Goal: Task Accomplishment & Management: Manage account settings

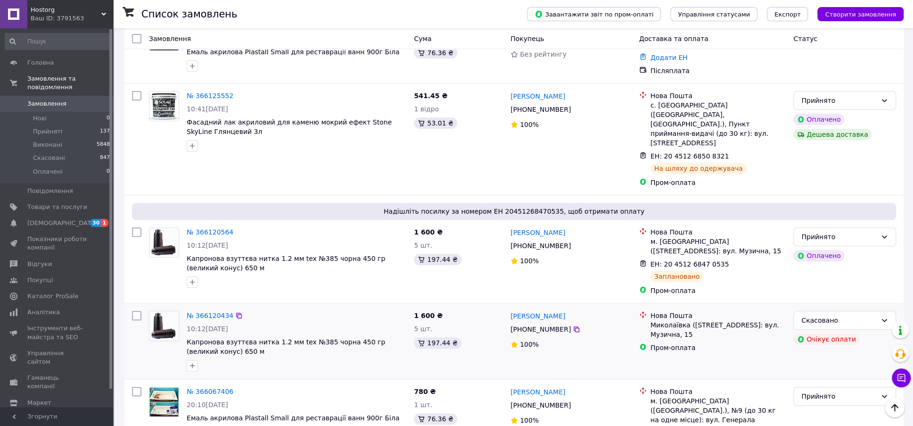
scroll to position [236, 0]
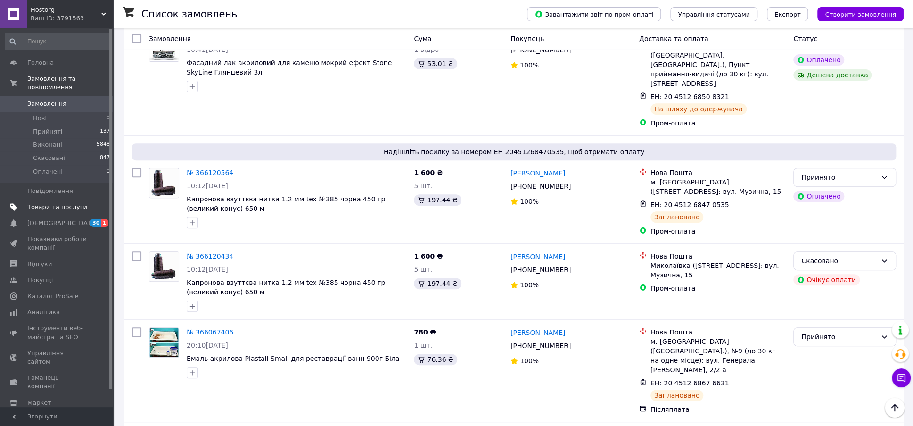
click at [46, 203] on span "Товари та послуги" at bounding box center [57, 207] width 60 height 8
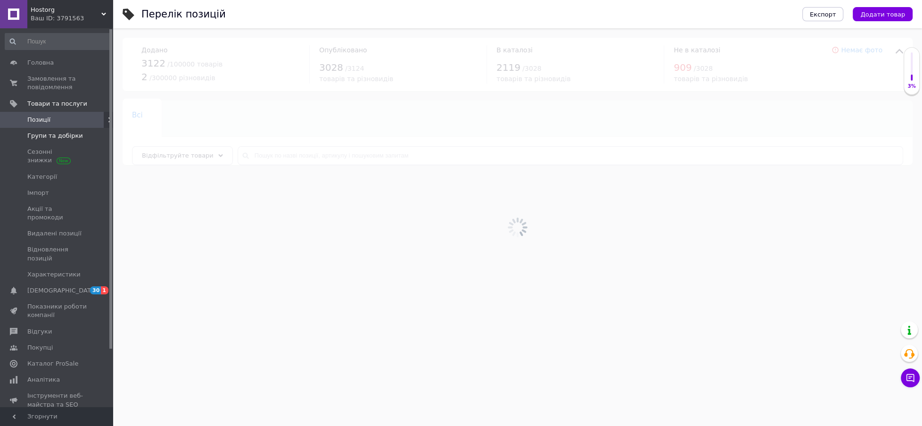
click at [58, 134] on span "Групи та добірки" at bounding box center [55, 136] width 56 height 8
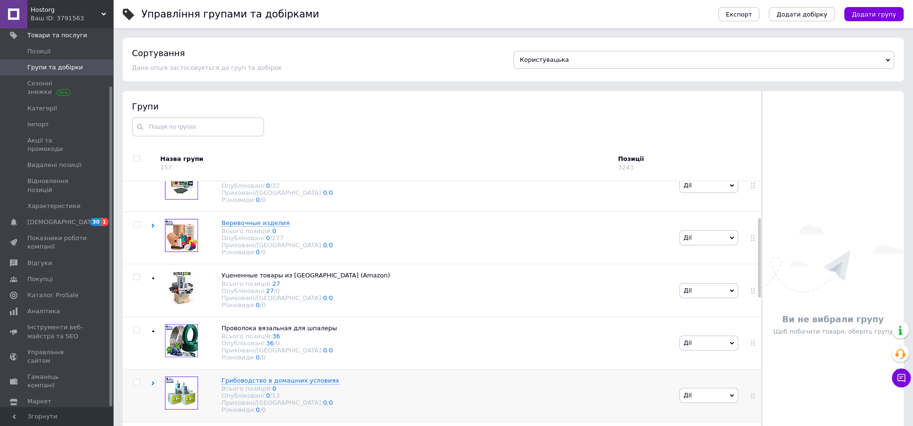
scroll to position [118, 0]
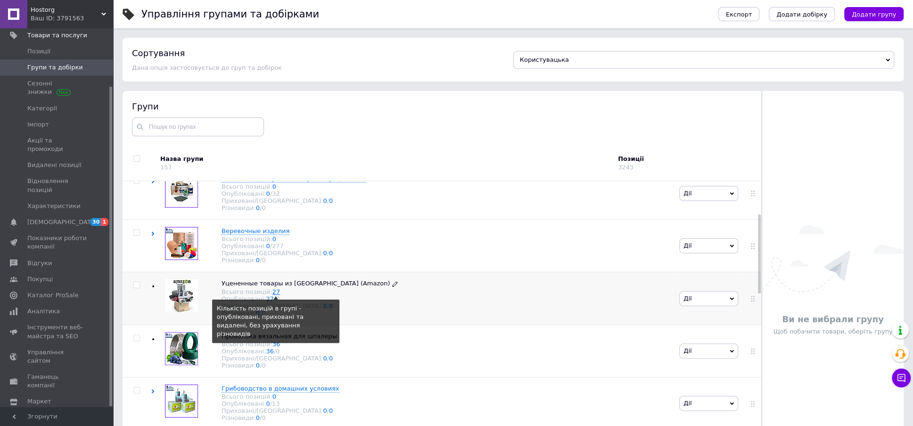
click at [273, 295] on link "27" at bounding box center [277, 291] width 8 height 7
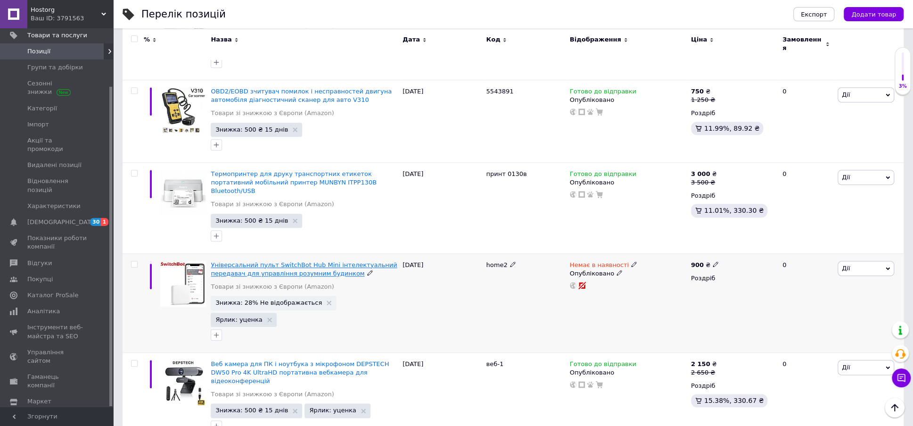
scroll to position [657, 0]
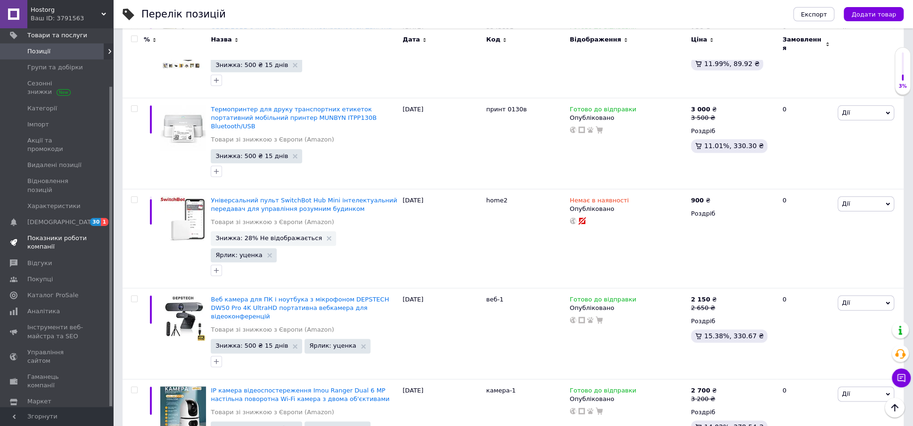
click at [48, 234] on span "Показники роботи компанії" at bounding box center [57, 242] width 60 height 17
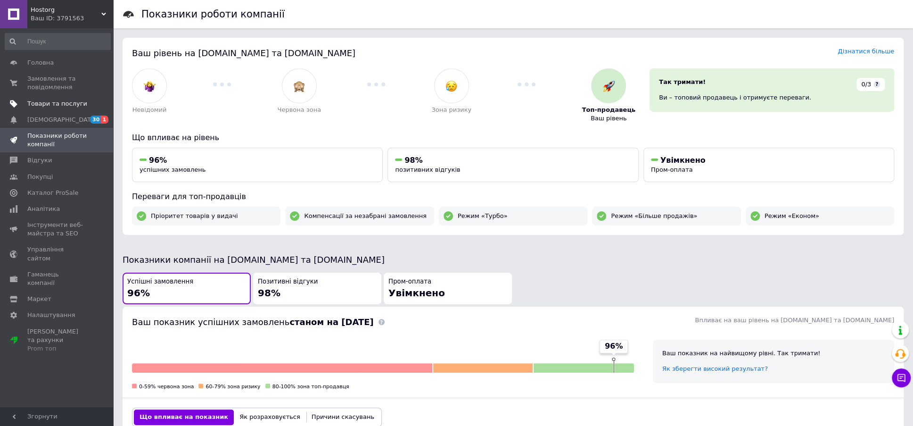
click at [50, 102] on span "Товари та послуги" at bounding box center [57, 104] width 60 height 8
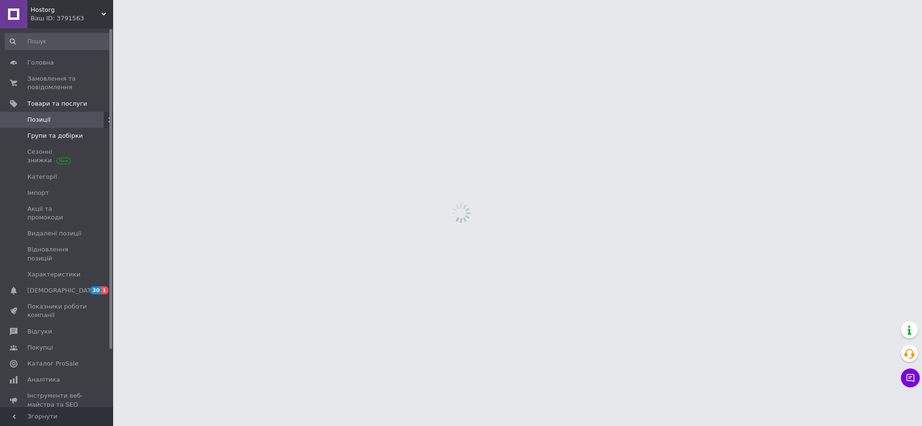
click at [38, 133] on span "Групи та добірки" at bounding box center [55, 136] width 56 height 8
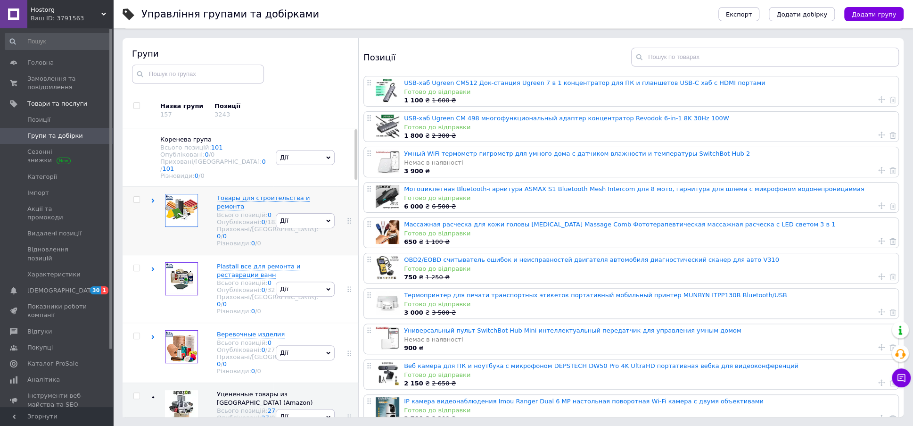
click at [152, 199] on icon at bounding box center [153, 201] width 4 height 4
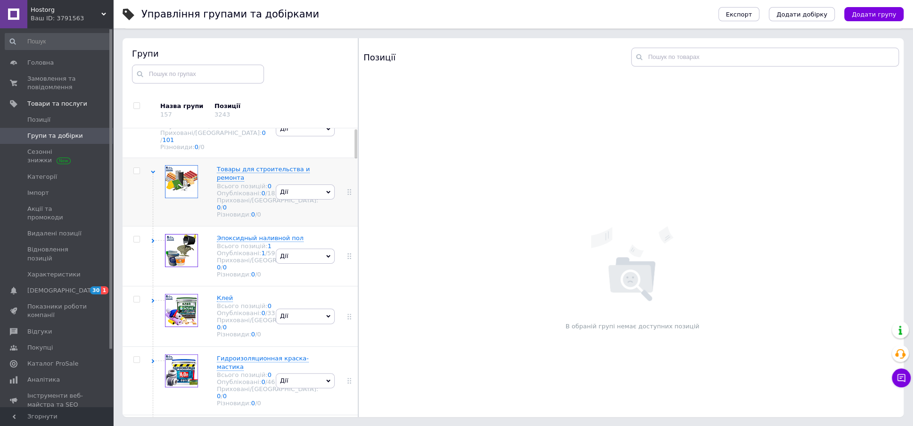
scroll to position [59, 0]
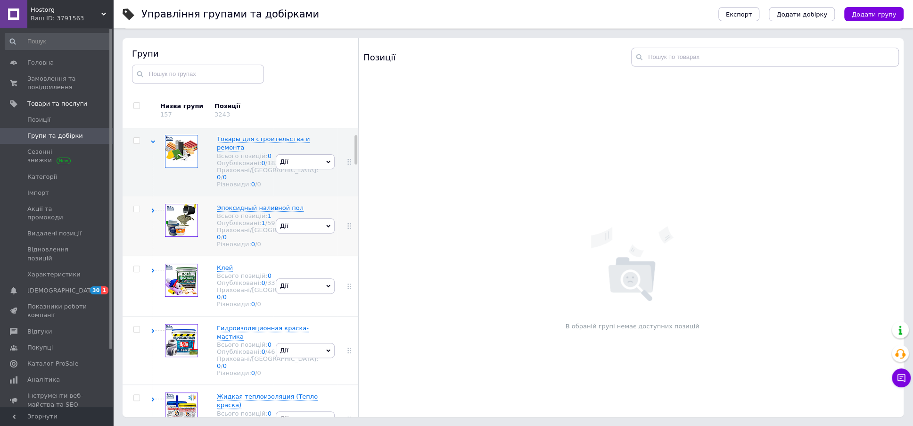
click at [152, 213] on use at bounding box center [153, 210] width 3 height 4
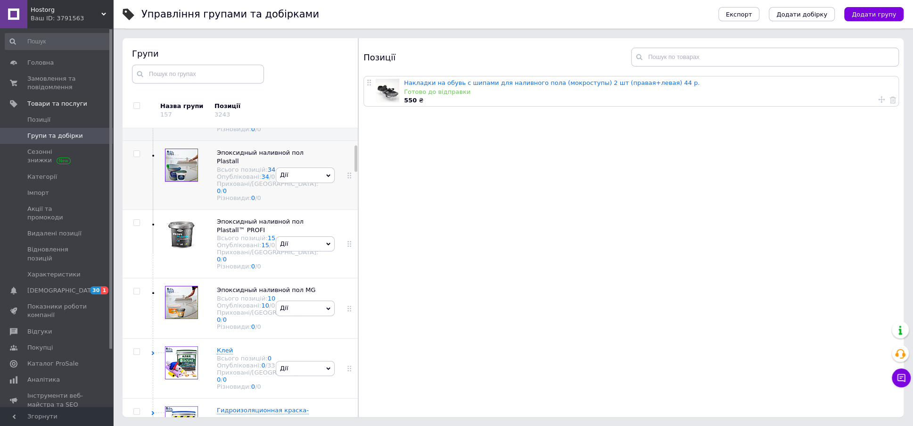
scroll to position [176, 0]
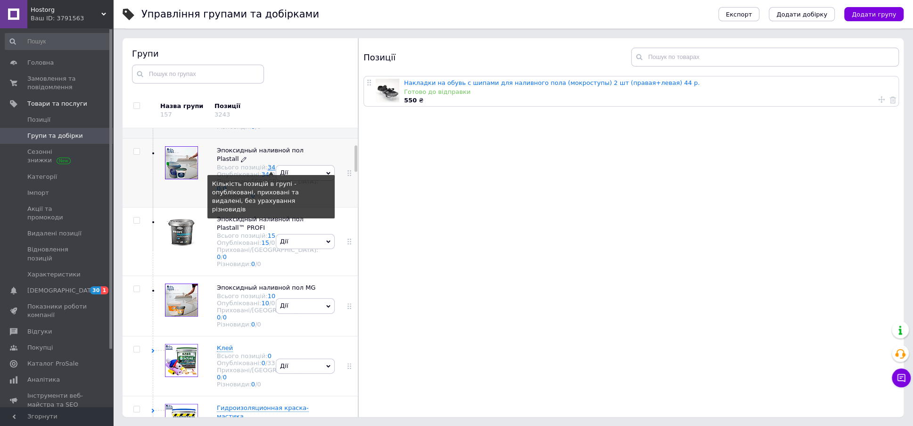
click at [268, 171] on link "34" at bounding box center [272, 167] width 8 height 7
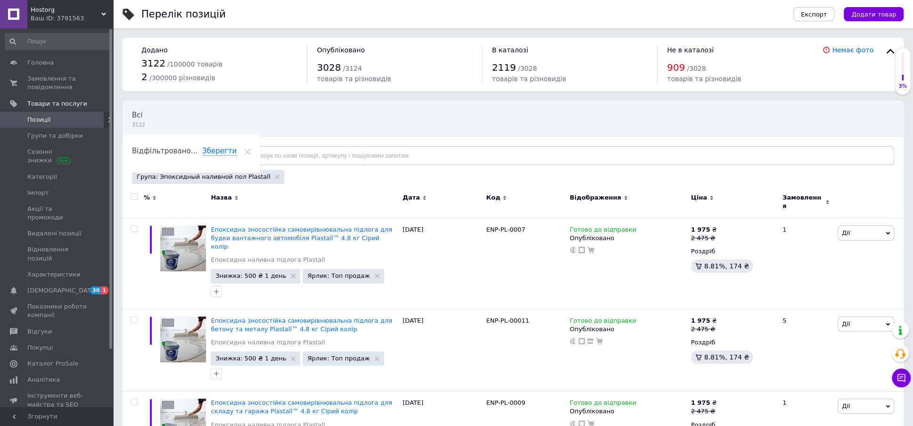
click at [133, 198] on input "checkbox" at bounding box center [134, 197] width 6 height 6
checkbox input "true"
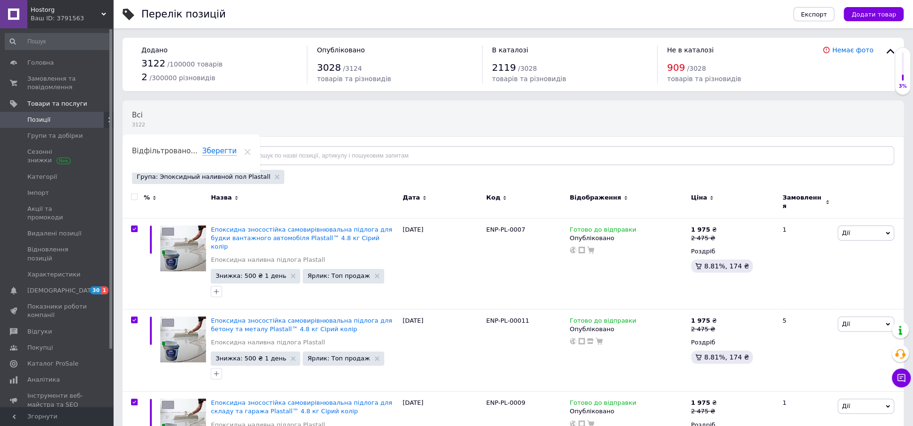
checkbox input "true"
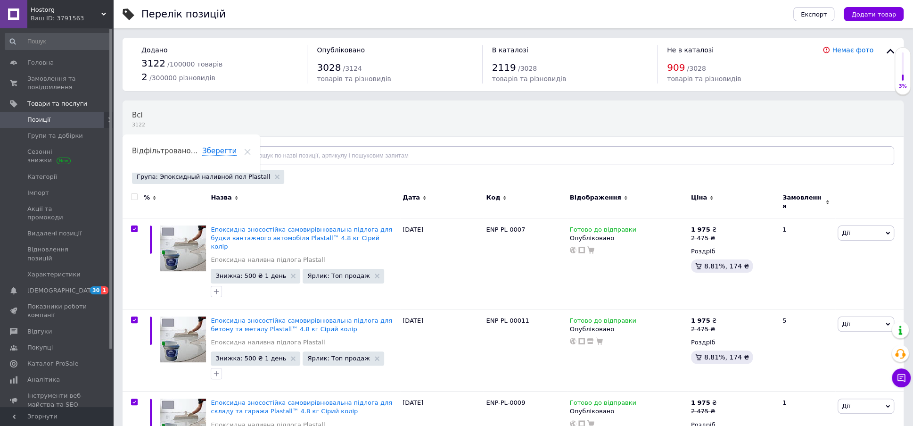
checkbox input "true"
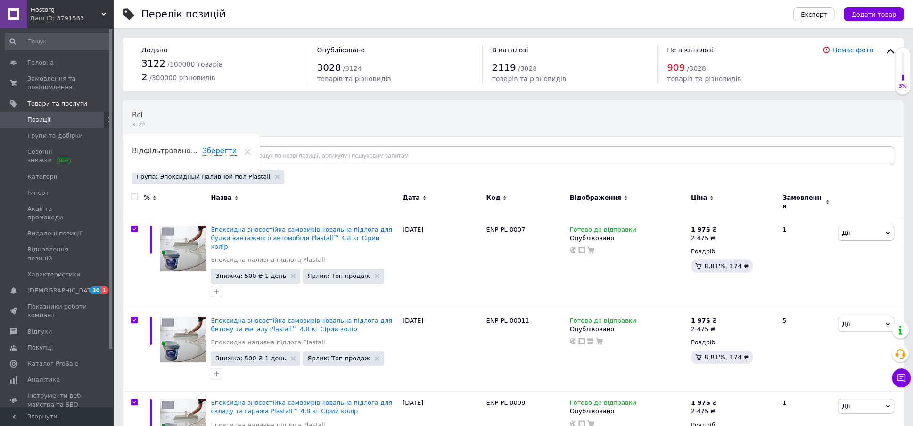
checkbox input "true"
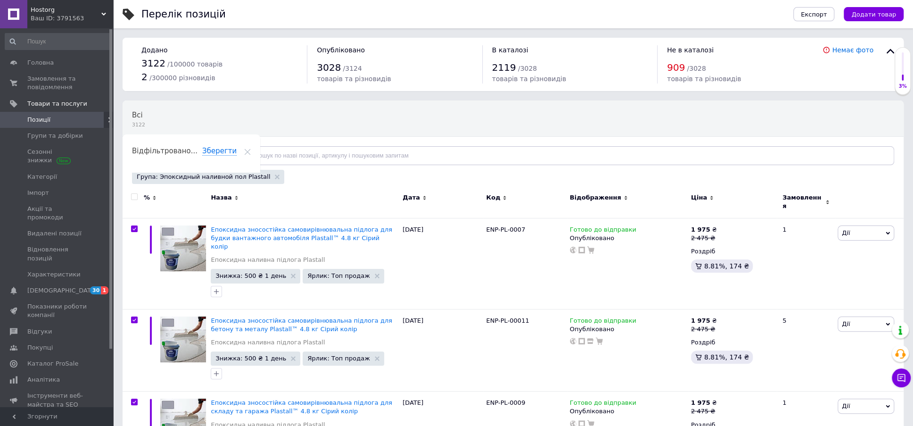
checkbox input "true"
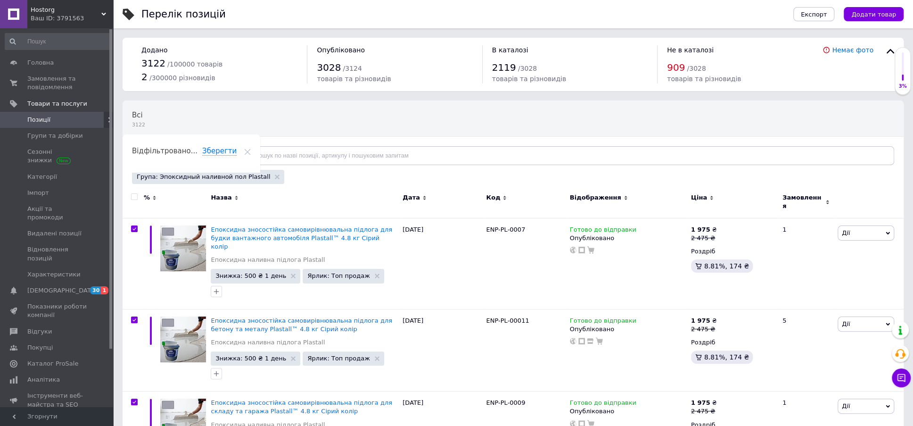
checkbox input "true"
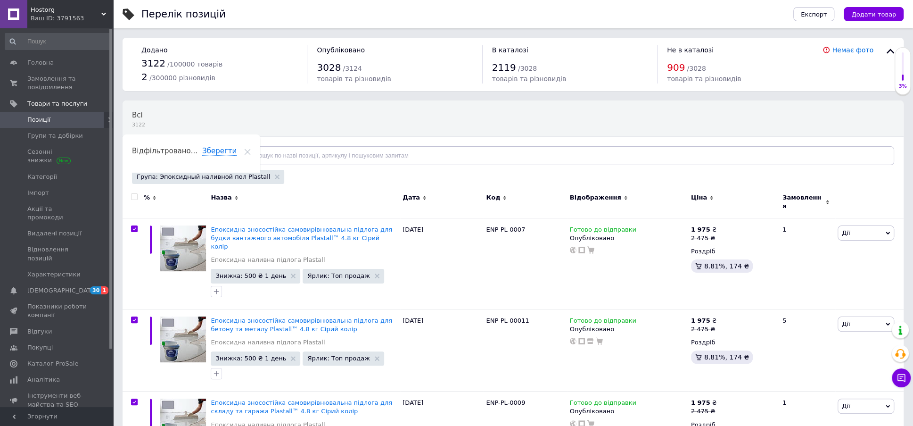
checkbox input "true"
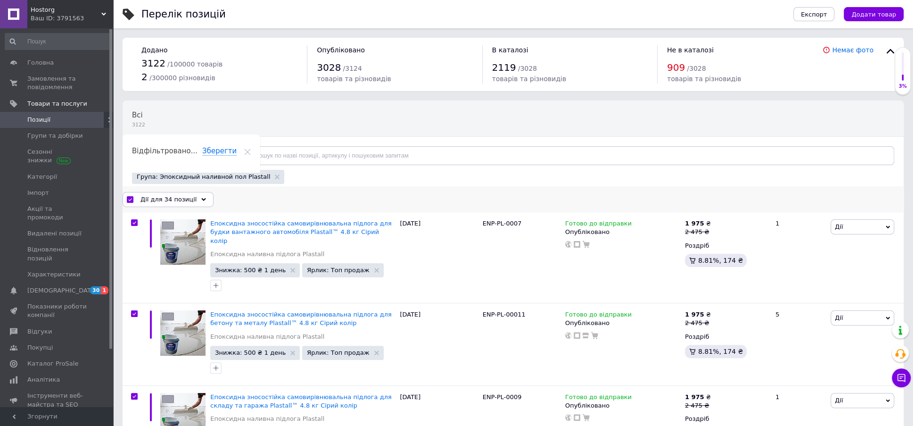
click at [201, 198] on icon at bounding box center [203, 199] width 5 height 5
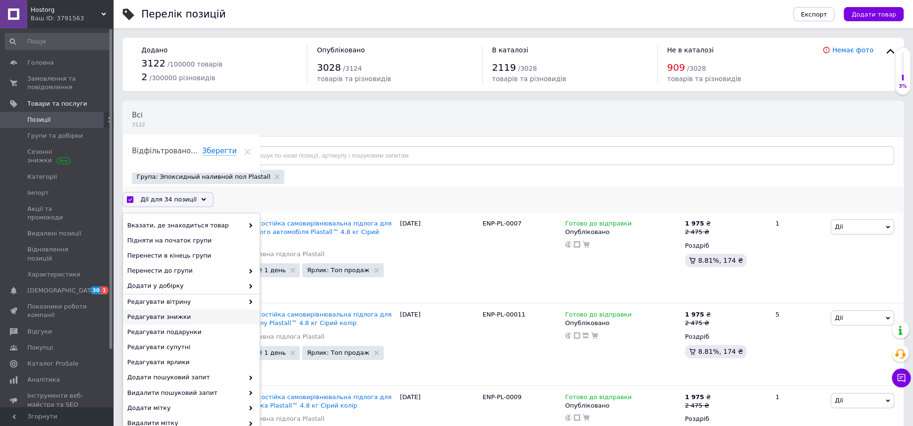
click at [170, 315] on span "Редагувати знижки" at bounding box center [190, 317] width 126 height 8
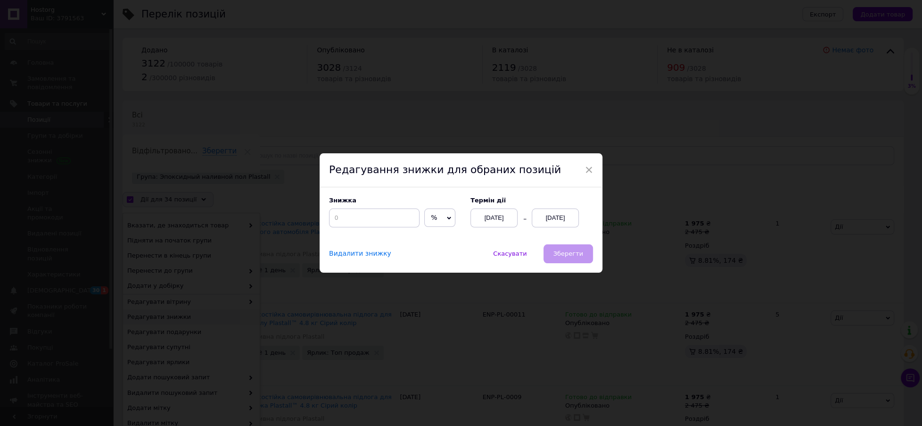
click at [448, 219] on icon at bounding box center [450, 217] width 4 height 3
click at [426, 235] on li "₴" at bounding box center [440, 237] width 30 height 13
click at [366, 219] on input at bounding box center [374, 217] width 91 height 19
type input "500"
click at [557, 217] on div "[DATE]" at bounding box center [555, 217] width 47 height 19
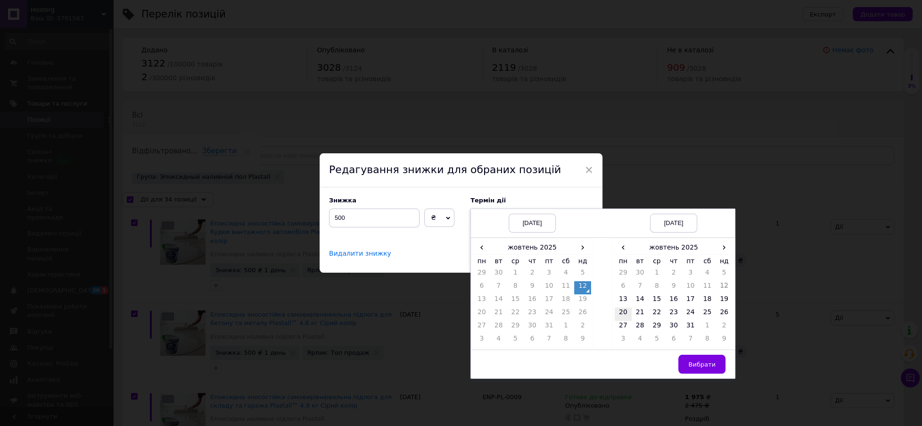
click at [620, 311] on td "20" at bounding box center [623, 313] width 17 height 13
click at [695, 364] on span "Вибрати" at bounding box center [702, 364] width 27 height 7
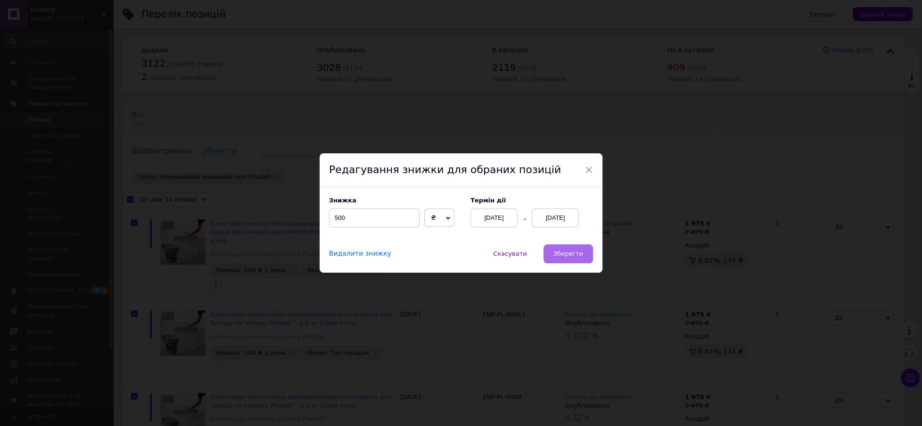
click at [571, 250] on span "Зберегти" at bounding box center [569, 253] width 30 height 7
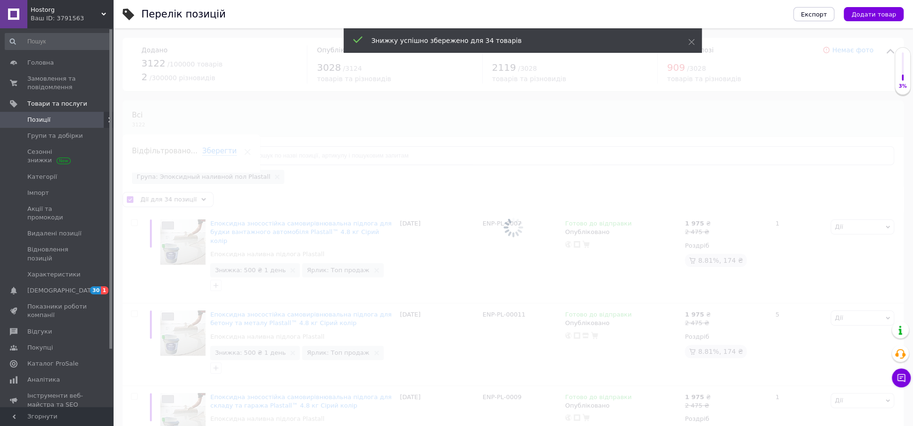
checkbox input "false"
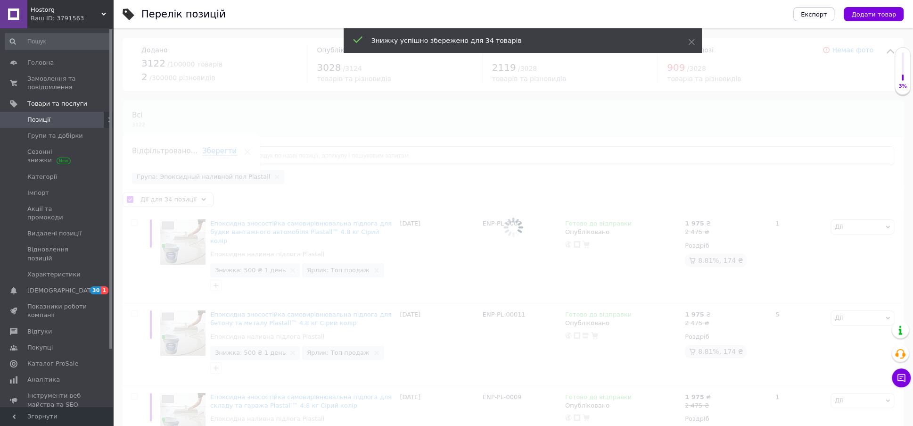
checkbox input "false"
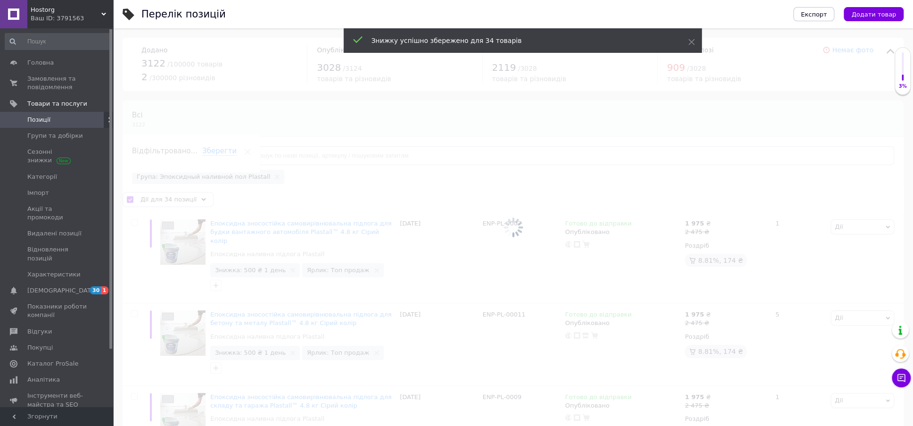
checkbox input "false"
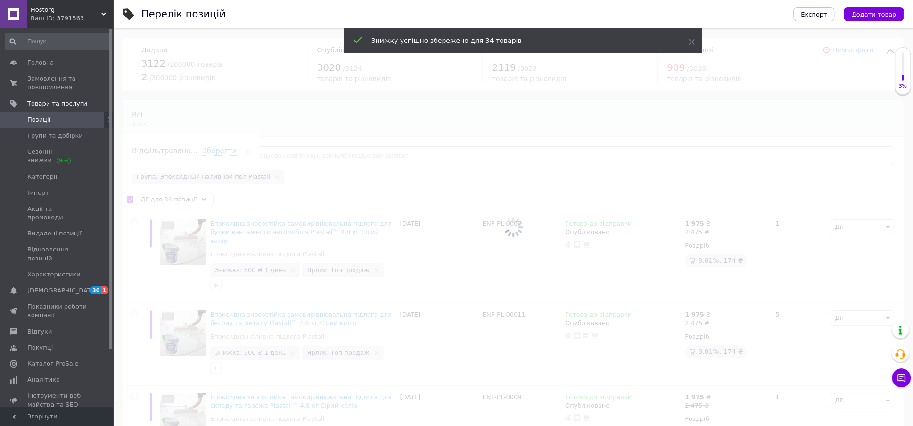
checkbox input "false"
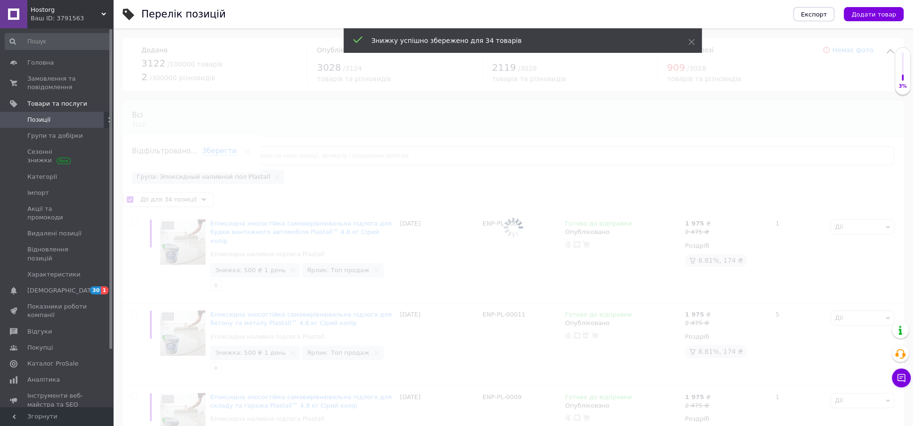
checkbox input "false"
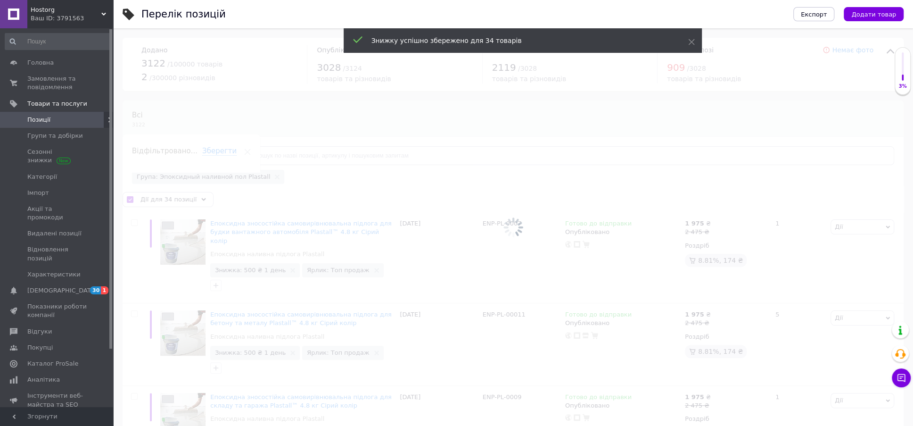
checkbox input "false"
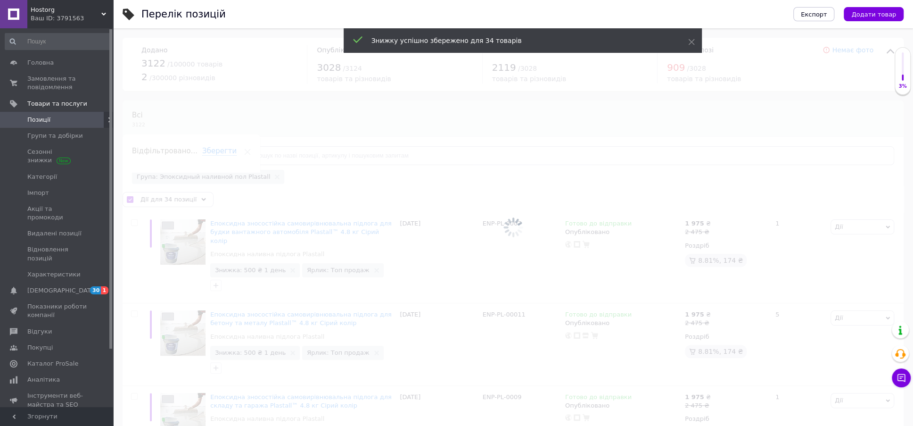
checkbox input "false"
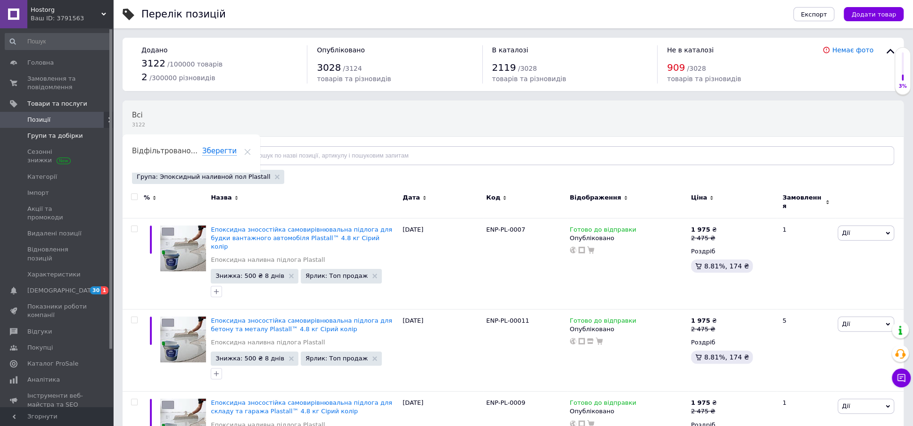
click at [51, 133] on span "Групи та добірки" at bounding box center [55, 136] width 56 height 8
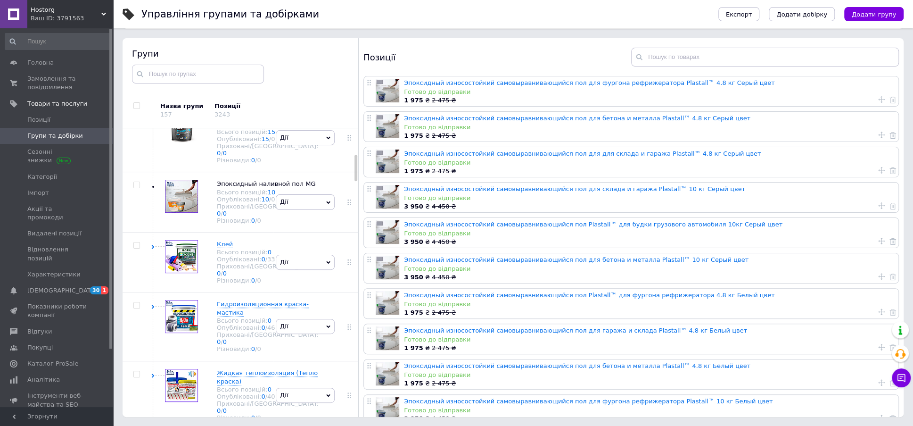
scroll to position [281, 0]
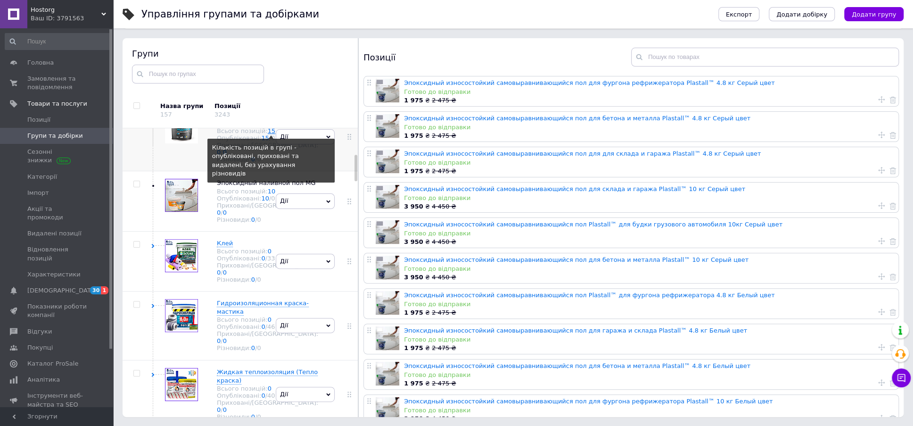
click at [268, 134] on link "15" at bounding box center [272, 130] width 8 height 7
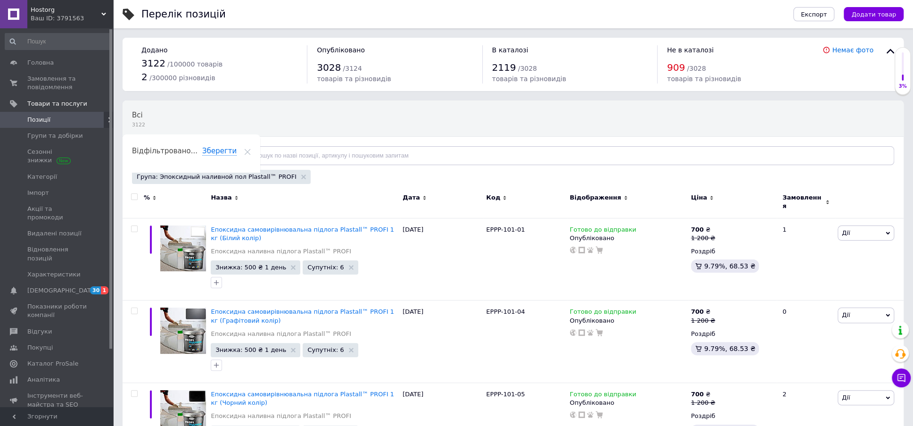
click at [134, 196] on input "checkbox" at bounding box center [134, 197] width 6 height 6
checkbox input "true"
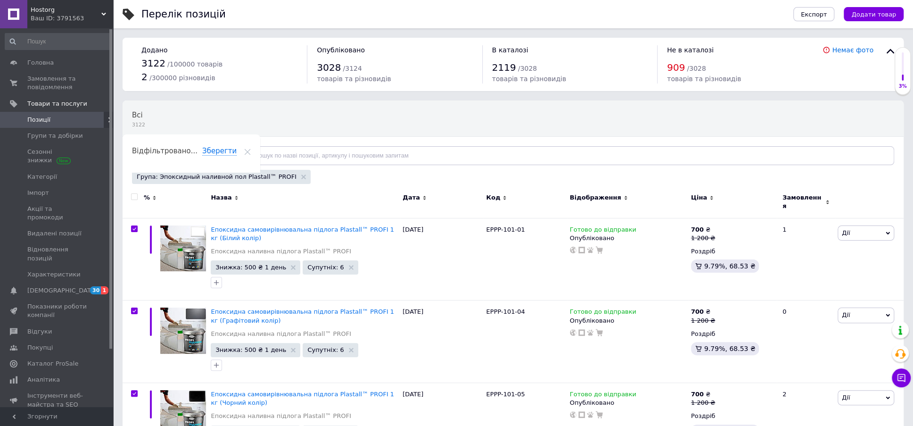
checkbox input "true"
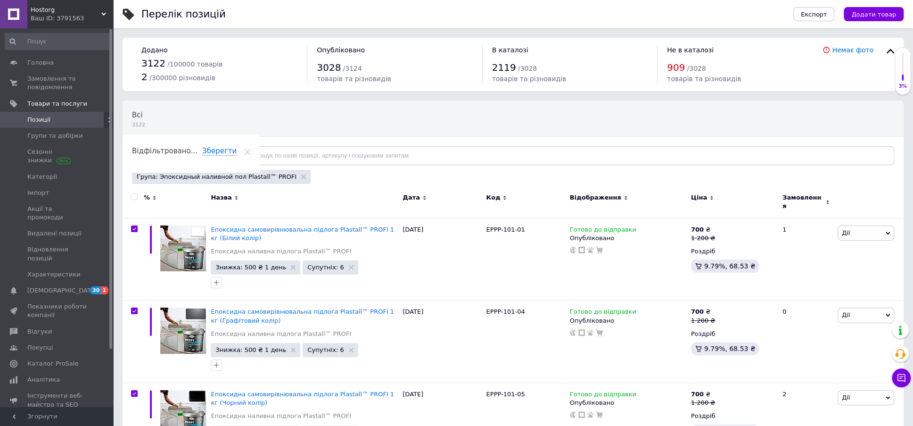
checkbox input "true"
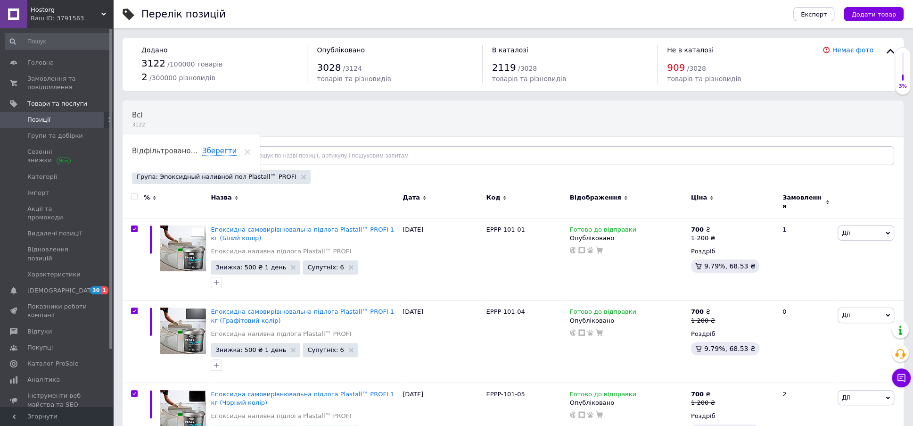
checkbox input "true"
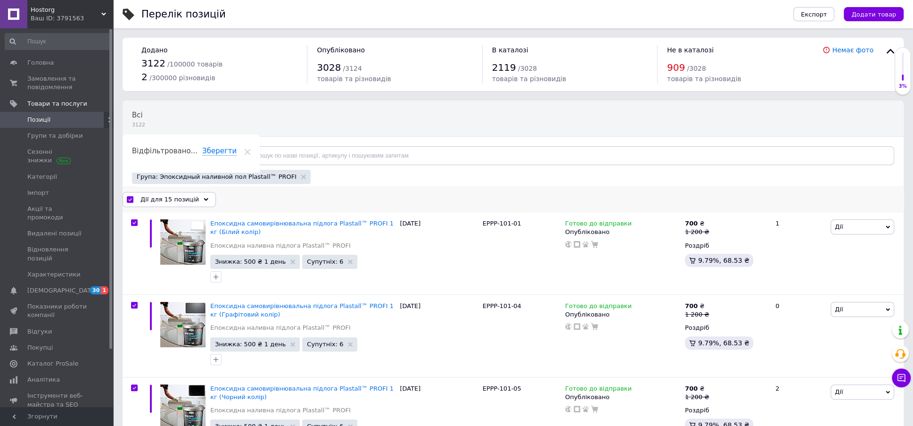
click at [199, 197] on div "Дії для 15 позицій" at bounding box center [169, 199] width 93 height 15
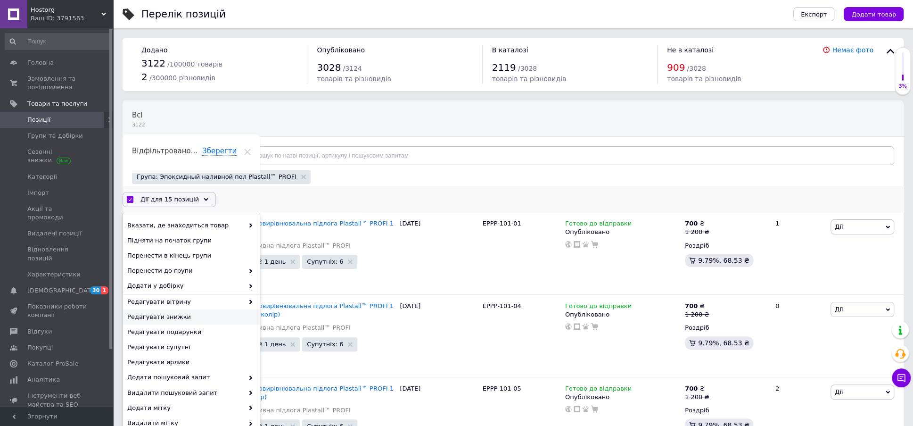
click at [169, 316] on span "Редагувати знижки" at bounding box center [190, 317] width 126 height 8
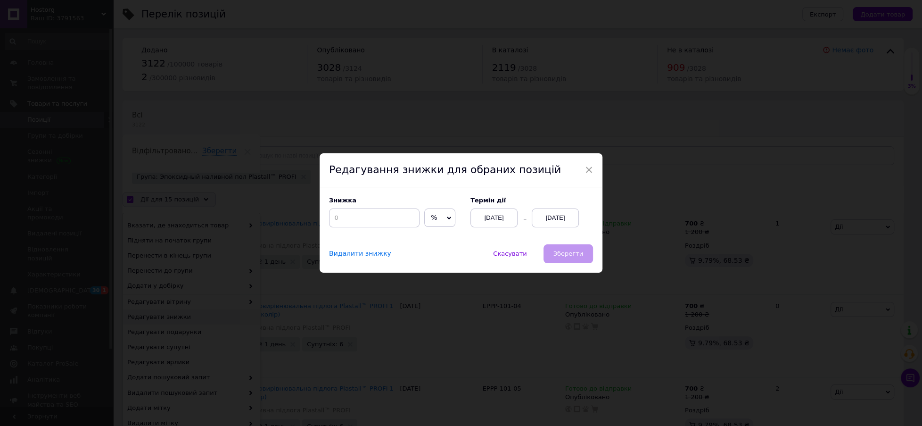
drag, startPoint x: 445, startPoint y: 219, endPoint x: 436, endPoint y: 224, distance: 10.4
click at [448, 219] on icon at bounding box center [450, 217] width 4 height 3
click at [428, 237] on li "₴" at bounding box center [440, 237] width 30 height 13
click at [336, 223] on input at bounding box center [374, 217] width 91 height 19
type input "500"
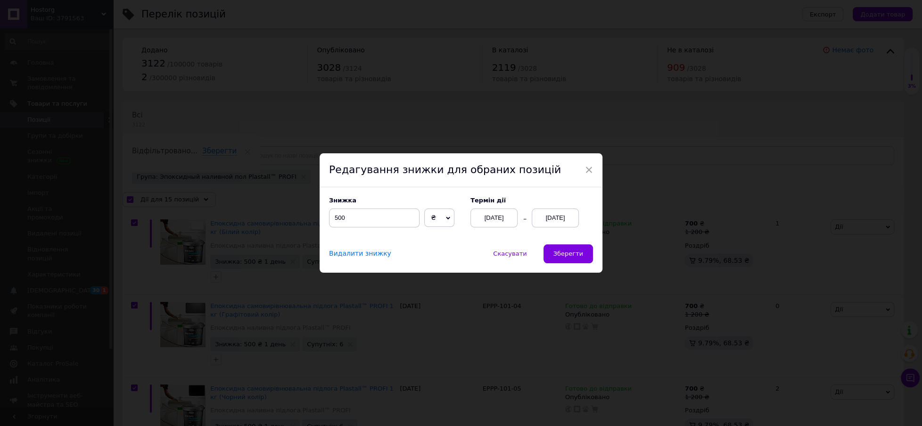
click at [546, 221] on div "[DATE]" at bounding box center [555, 217] width 47 height 19
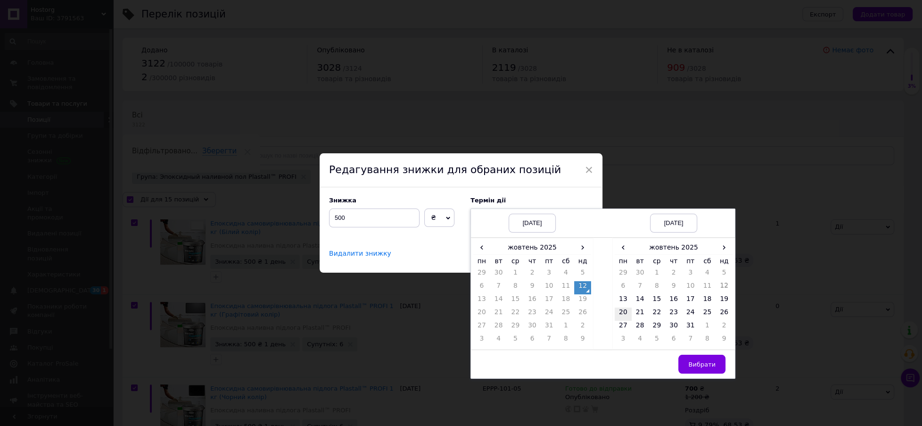
click at [623, 310] on td "20" at bounding box center [623, 313] width 17 height 13
click at [703, 361] on span "Вибрати" at bounding box center [702, 364] width 27 height 7
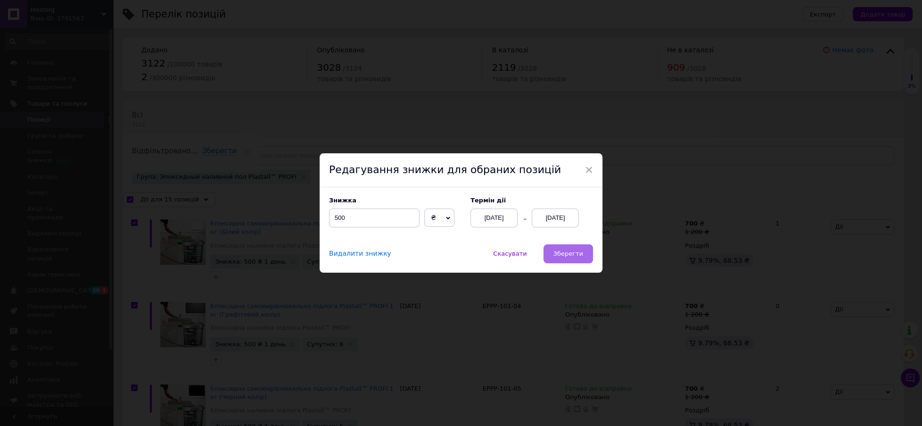
click at [572, 253] on span "Зберегти" at bounding box center [569, 253] width 30 height 7
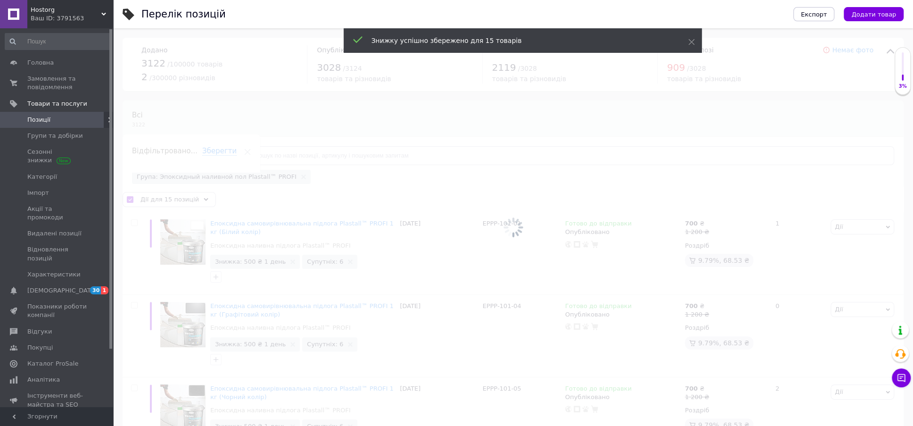
checkbox input "false"
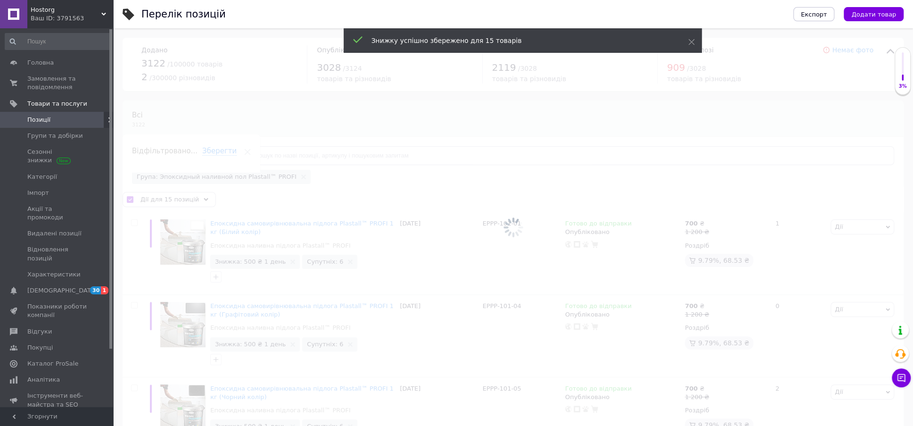
checkbox input "false"
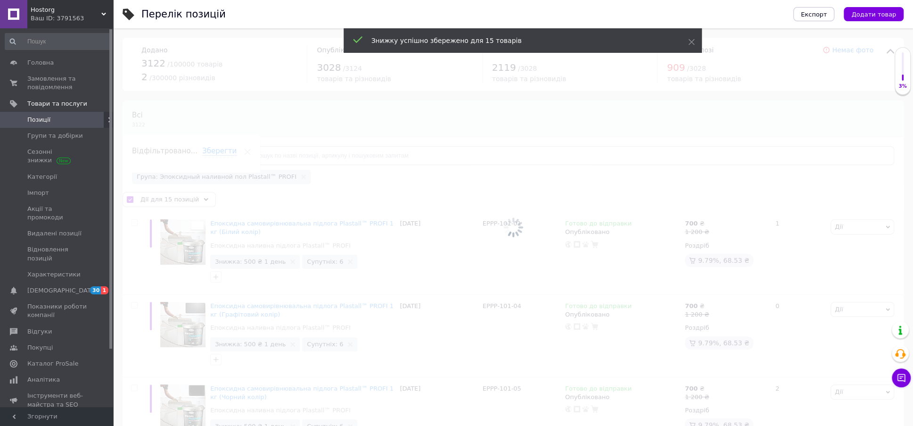
checkbox input "false"
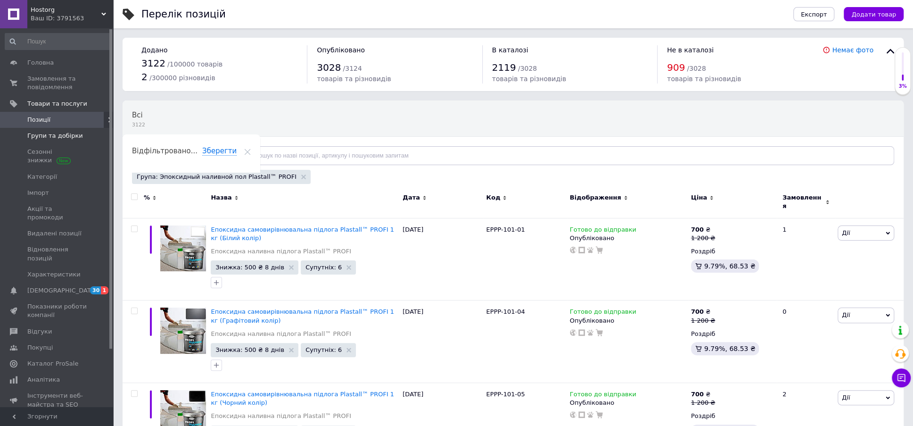
click at [62, 138] on span "Групи та добірки" at bounding box center [55, 136] width 56 height 8
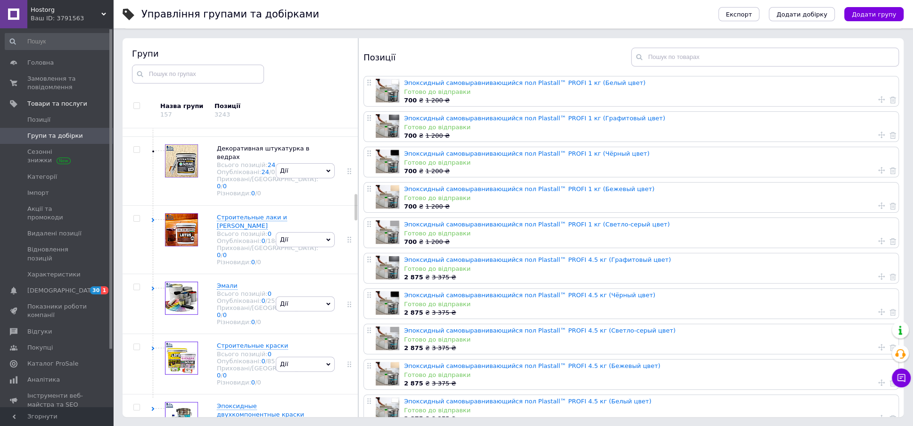
scroll to position [752, 0]
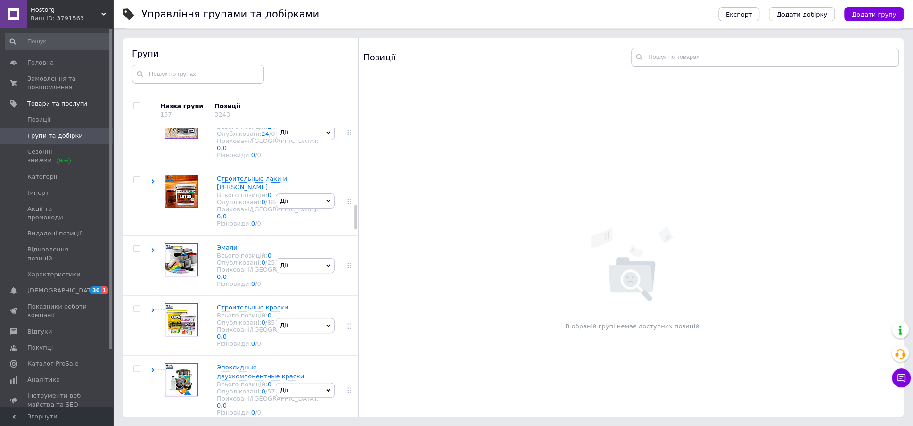
scroll to position [929, 0]
click at [261, 8] on link "3" at bounding box center [263, 4] width 4 height 7
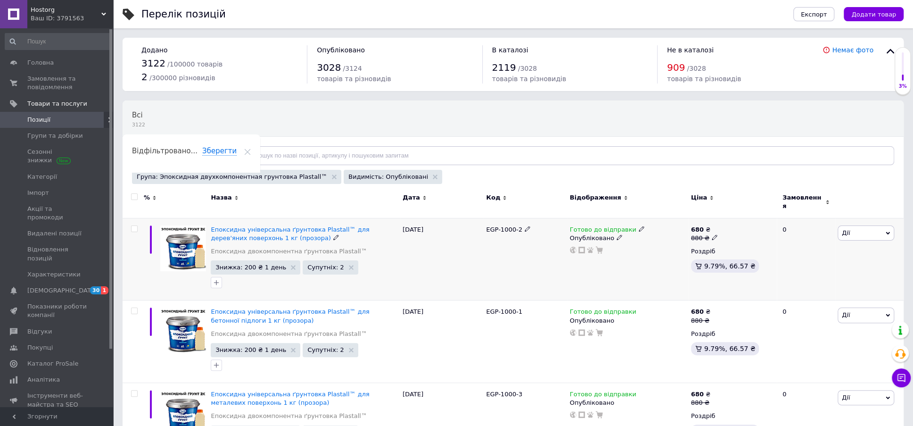
click at [133, 226] on input "checkbox" at bounding box center [134, 229] width 6 height 6
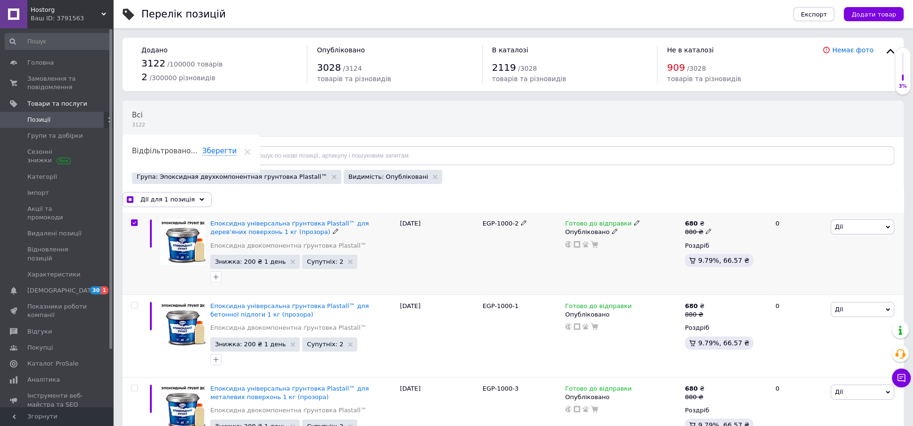
click at [134, 224] on input "checkbox" at bounding box center [134, 223] width 6 height 6
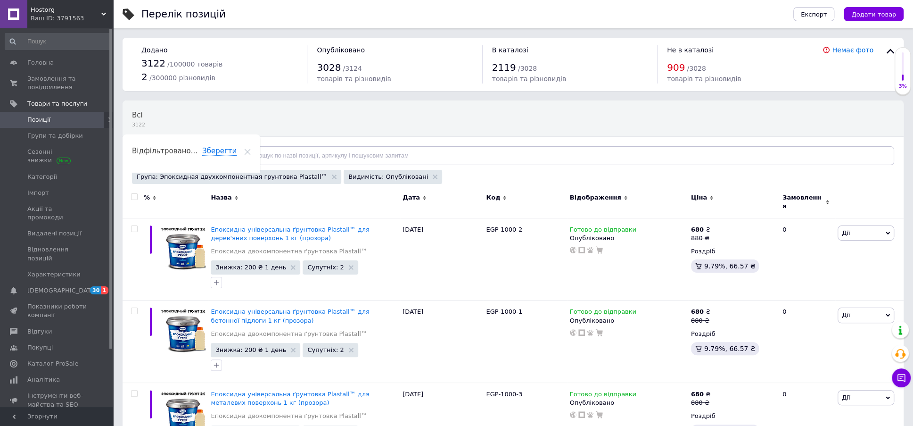
click at [133, 196] on input "checkbox" at bounding box center [134, 197] width 6 height 6
checkbox input "true"
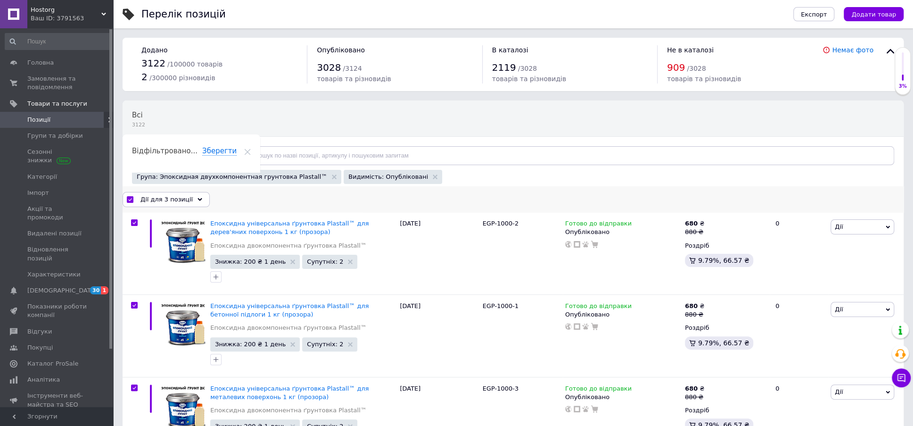
click at [198, 198] on use at bounding box center [200, 199] width 5 height 3
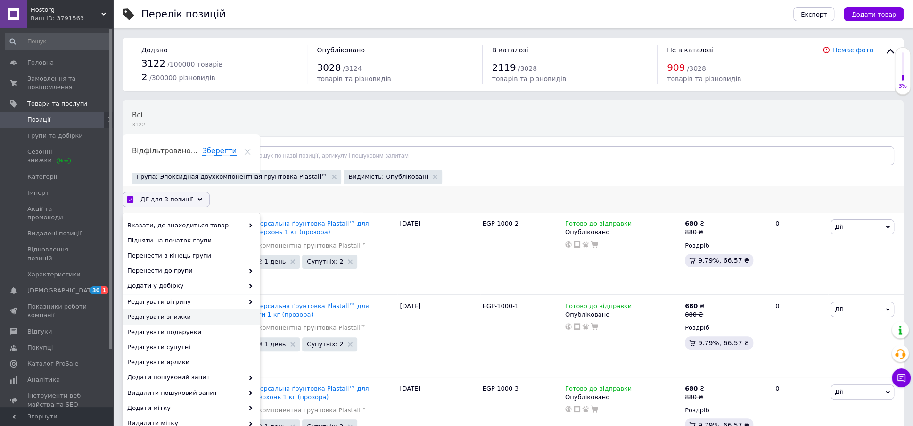
click at [164, 314] on span "Редагувати знижки" at bounding box center [190, 317] width 126 height 8
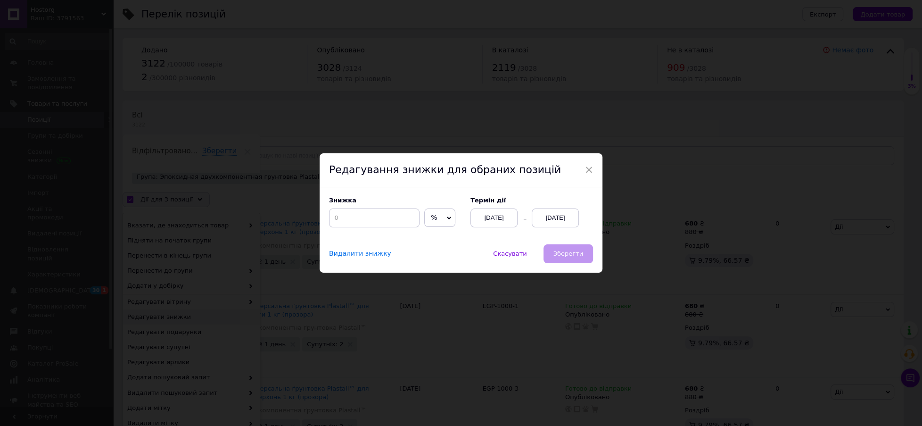
drag, startPoint x: 444, startPoint y: 217, endPoint x: 435, endPoint y: 222, distance: 9.9
click at [440, 219] on div "% ₴" at bounding box center [439, 217] width 31 height 19
click at [431, 224] on span "%" at bounding box center [439, 217] width 31 height 19
click at [447, 219] on icon at bounding box center [449, 218] width 4 height 4
drag, startPoint x: 435, startPoint y: 239, endPoint x: 409, endPoint y: 233, distance: 26.5
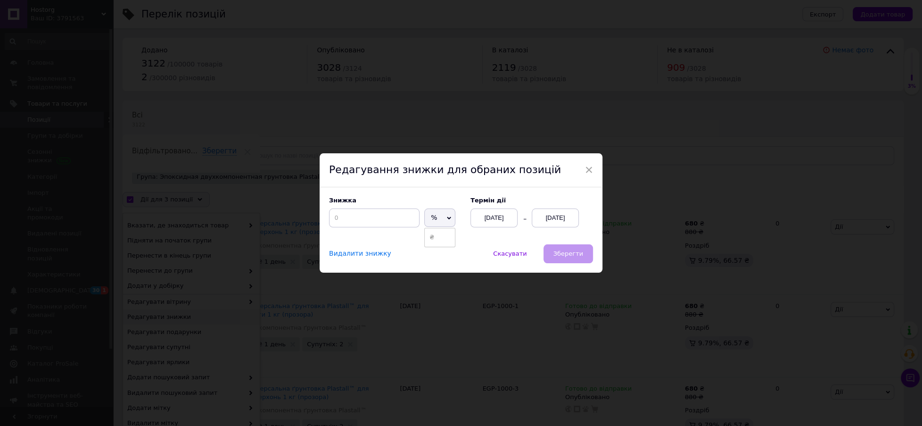
click at [432, 239] on li "₴" at bounding box center [440, 237] width 30 height 13
click at [350, 224] on input at bounding box center [374, 217] width 91 height 19
type input "200"
click at [552, 219] on div "[DATE]" at bounding box center [555, 217] width 47 height 19
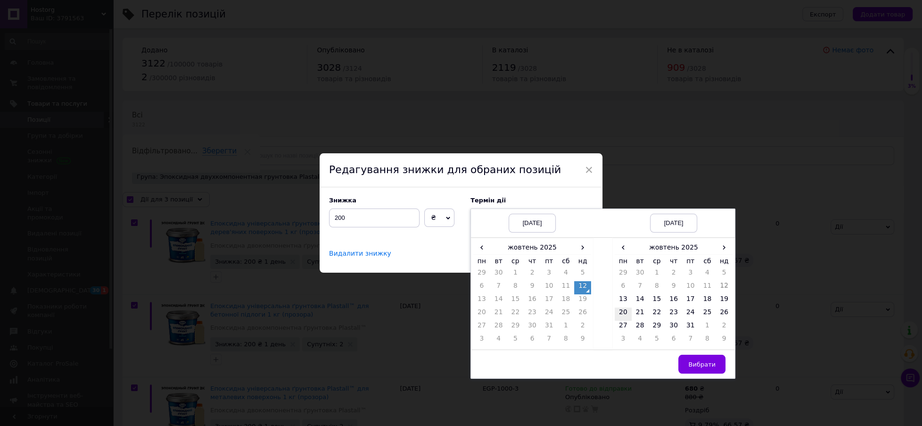
click at [622, 311] on td "20" at bounding box center [623, 313] width 17 height 13
click at [708, 364] on span "Вибрати" at bounding box center [702, 364] width 27 height 7
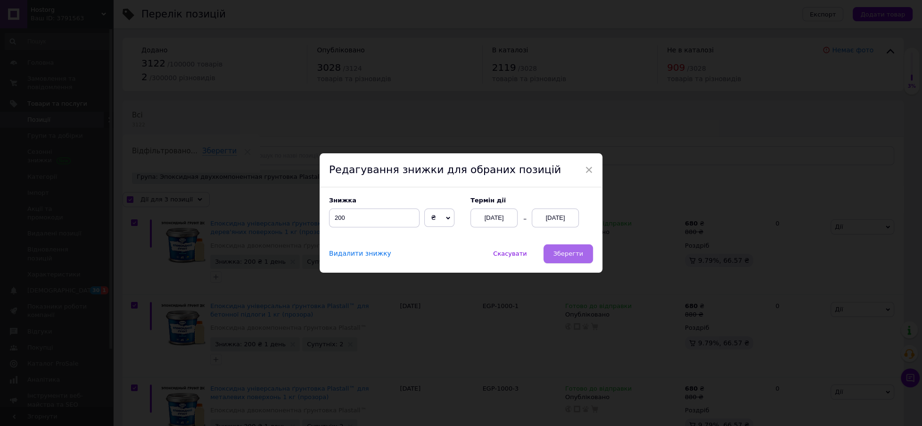
click at [565, 255] on span "Зберегти" at bounding box center [569, 253] width 30 height 7
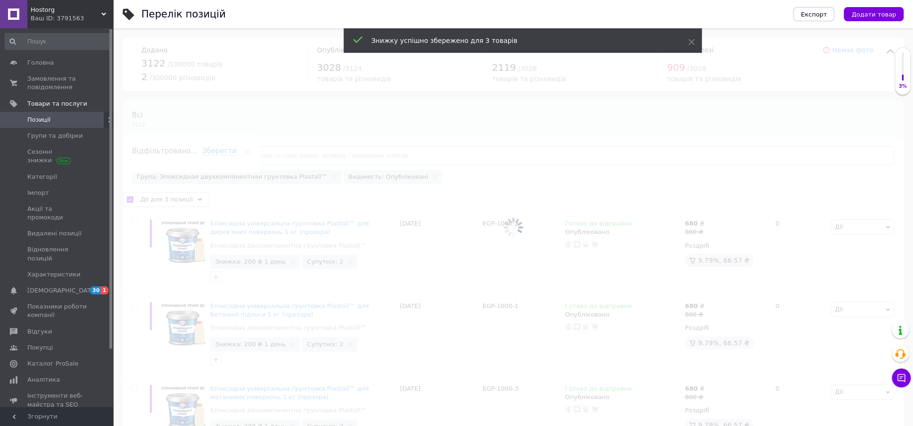
checkbox input "false"
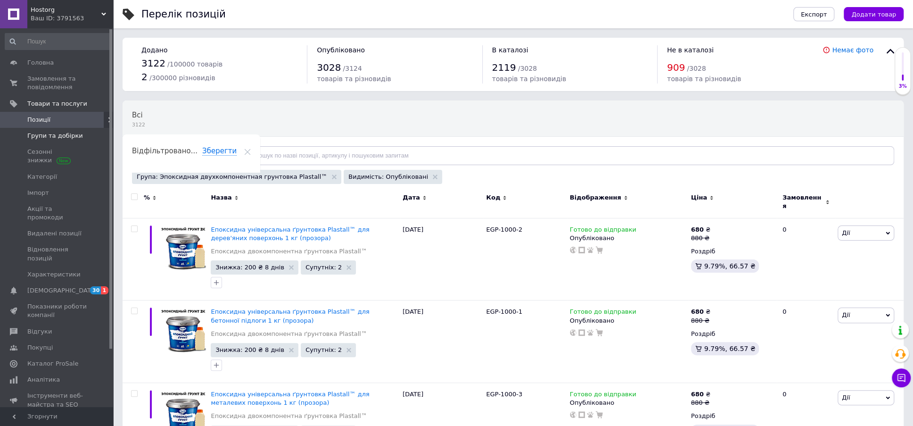
click at [62, 131] on link "Групи та добірки" at bounding box center [58, 136] width 116 height 16
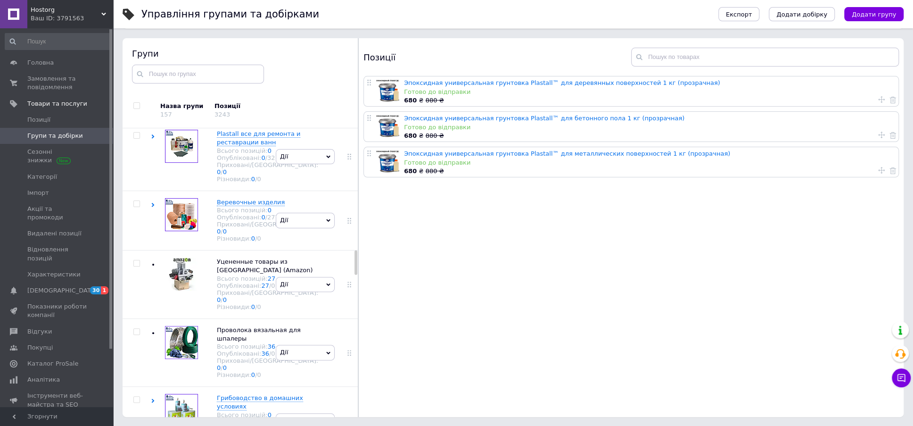
scroll to position [1442, 0]
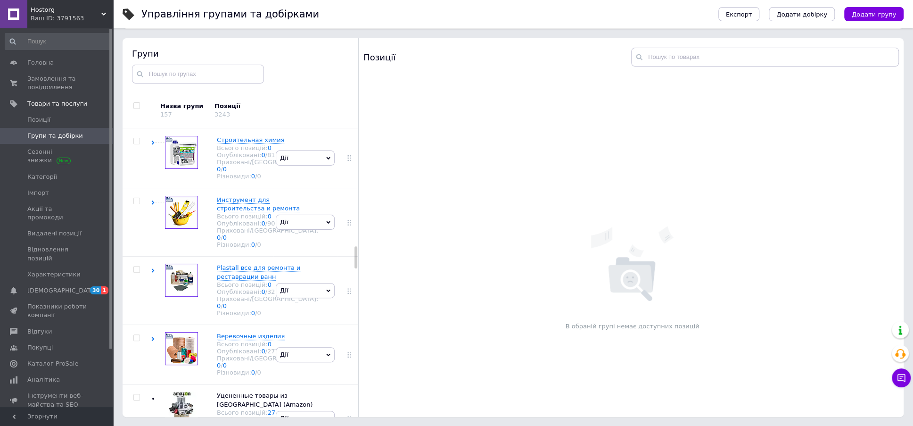
scroll to position [1619, 0]
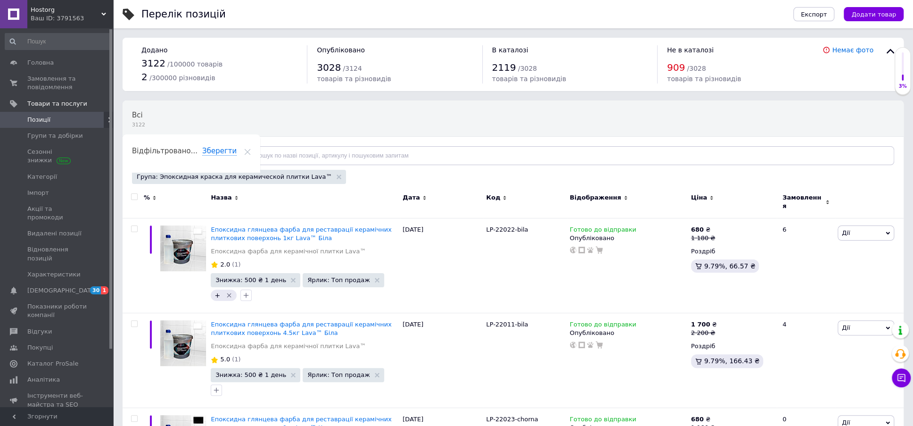
click at [133, 195] on input "checkbox" at bounding box center [134, 197] width 6 height 6
checkbox input "true"
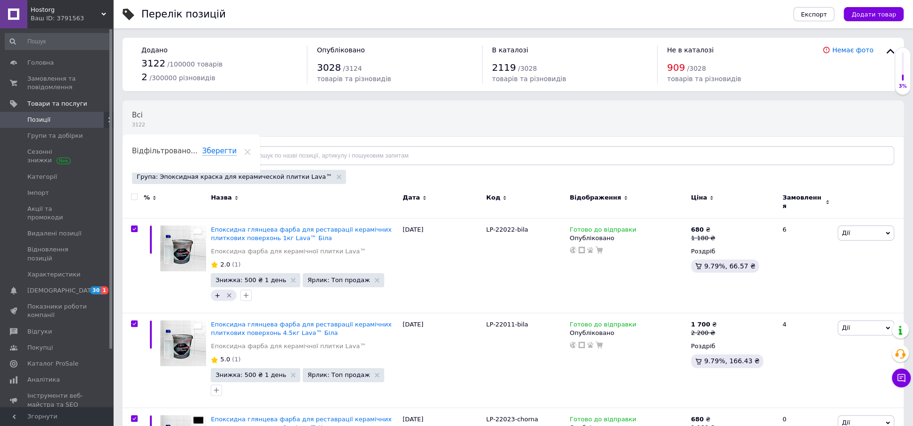
checkbox input "true"
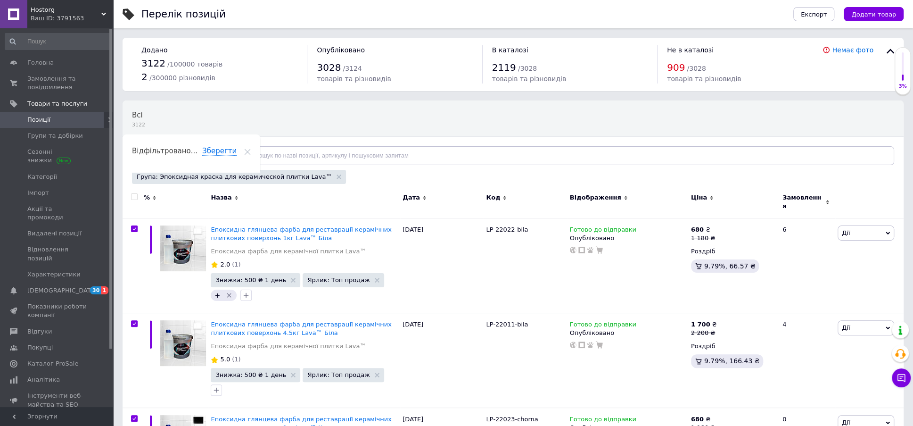
checkbox input "true"
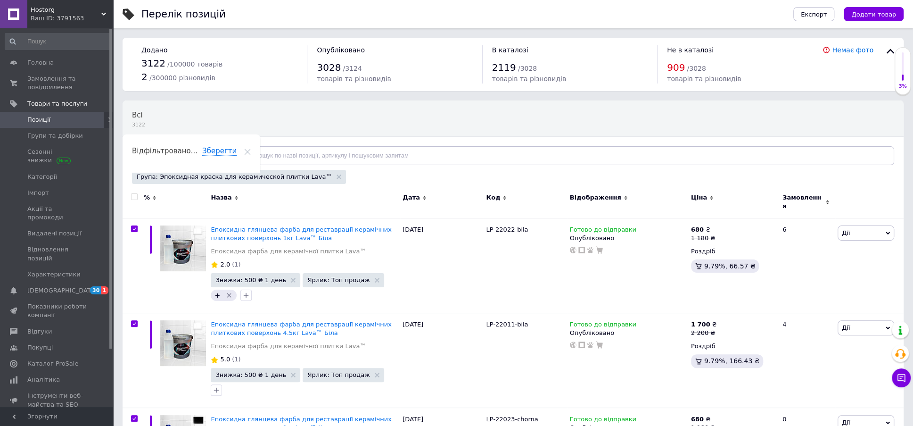
checkbox input "true"
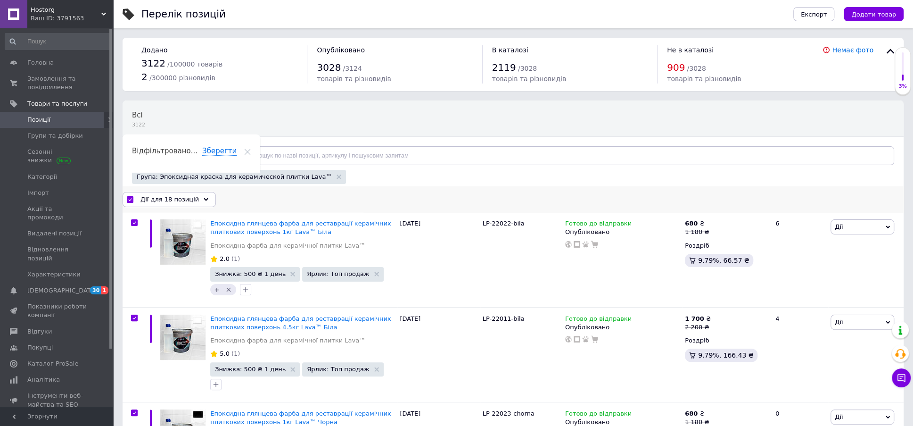
click at [204, 198] on use at bounding box center [206, 199] width 5 height 3
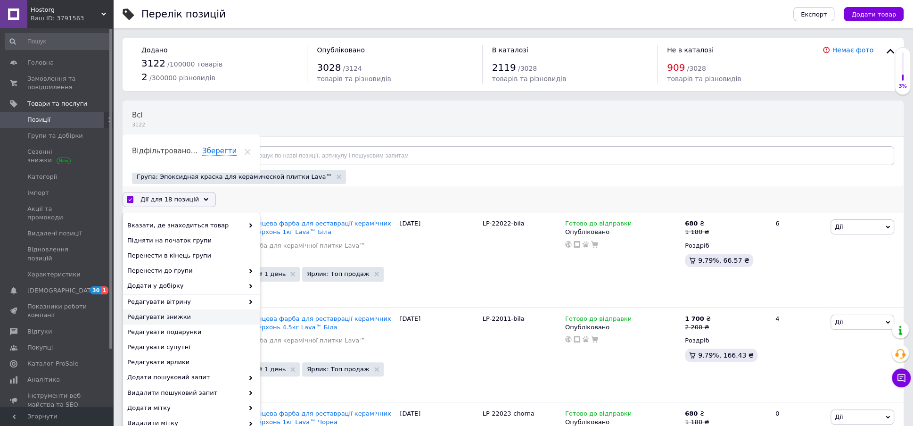
click at [184, 316] on span "Редагувати знижки" at bounding box center [190, 317] width 126 height 8
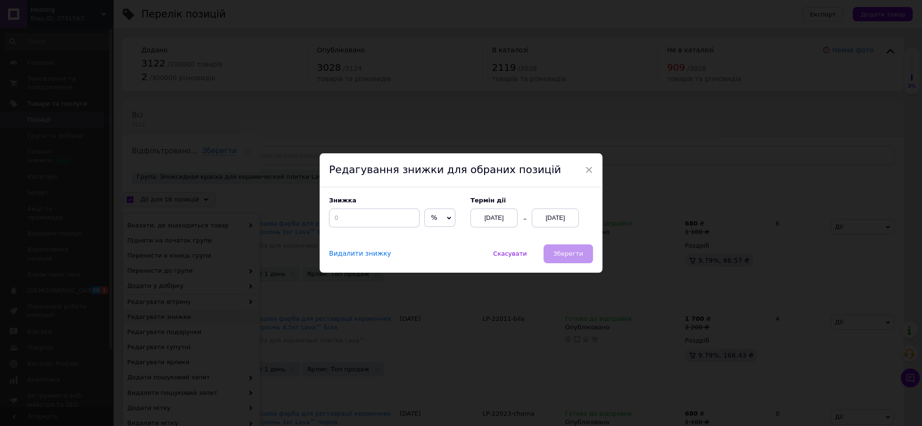
drag, startPoint x: 446, startPoint y: 216, endPoint x: 440, endPoint y: 223, distance: 9.4
click at [442, 222] on div "% ₴" at bounding box center [439, 217] width 31 height 19
drag, startPoint x: 429, startPoint y: 237, endPoint x: 378, endPoint y: 231, distance: 51.3
click at [429, 237] on li "₴" at bounding box center [440, 237] width 30 height 13
click at [346, 219] on input at bounding box center [374, 217] width 91 height 19
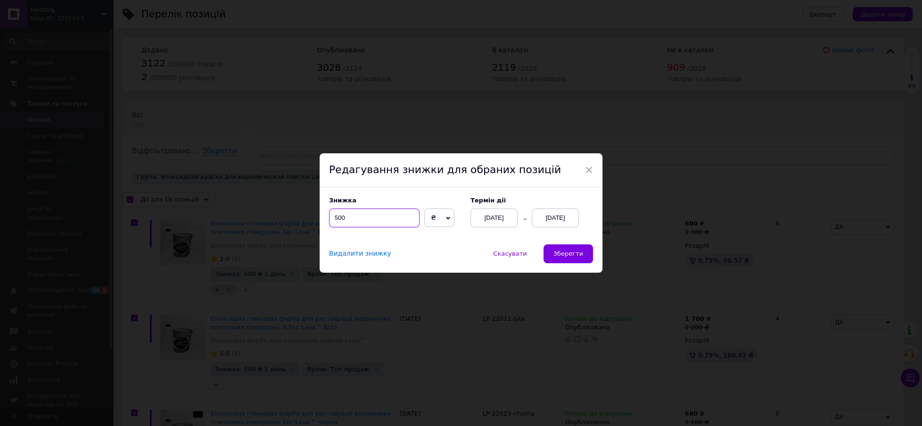
type input "500"
click at [568, 217] on div "[DATE]" at bounding box center [555, 217] width 47 height 19
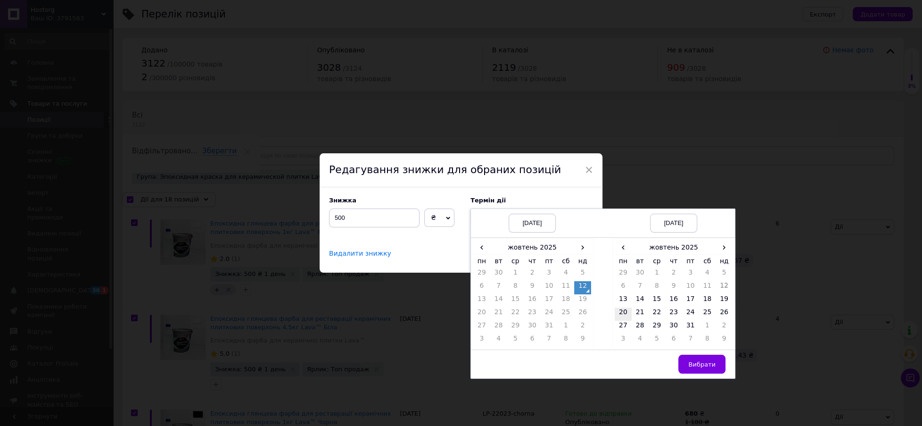
click at [621, 313] on td "20" at bounding box center [623, 313] width 17 height 13
click at [692, 361] on span "Вибрати" at bounding box center [702, 364] width 27 height 7
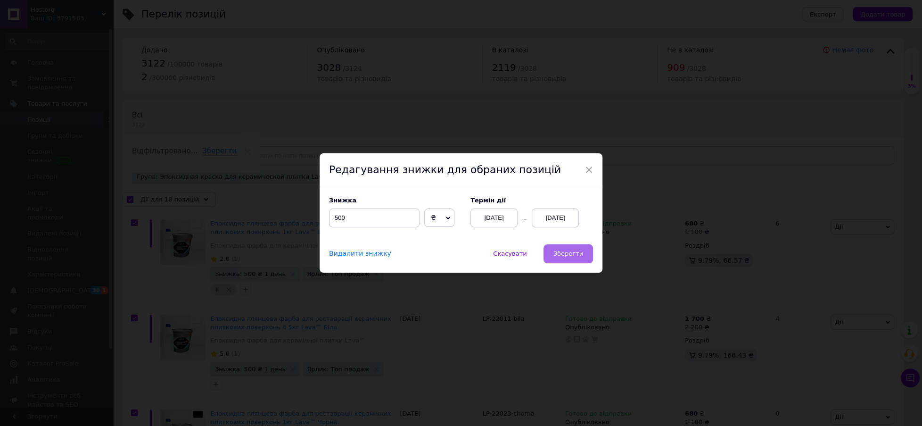
click at [563, 248] on button "Зберегти" at bounding box center [569, 253] width 50 height 19
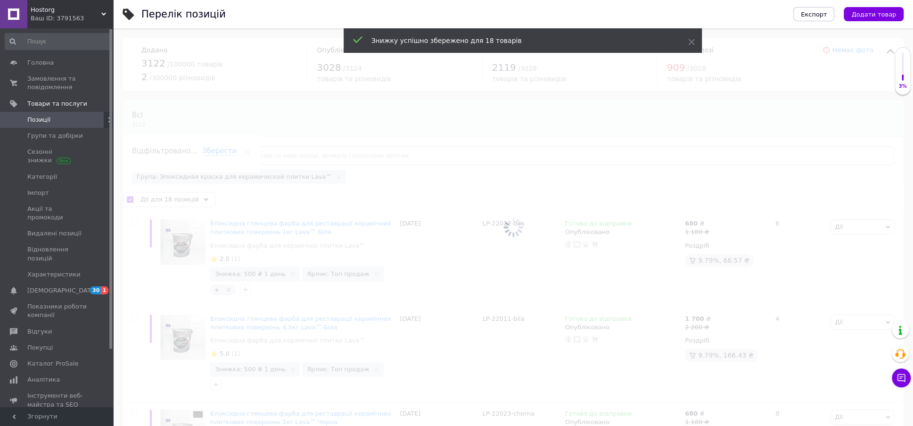
checkbox input "false"
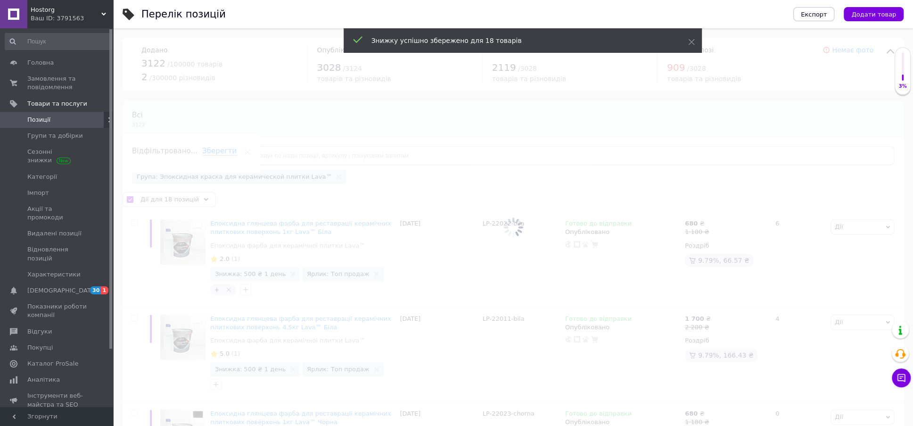
checkbox input "false"
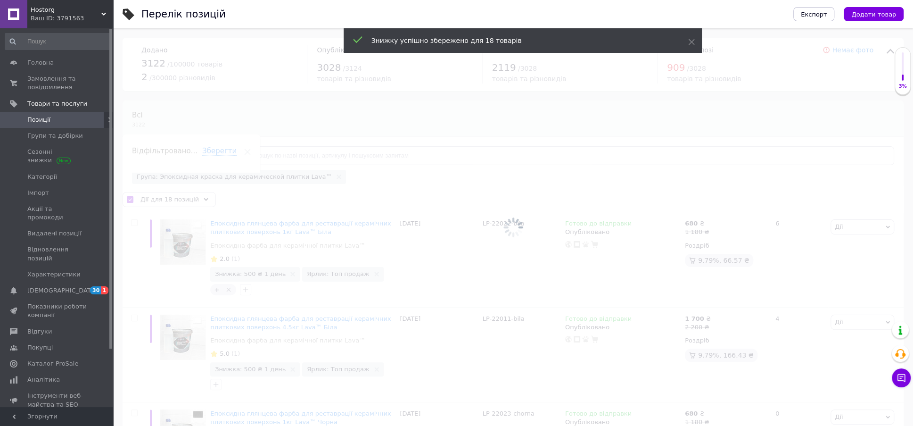
checkbox input "false"
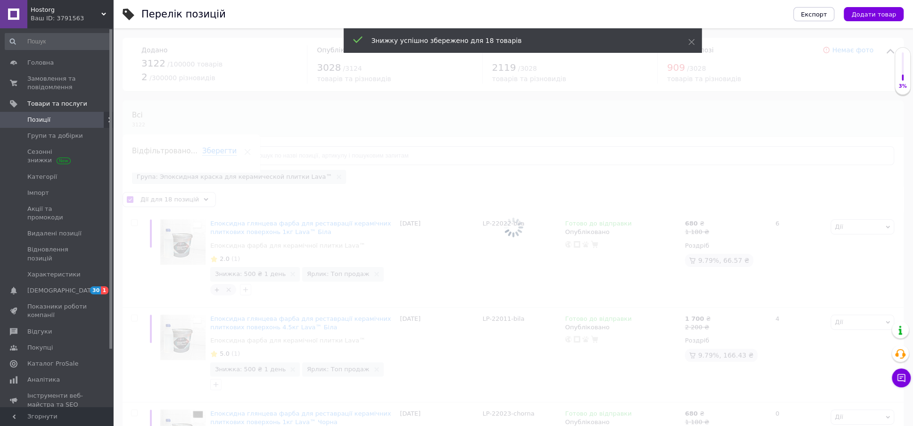
checkbox input "false"
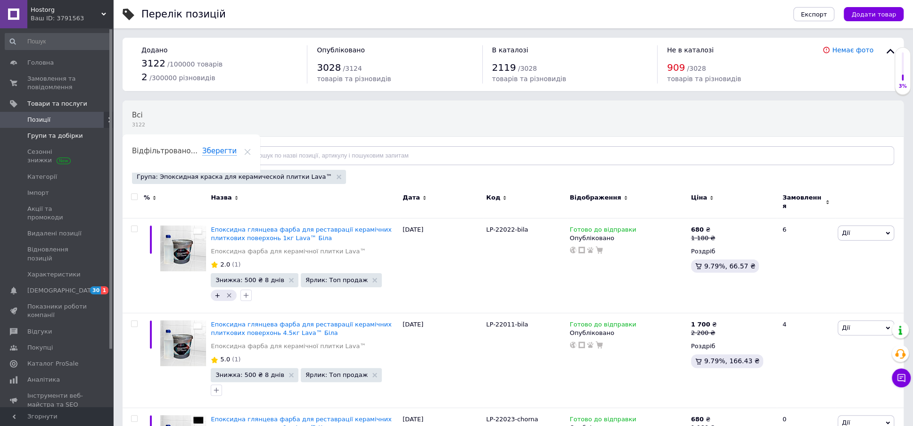
click at [66, 135] on span "Групи та добірки" at bounding box center [55, 136] width 56 height 8
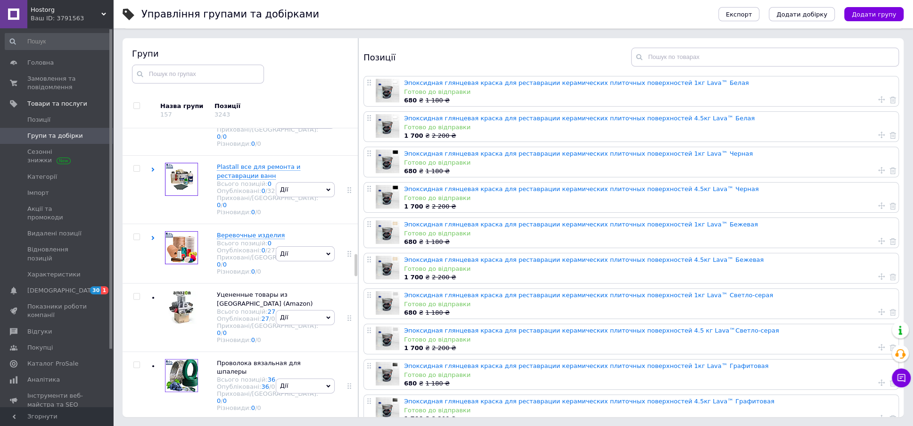
scroll to position [1664, 0]
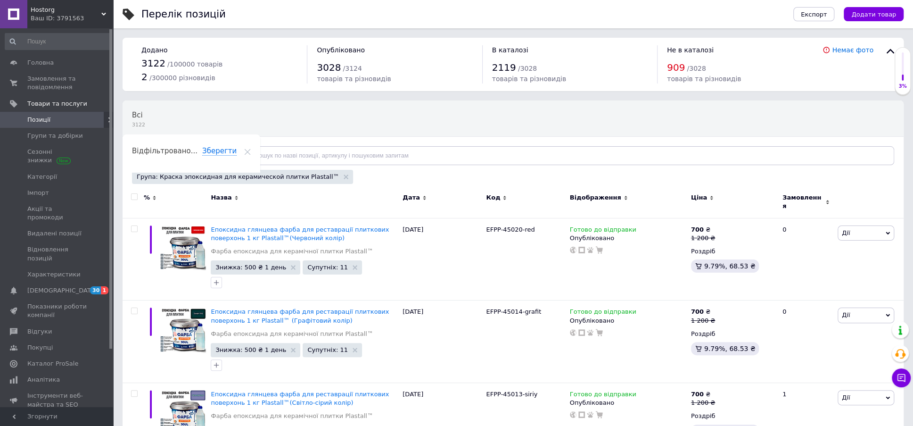
click at [135, 198] on input "checkbox" at bounding box center [134, 197] width 6 height 6
checkbox input "true"
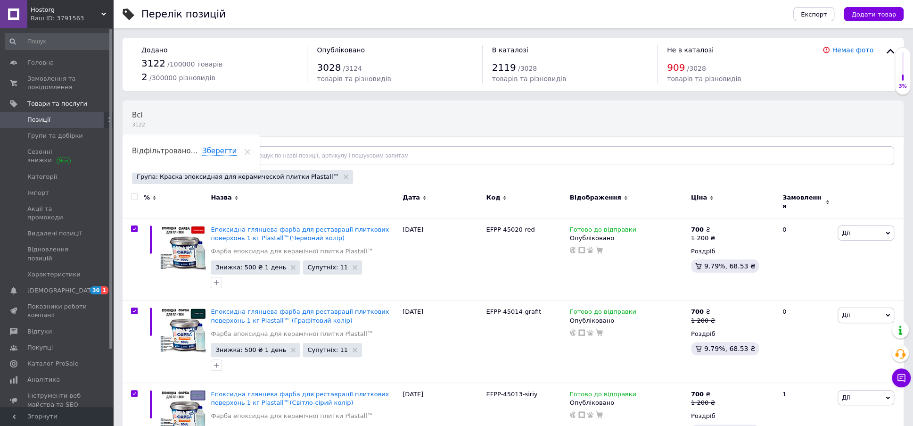
checkbox input "true"
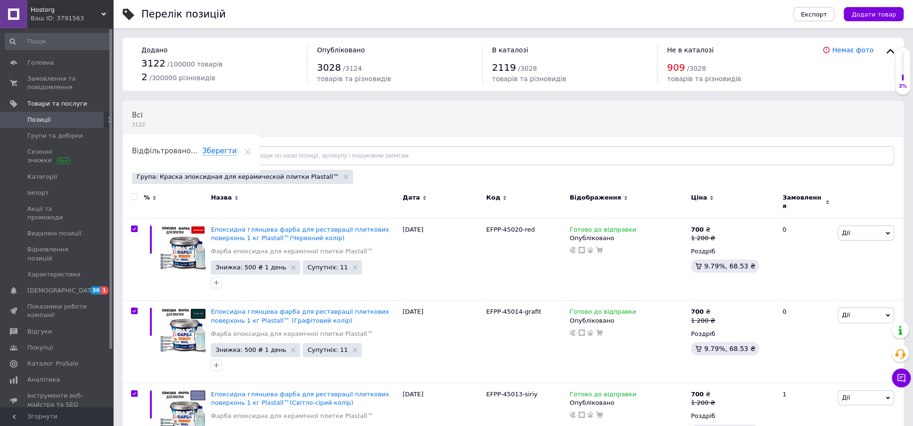
checkbox input "true"
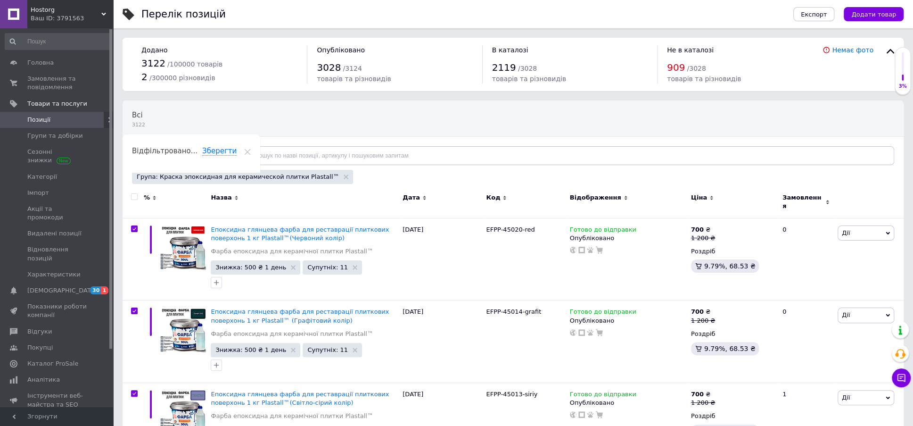
checkbox input "true"
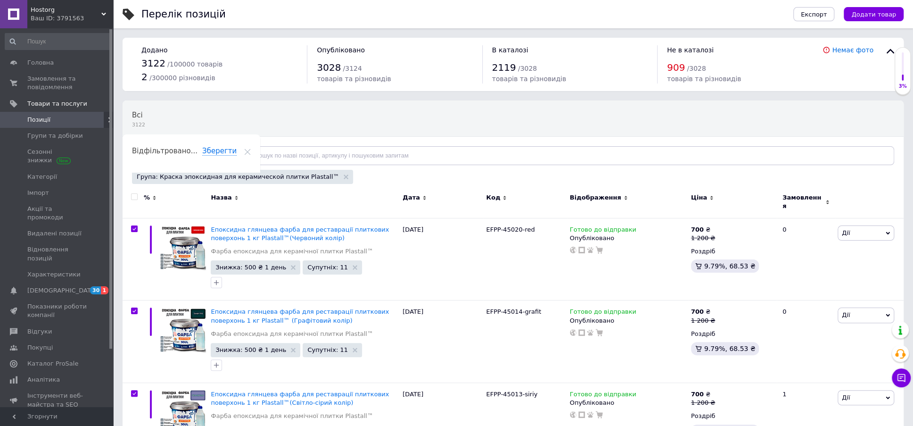
checkbox input "true"
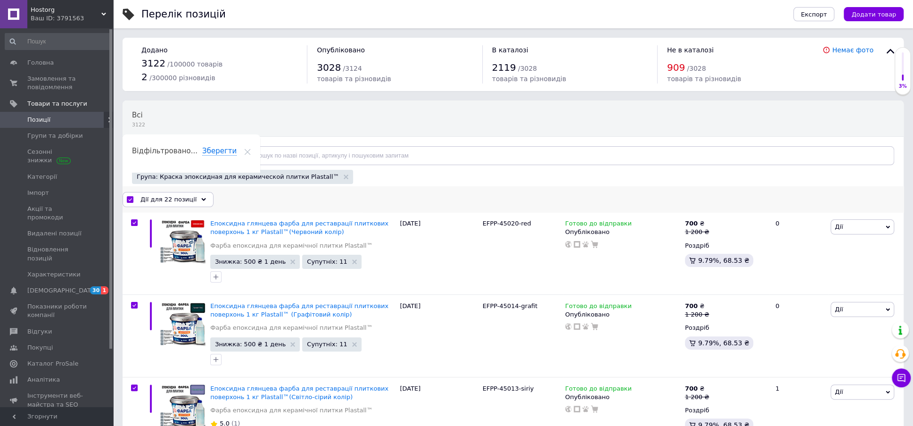
click at [201, 197] on icon at bounding box center [203, 199] width 5 height 5
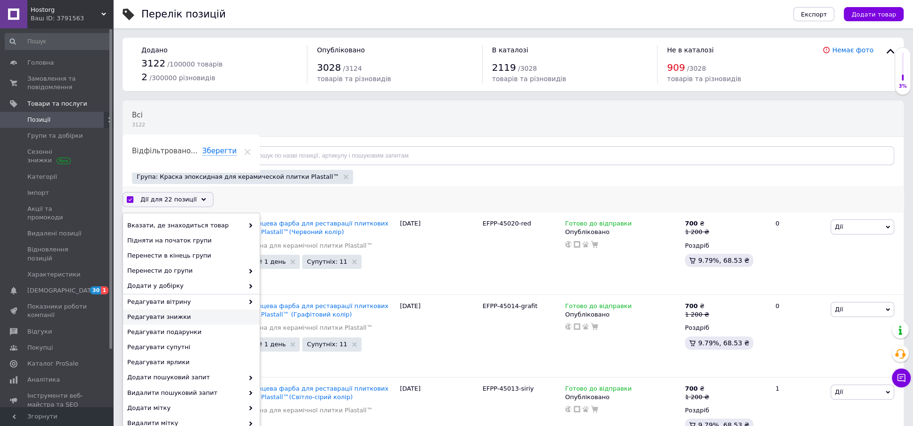
click at [174, 313] on span "Редагувати знижки" at bounding box center [190, 317] width 126 height 8
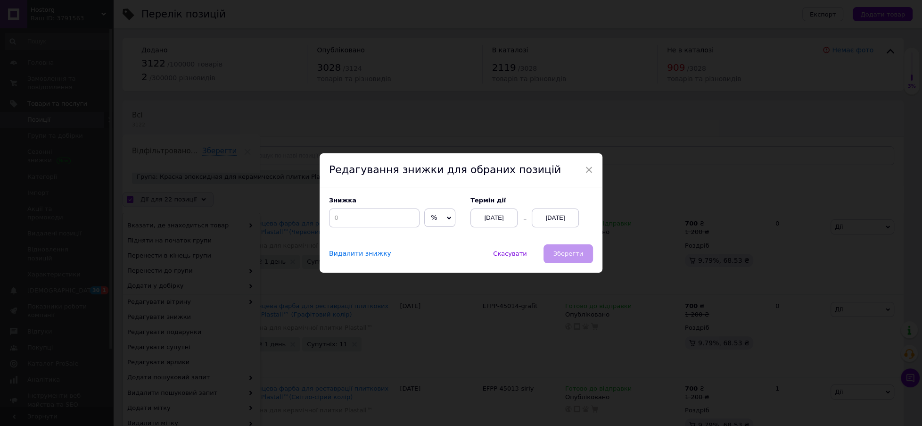
drag, startPoint x: 445, startPoint y: 216, endPoint x: 433, endPoint y: 229, distance: 18.1
click at [441, 220] on div "% ₴" at bounding box center [439, 217] width 31 height 19
drag, startPoint x: 430, startPoint y: 235, endPoint x: 421, endPoint y: 236, distance: 8.5
click at [425, 235] on li "₴" at bounding box center [440, 237] width 30 height 13
click at [364, 224] on input at bounding box center [374, 217] width 91 height 19
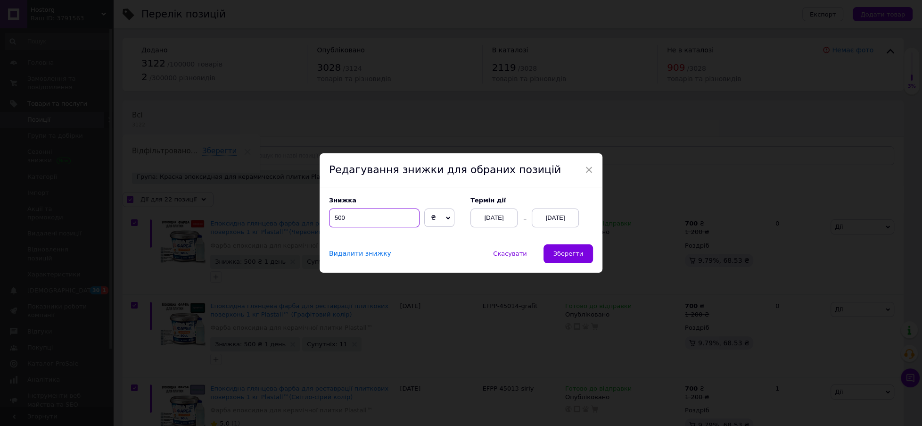
type input "500"
click at [566, 222] on div "[DATE]" at bounding box center [555, 217] width 47 height 19
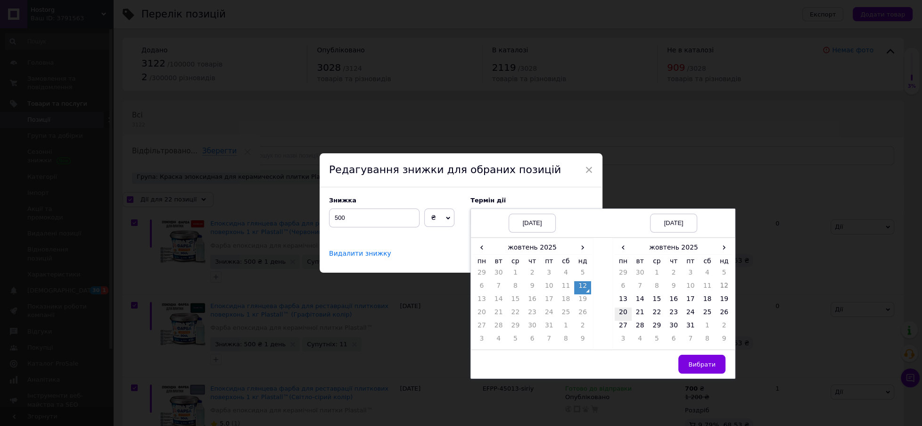
click at [622, 313] on td "20" at bounding box center [623, 313] width 17 height 13
click at [699, 363] on span "Вибрати" at bounding box center [702, 364] width 27 height 7
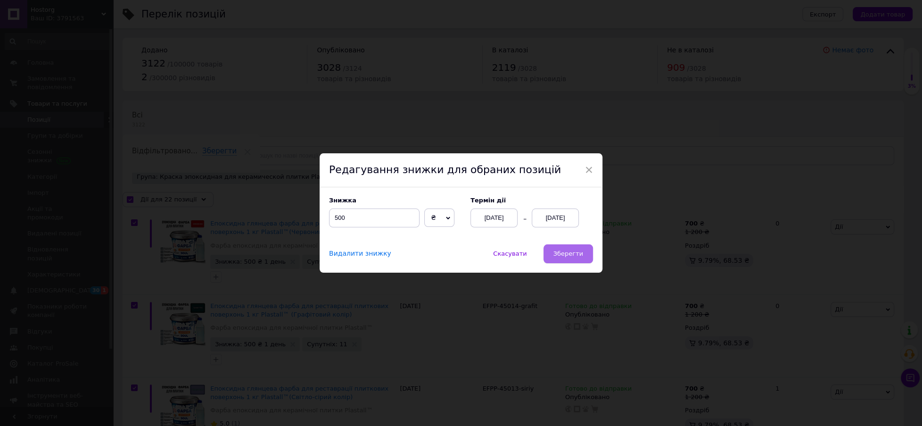
click at [570, 252] on span "Зберегти" at bounding box center [569, 253] width 30 height 7
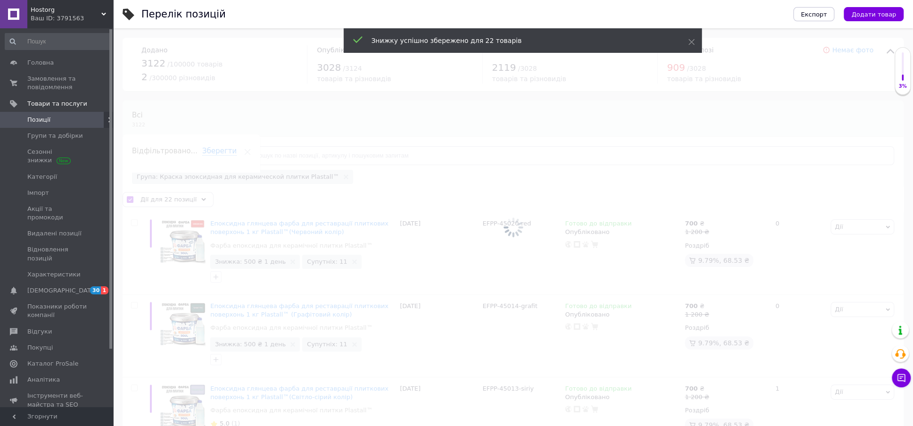
checkbox input "false"
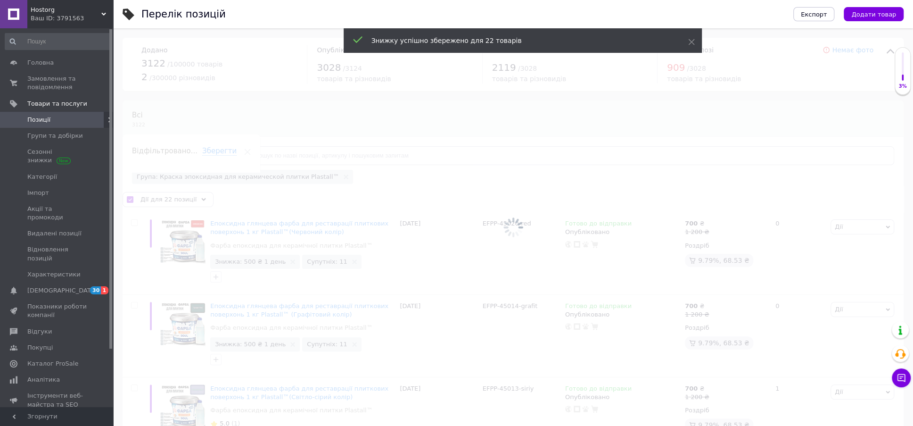
checkbox input "false"
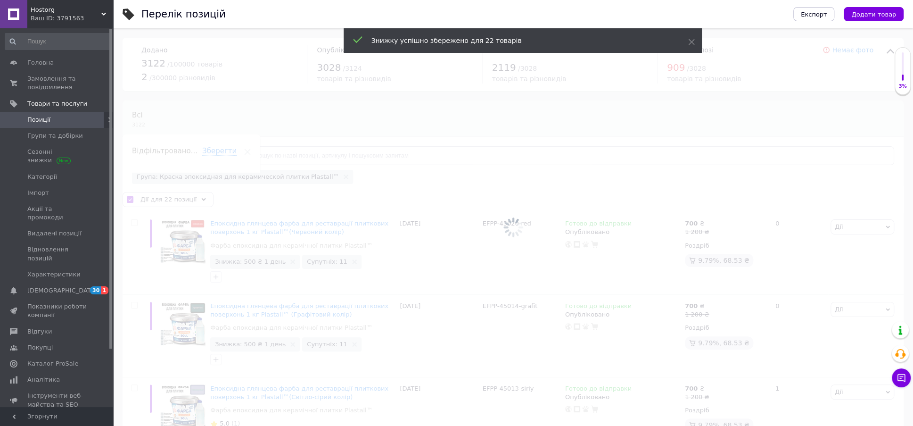
checkbox input "false"
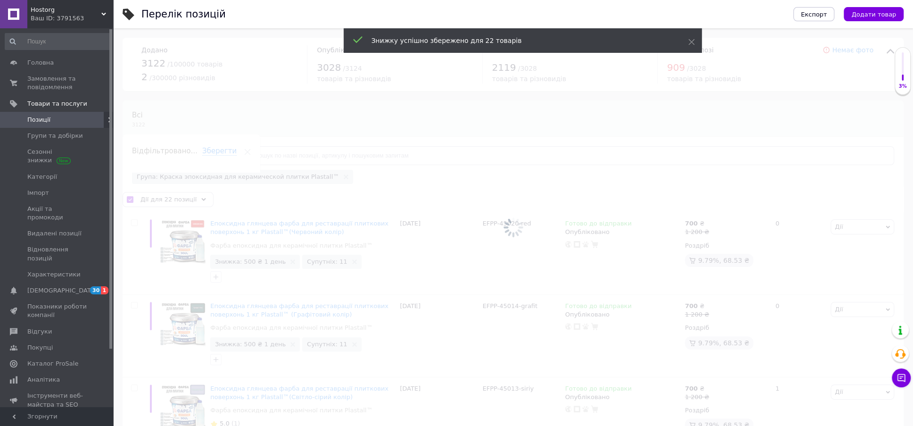
checkbox input "false"
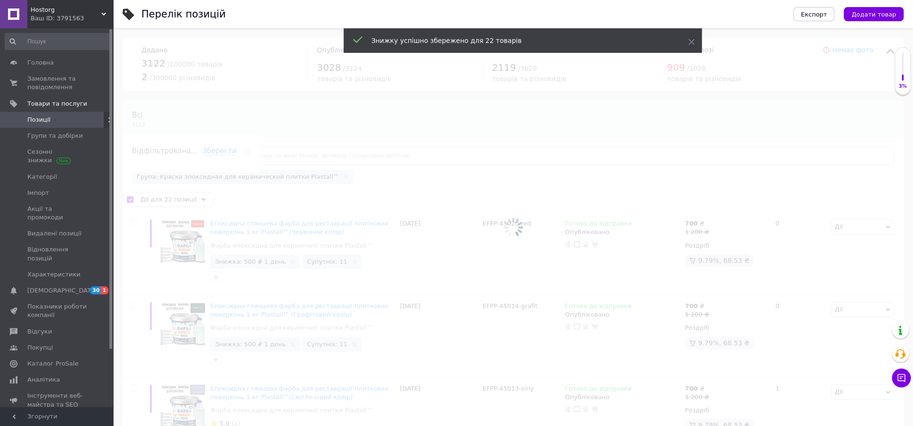
checkbox input "false"
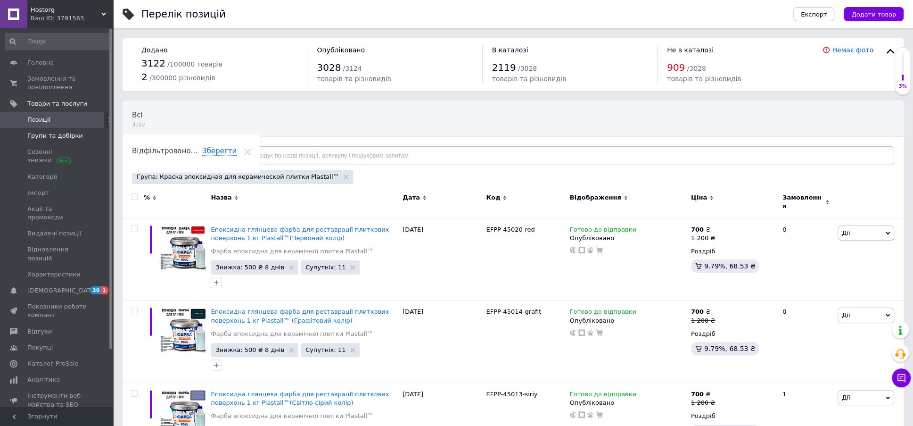
click at [48, 134] on span "Групи та добірки" at bounding box center [55, 136] width 56 height 8
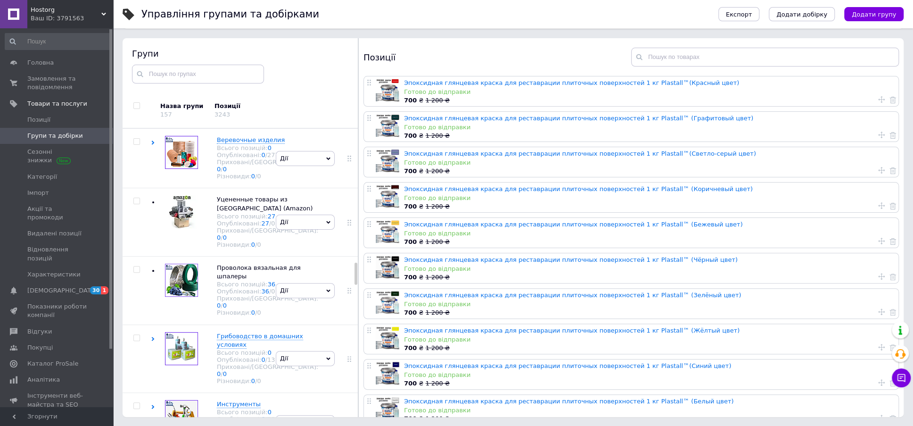
scroll to position [1778, 0]
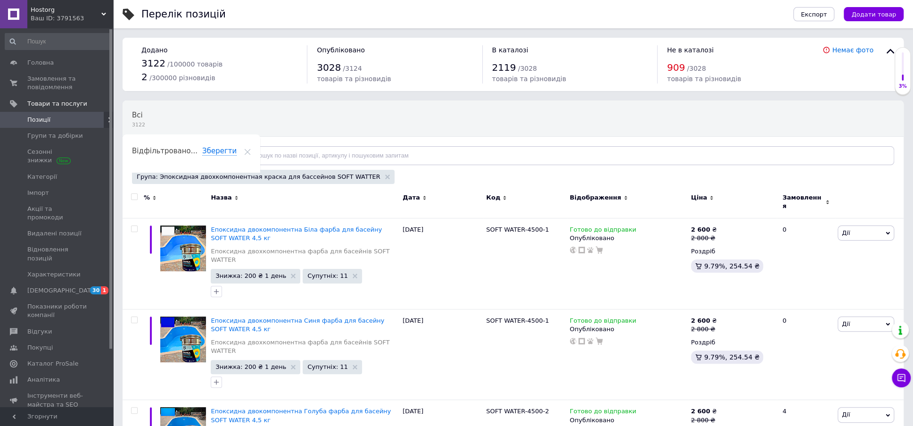
click at [133, 196] on input "checkbox" at bounding box center [134, 197] width 6 height 6
checkbox input "true"
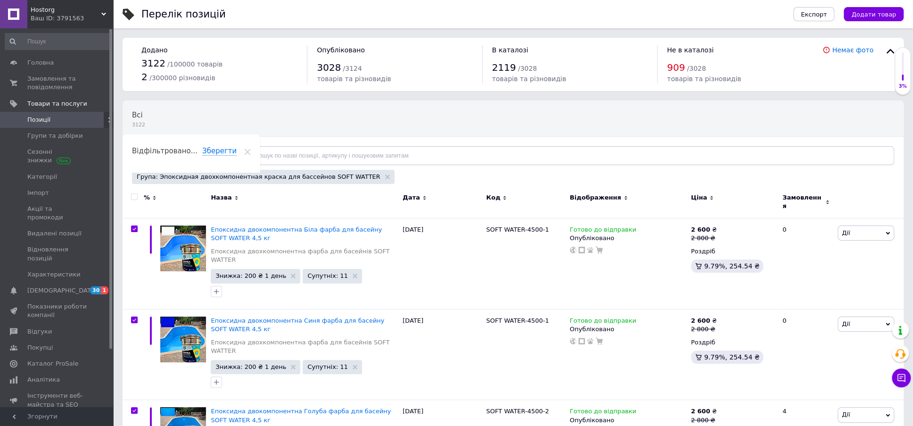
checkbox input "true"
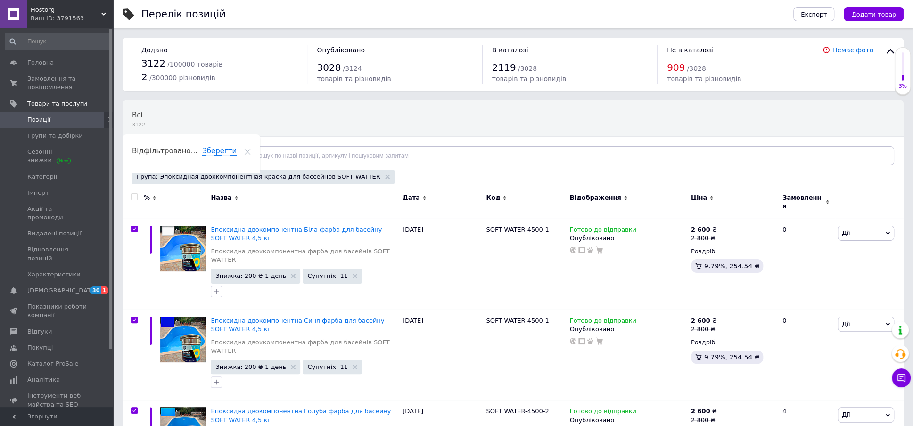
checkbox input "true"
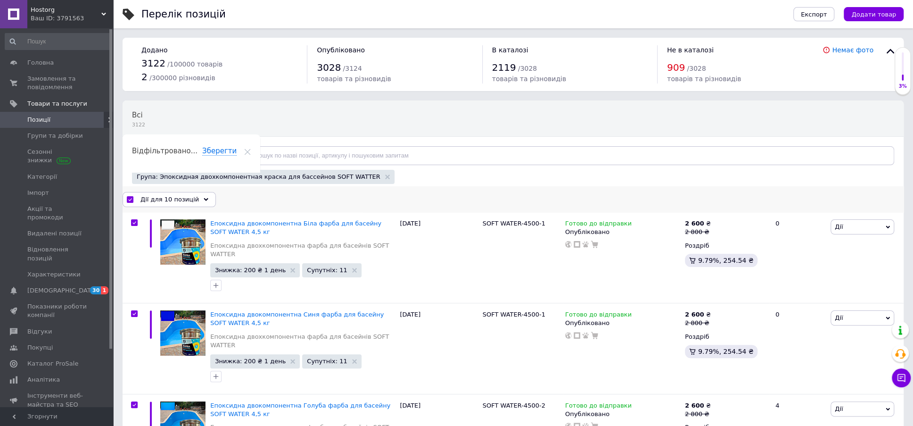
click at [204, 197] on icon at bounding box center [206, 199] width 5 height 5
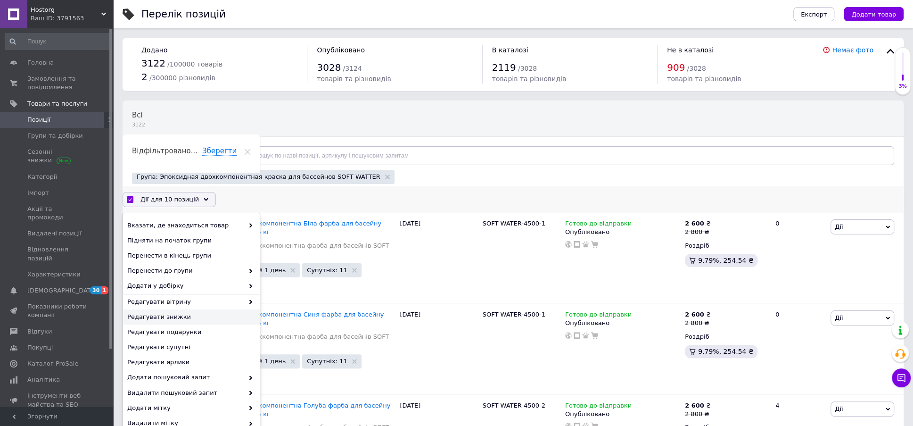
click at [168, 314] on span "Редагувати знижки" at bounding box center [190, 317] width 126 height 8
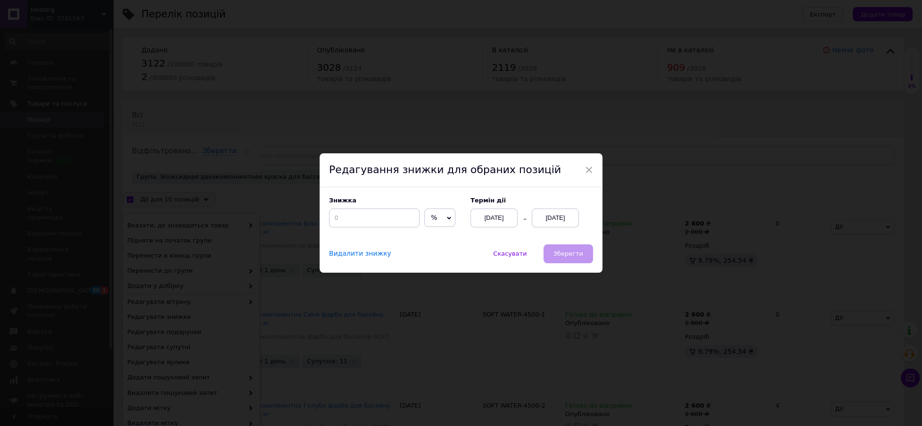
click at [447, 219] on icon at bounding box center [449, 218] width 4 height 4
click at [432, 236] on li "₴" at bounding box center [440, 237] width 30 height 13
click at [378, 225] on input at bounding box center [374, 217] width 91 height 19
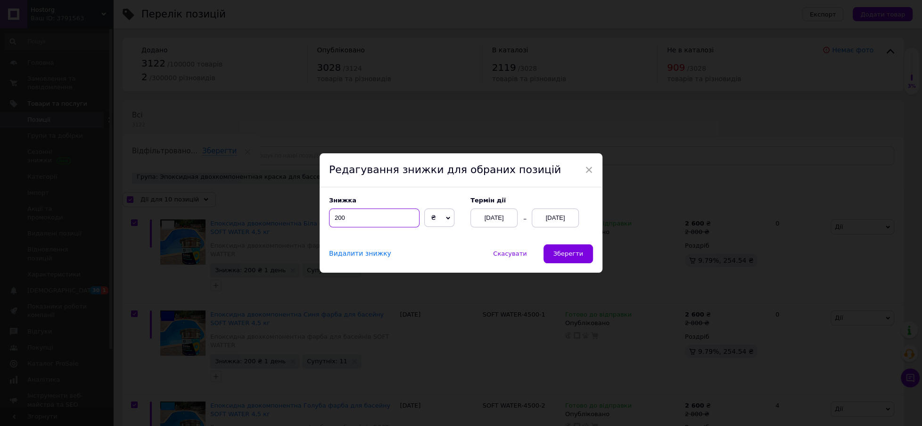
type input "200"
click at [553, 221] on div "[DATE]" at bounding box center [555, 217] width 47 height 19
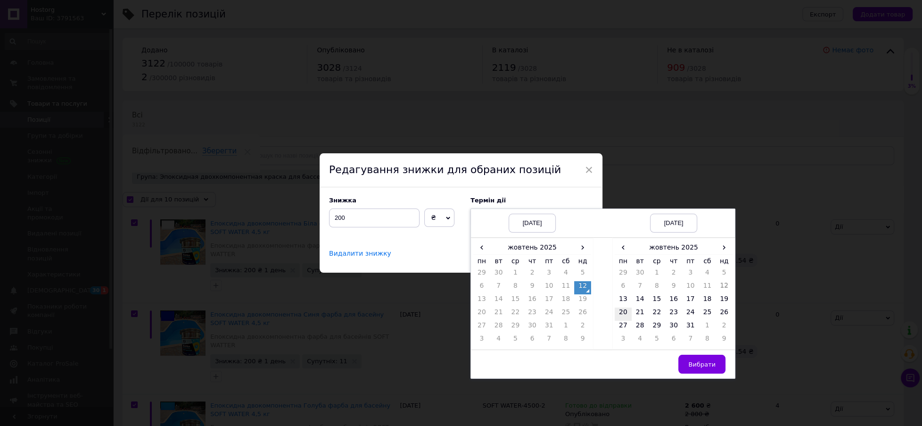
click at [621, 310] on td "20" at bounding box center [623, 313] width 17 height 13
click at [695, 361] on span "Вибрати" at bounding box center [702, 364] width 27 height 7
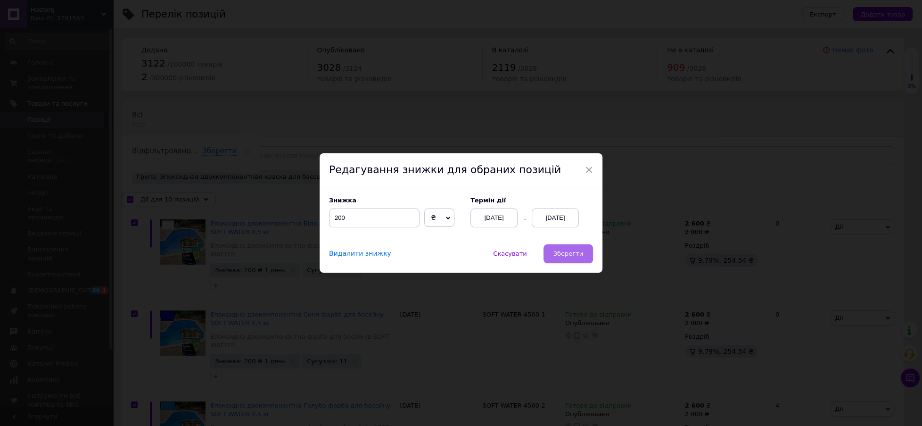
click at [563, 250] on span "Зберегти" at bounding box center [569, 253] width 30 height 7
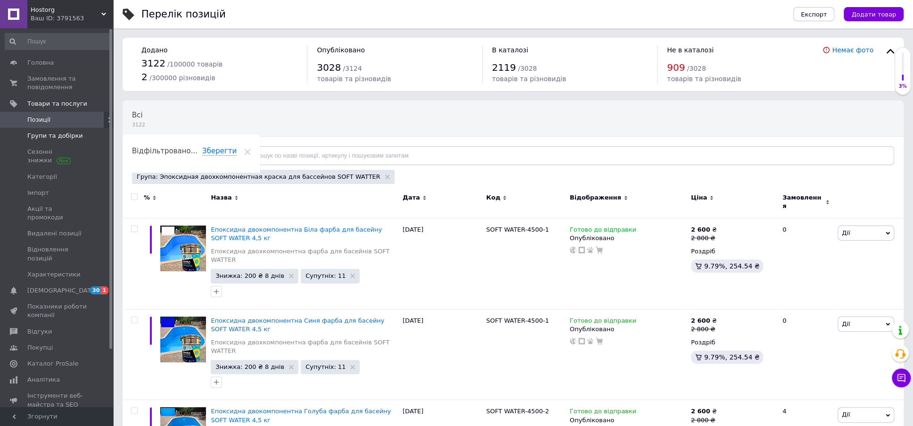
click at [63, 133] on span "Групи та добірки" at bounding box center [55, 136] width 56 height 8
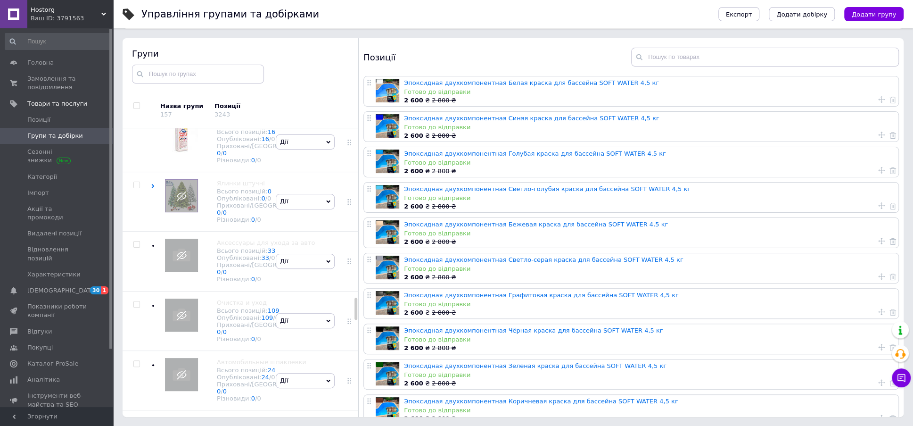
scroll to position [2247, 0]
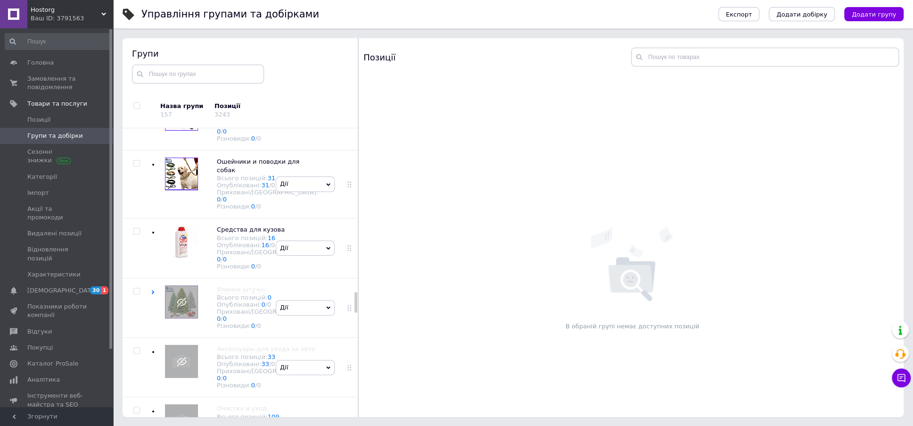
scroll to position [2364, 0]
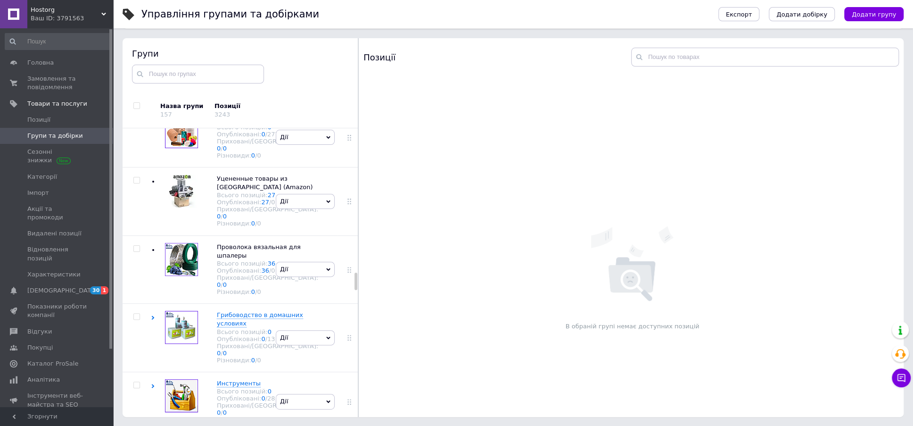
scroll to position [2483, 0]
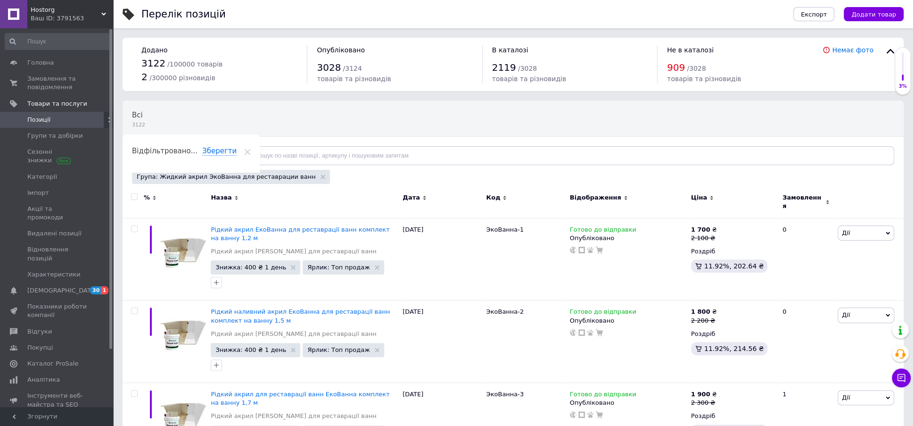
click at [133, 196] on input "checkbox" at bounding box center [134, 197] width 6 height 6
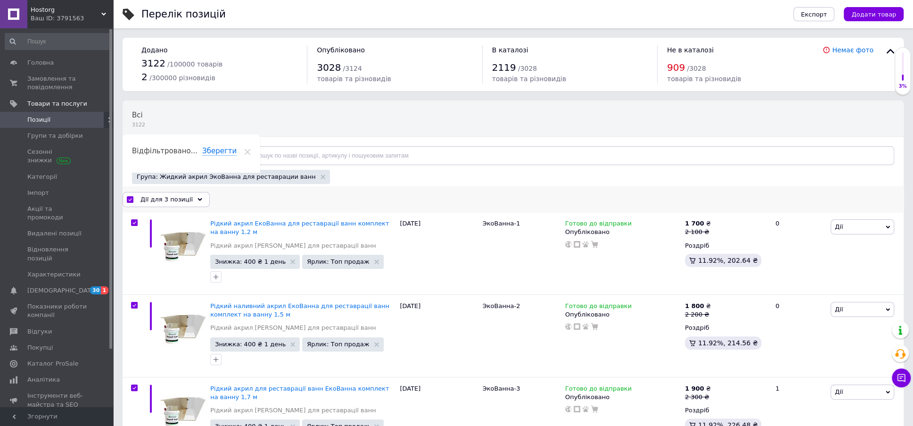
click at [198, 199] on use at bounding box center [200, 199] width 5 height 3
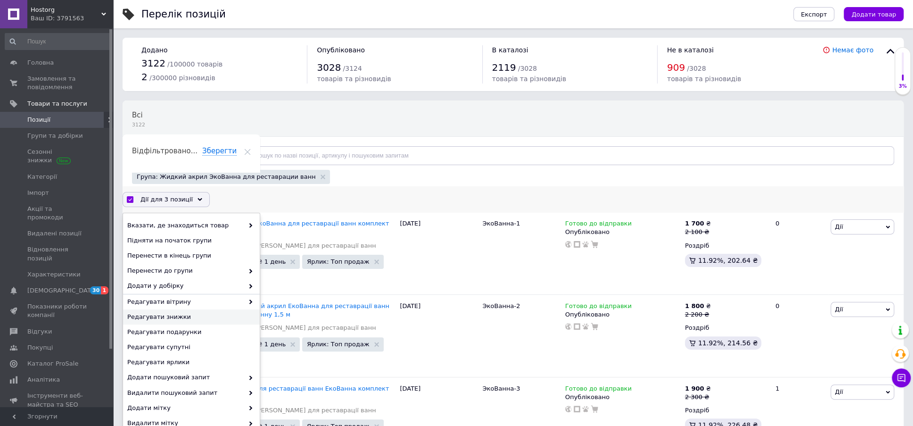
click at [185, 310] on div "Редагувати знижки" at bounding box center [191, 316] width 137 height 15
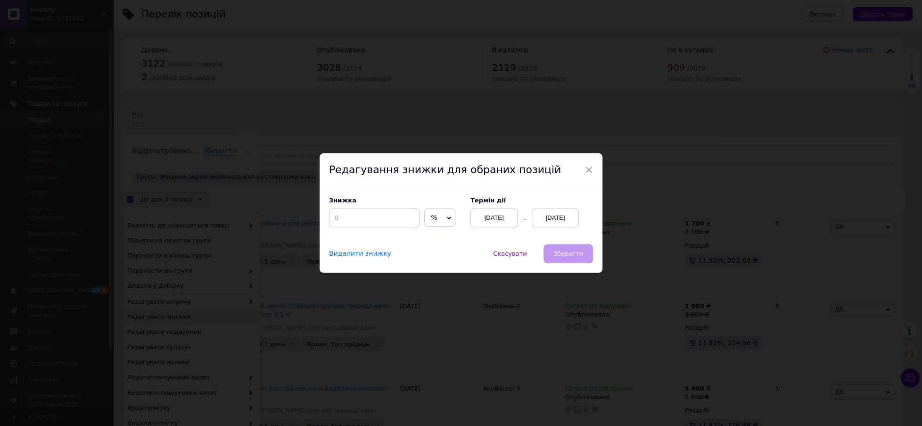
drag, startPoint x: 447, startPoint y: 215, endPoint x: 435, endPoint y: 238, distance: 26.2
click at [440, 228] on div "Знижка % ₴ Термін дії [DATE] [DATE]" at bounding box center [461, 215] width 283 height 57
click at [448, 219] on icon at bounding box center [450, 217] width 4 height 3
click at [430, 237] on li "₴" at bounding box center [440, 237] width 30 height 13
click at [343, 223] on input at bounding box center [374, 217] width 91 height 19
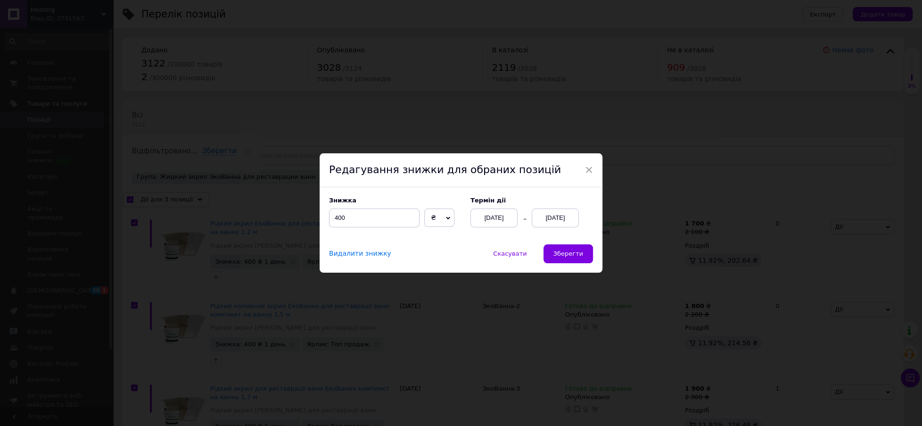
click at [549, 219] on div "[DATE]" at bounding box center [555, 217] width 47 height 19
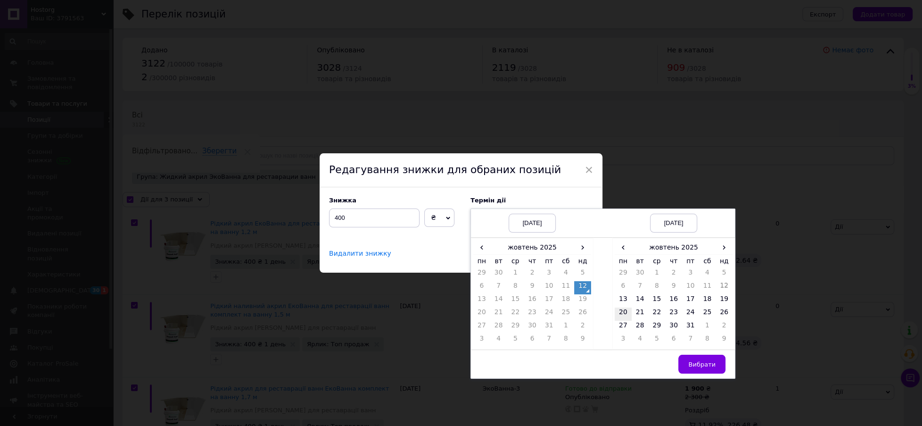
click at [620, 311] on td "20" at bounding box center [623, 313] width 17 height 13
click at [707, 363] on span "Вибрати" at bounding box center [702, 364] width 27 height 7
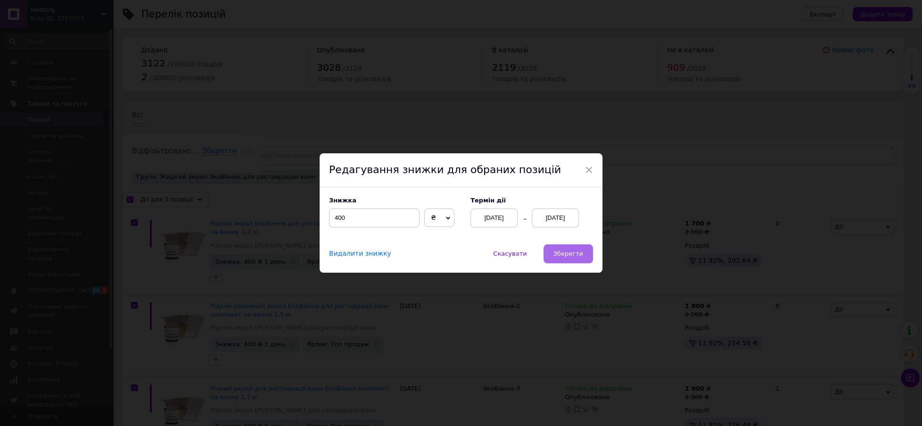
click at [566, 250] on span "Зберегти" at bounding box center [569, 253] width 30 height 7
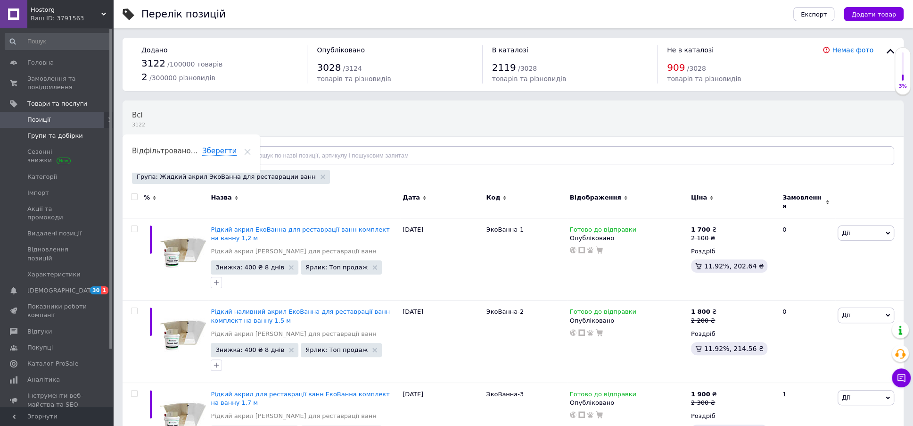
click at [52, 134] on span "Групи та добірки" at bounding box center [55, 136] width 56 height 8
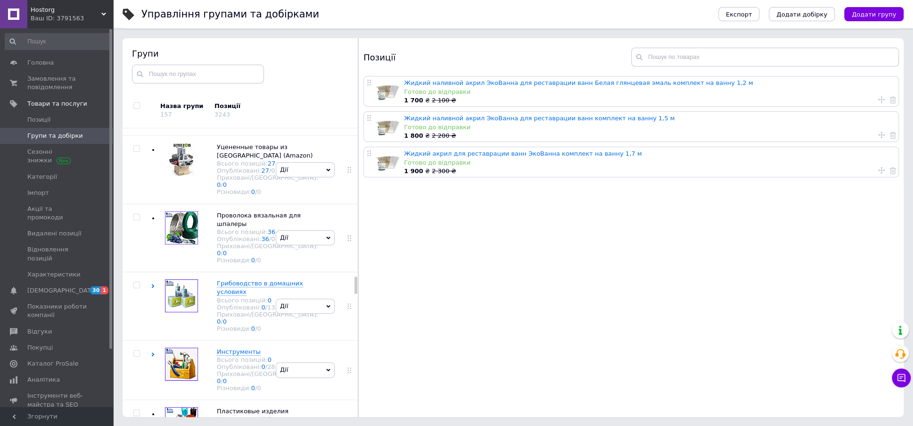
scroll to position [2554, 0]
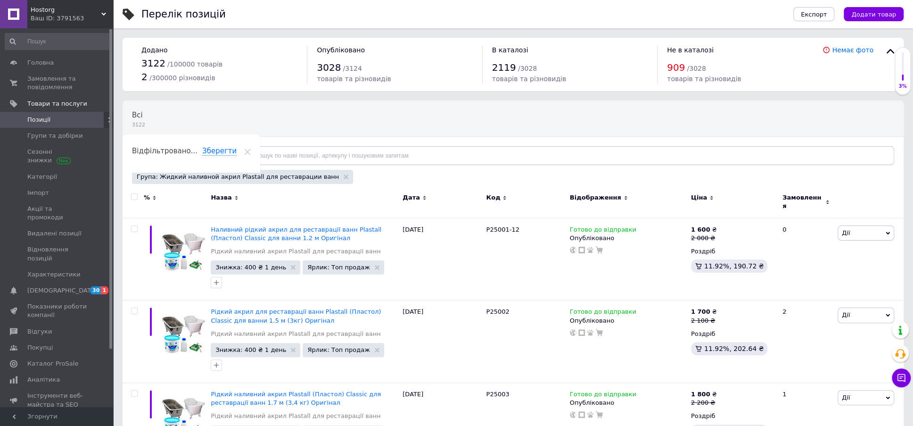
click at [135, 196] on input "checkbox" at bounding box center [134, 197] width 6 height 6
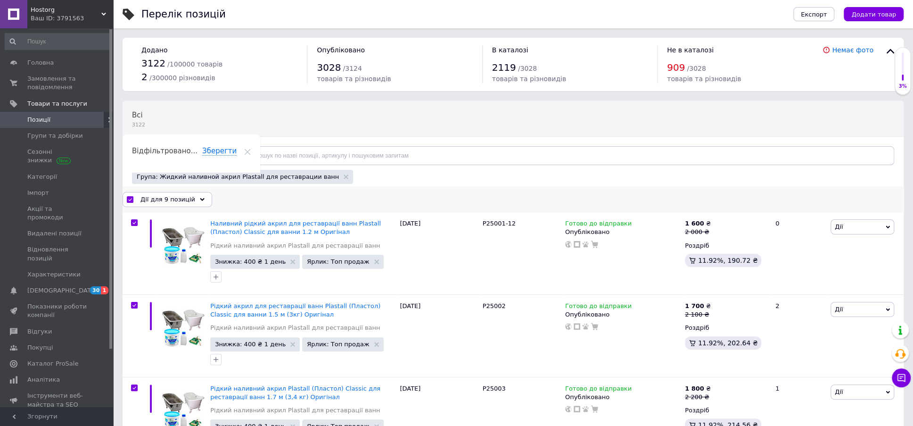
click at [200, 199] on icon at bounding box center [202, 199] width 5 height 5
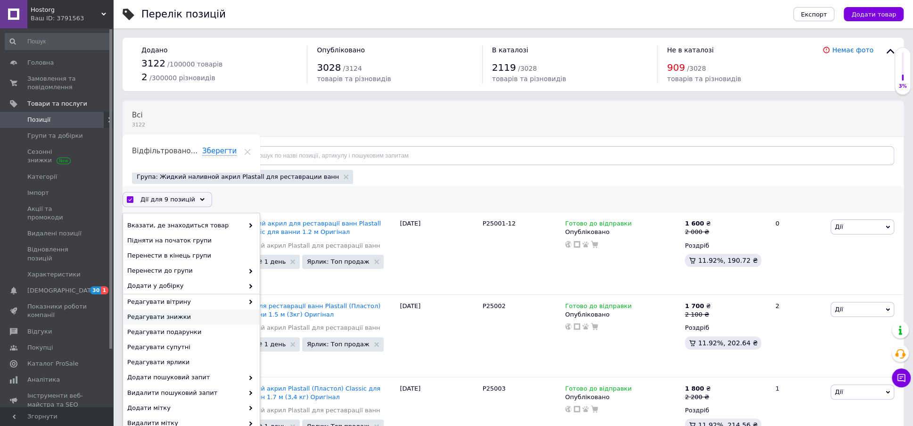
click at [169, 314] on span "Редагувати знижки" at bounding box center [190, 317] width 126 height 8
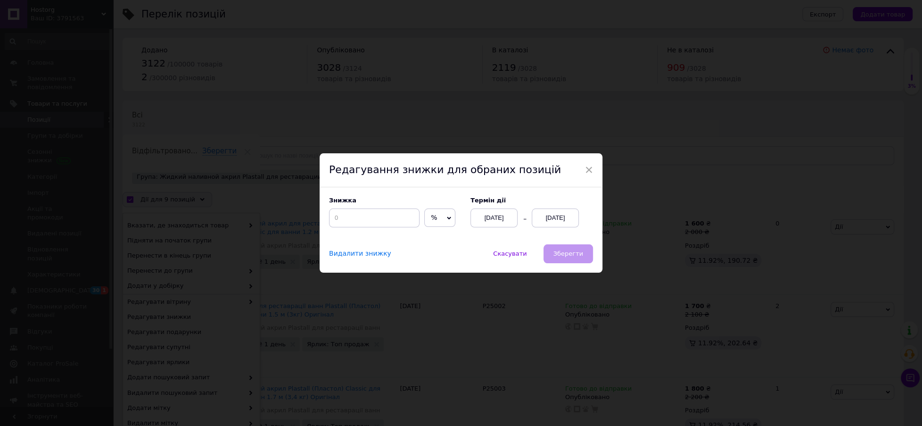
click at [447, 219] on icon at bounding box center [449, 218] width 4 height 4
drag, startPoint x: 432, startPoint y: 236, endPoint x: 396, endPoint y: 222, distance: 38.8
click at [430, 236] on li "₴" at bounding box center [440, 237] width 30 height 13
click at [379, 225] on input at bounding box center [374, 217] width 91 height 19
click at [547, 223] on div "[DATE]" at bounding box center [555, 217] width 47 height 19
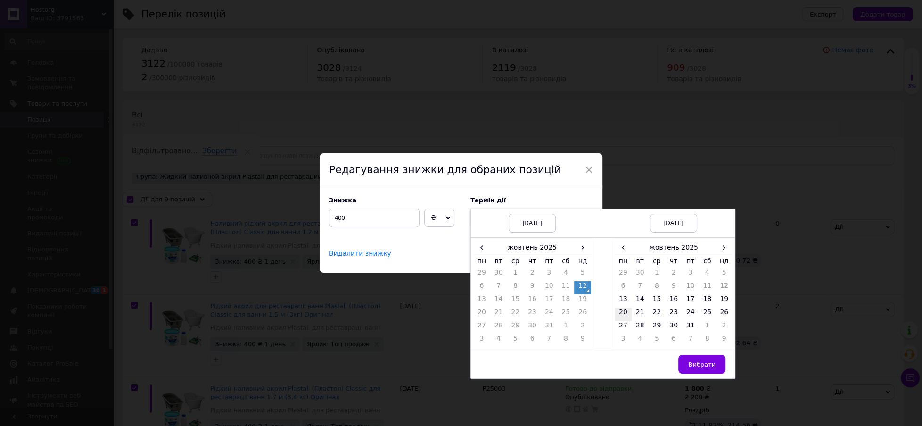
click at [622, 311] on td "20" at bounding box center [623, 313] width 17 height 13
click at [696, 366] on span "Вибрати" at bounding box center [702, 364] width 27 height 7
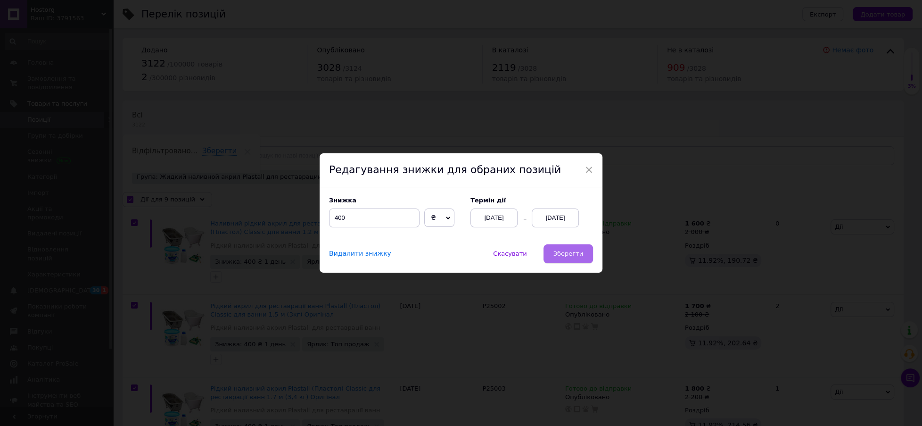
click at [570, 254] on span "Зберегти" at bounding box center [569, 253] width 30 height 7
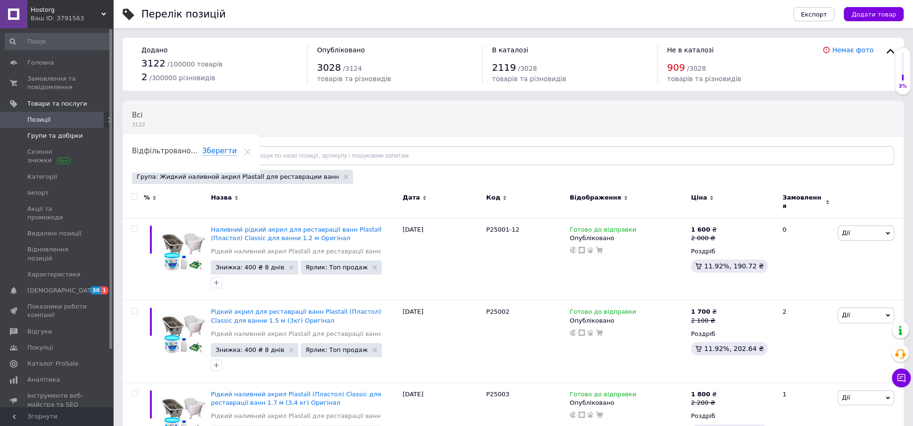
click at [59, 133] on span "Групи та добірки" at bounding box center [55, 136] width 56 height 8
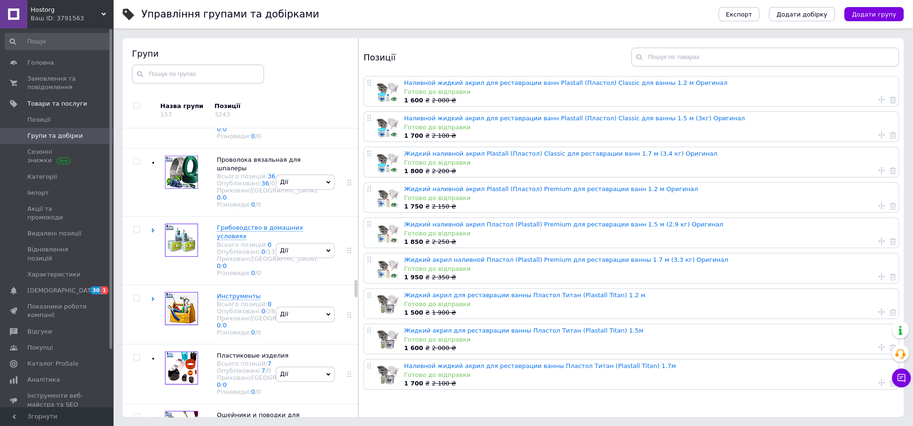
scroll to position [2609, 0]
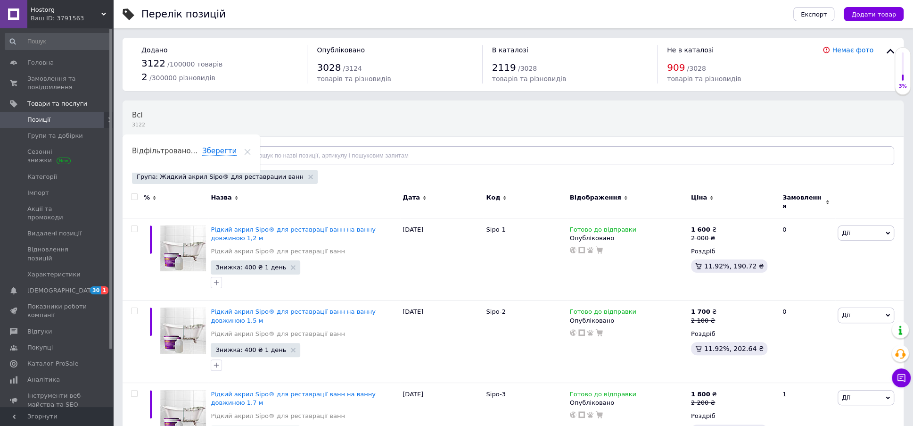
click at [135, 197] on input "checkbox" at bounding box center [134, 197] width 6 height 6
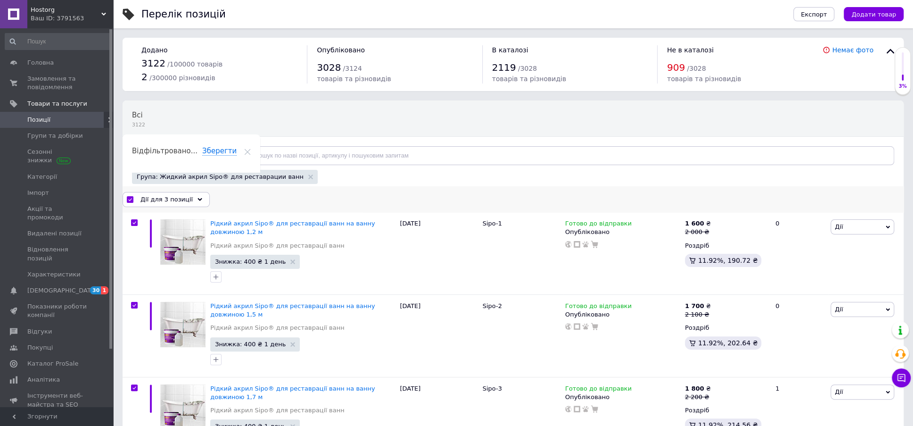
click at [198, 197] on icon at bounding box center [200, 199] width 5 height 5
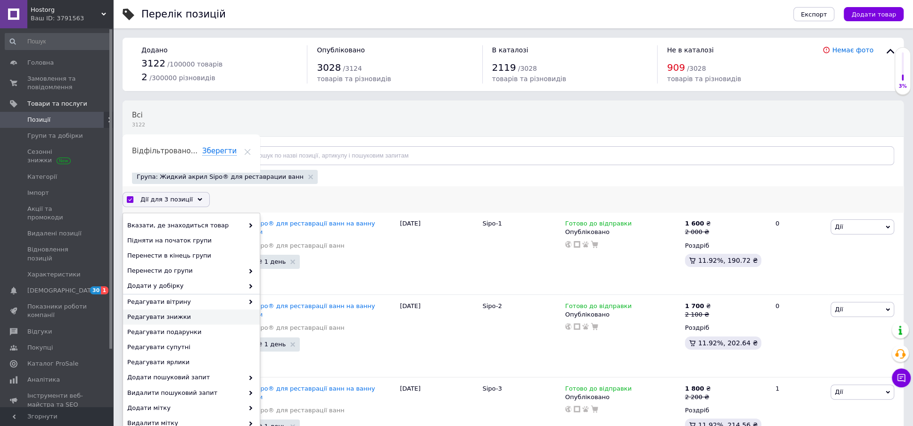
click at [162, 316] on span "Редагувати знижки" at bounding box center [190, 317] width 126 height 8
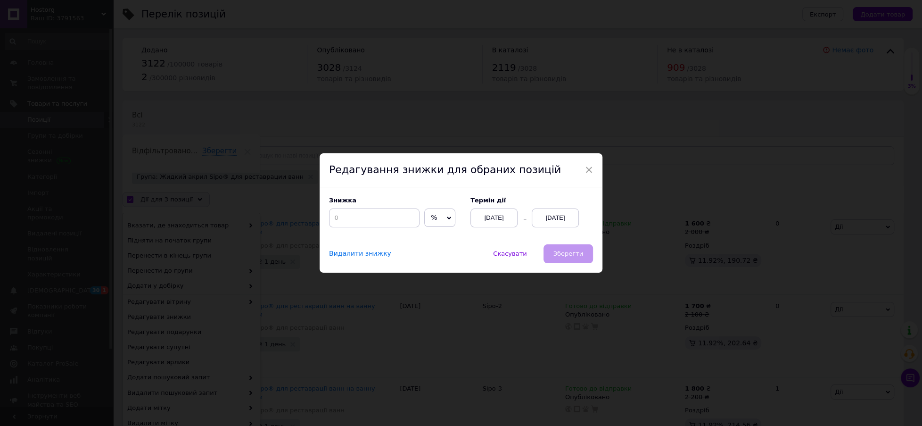
click at [447, 218] on icon at bounding box center [449, 218] width 4 height 4
click at [434, 238] on li "₴" at bounding box center [440, 237] width 30 height 13
click at [378, 224] on input at bounding box center [374, 217] width 91 height 19
click at [550, 219] on div "[DATE]" at bounding box center [555, 217] width 47 height 19
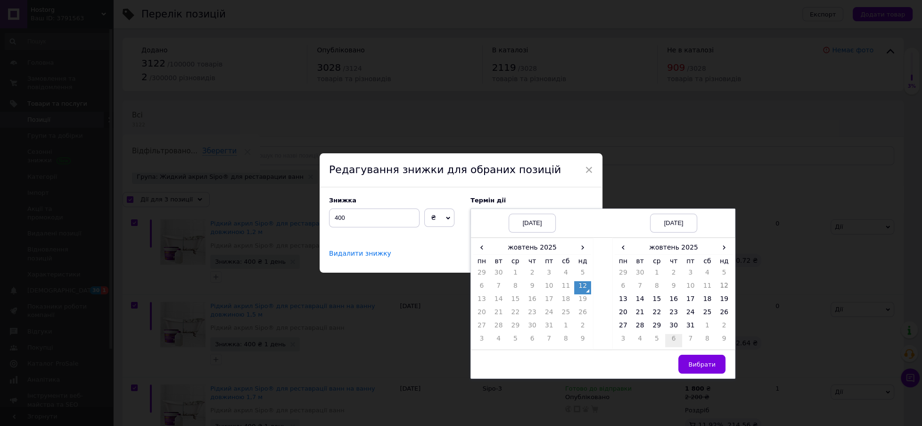
drag, startPoint x: 620, startPoint y: 312, endPoint x: 664, endPoint y: 346, distance: 55.2
click at [622, 312] on td "20" at bounding box center [623, 313] width 17 height 13
drag, startPoint x: 689, startPoint y: 363, endPoint x: 607, endPoint y: 317, distance: 94.1
click at [682, 358] on button "Вибрати" at bounding box center [702, 364] width 47 height 19
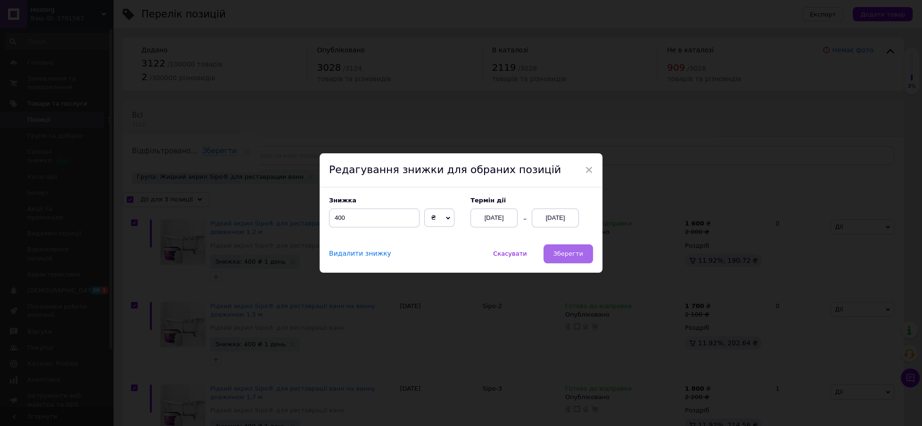
click at [570, 258] on button "Зберегти" at bounding box center [569, 253] width 50 height 19
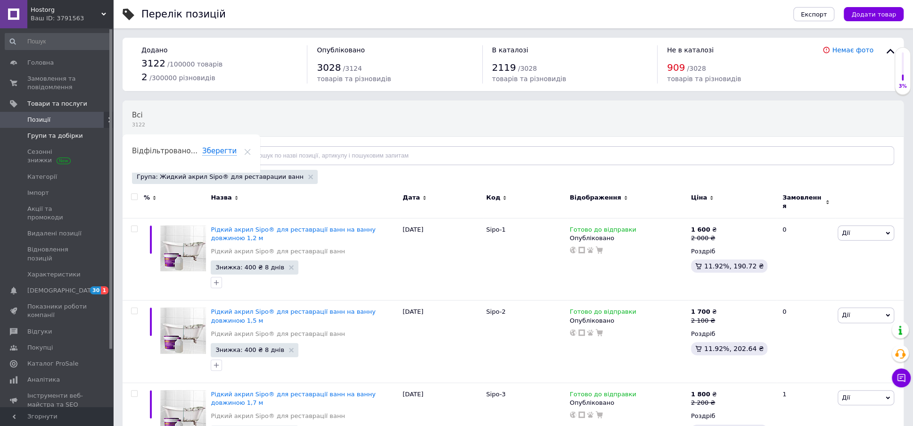
click at [42, 133] on span "Групи та добірки" at bounding box center [55, 136] width 56 height 8
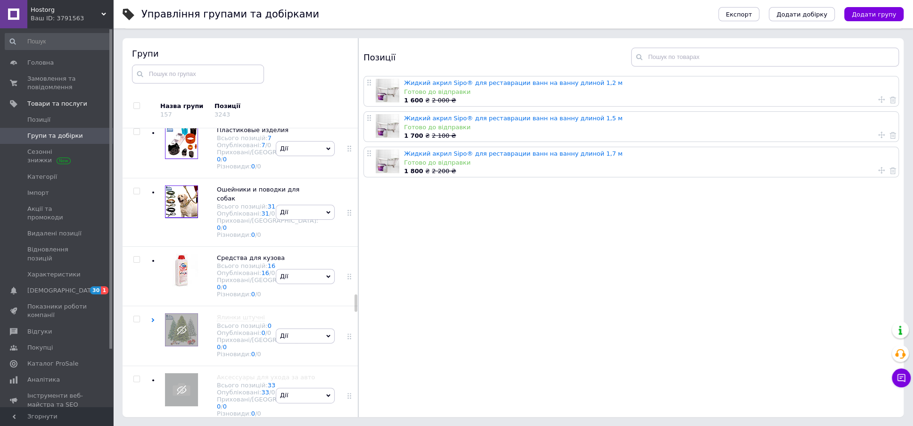
scroll to position [2773, 0]
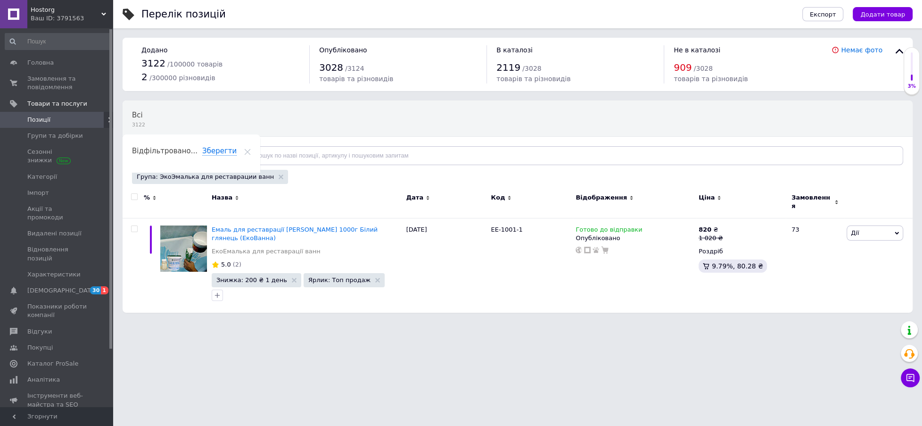
click at [133, 194] on input "checkbox" at bounding box center [134, 197] width 6 height 6
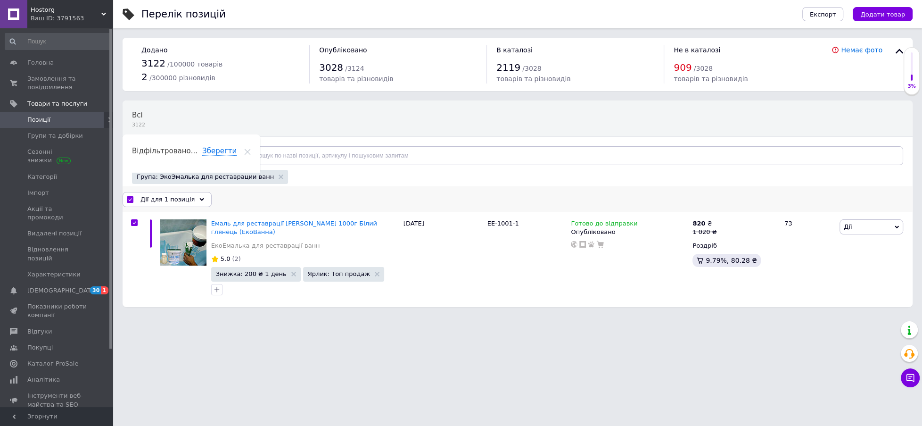
click at [199, 197] on icon at bounding box center [201, 199] width 5 height 5
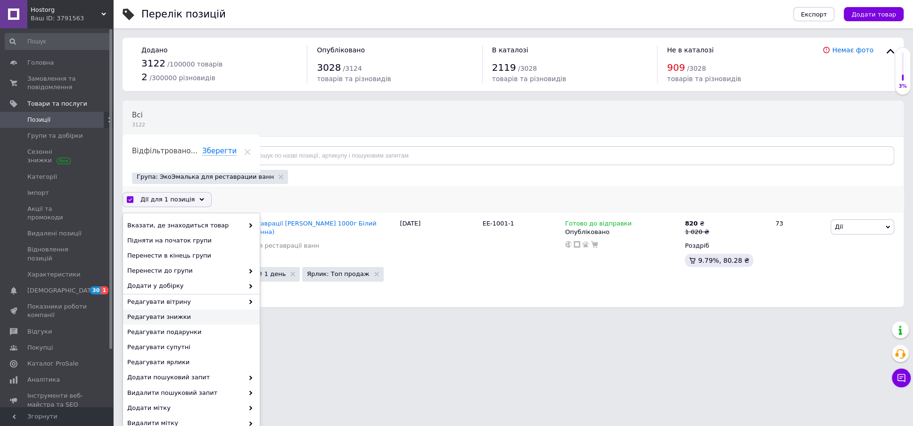
click at [162, 313] on span "Редагувати знижки" at bounding box center [190, 317] width 126 height 8
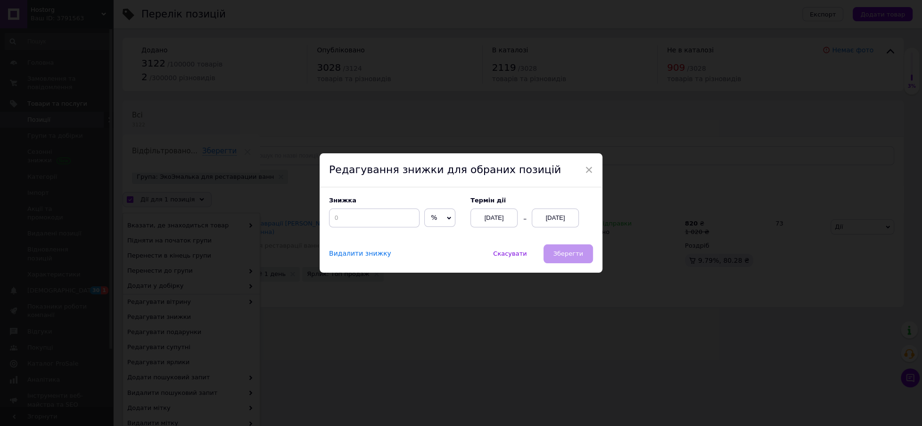
click at [447, 217] on icon at bounding box center [449, 218] width 4 height 4
click at [437, 238] on li "₴" at bounding box center [440, 237] width 30 height 13
click at [372, 220] on input at bounding box center [374, 217] width 91 height 19
click at [556, 217] on div "[DATE]" at bounding box center [555, 217] width 47 height 19
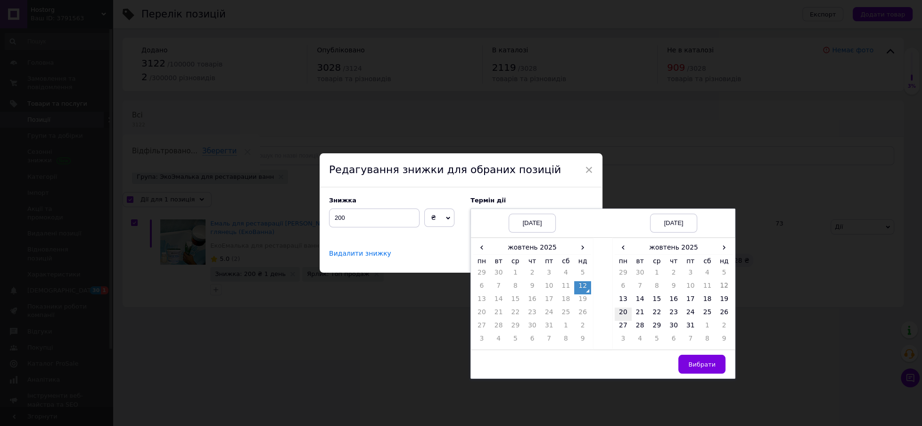
click at [623, 311] on td "20" at bounding box center [623, 313] width 17 height 13
click at [698, 365] on span "Вибрати" at bounding box center [702, 364] width 27 height 7
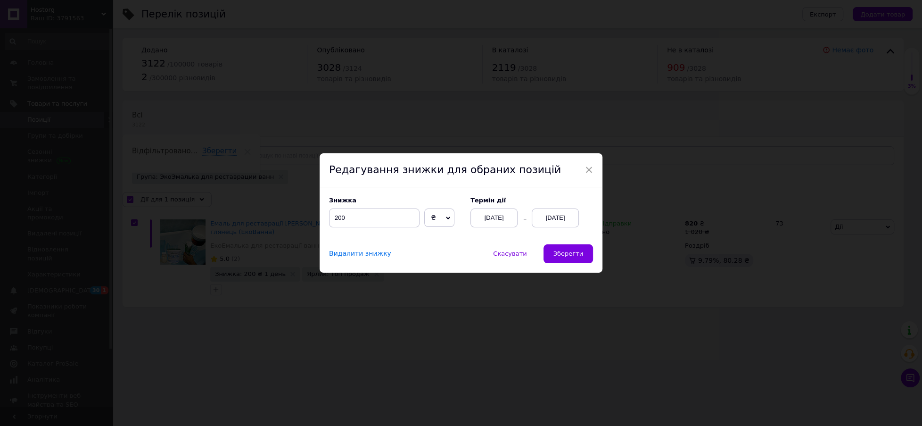
click at [566, 256] on span "Зберегти" at bounding box center [569, 253] width 30 height 7
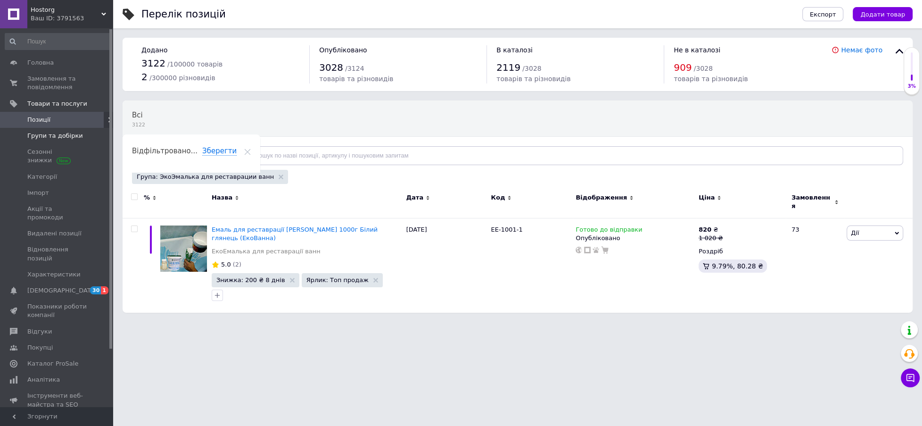
click at [47, 132] on span "Групи та добірки" at bounding box center [55, 136] width 56 height 8
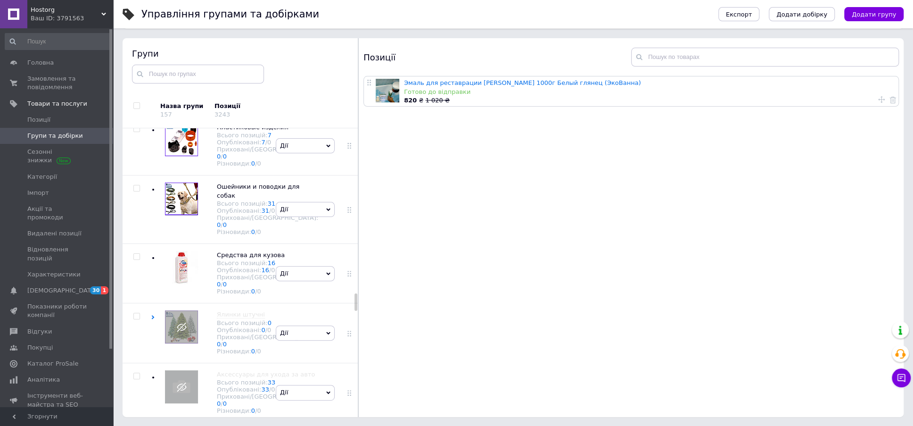
scroll to position [2839, 0]
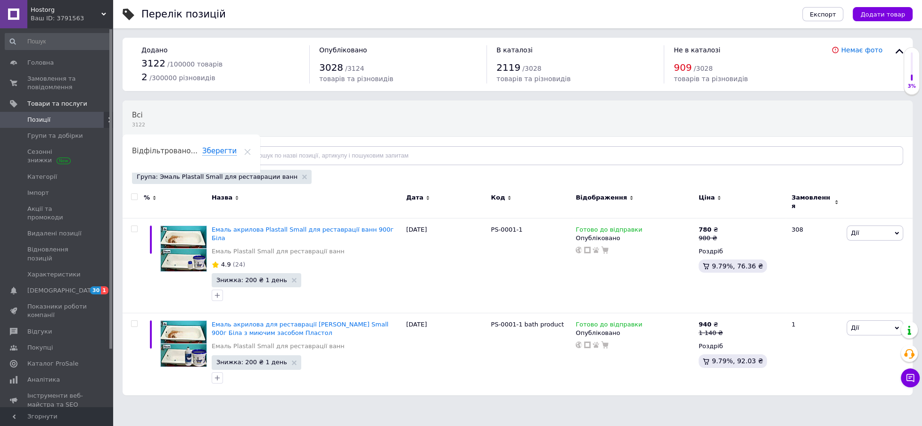
click at [132, 192] on div at bounding box center [133, 202] width 21 height 32
click at [134, 197] on input "checkbox" at bounding box center [134, 197] width 6 height 6
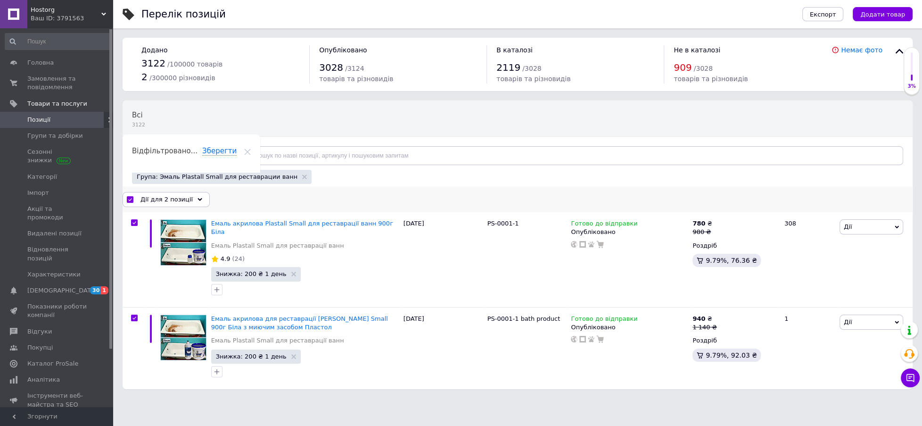
click at [198, 197] on icon at bounding box center [200, 199] width 5 height 5
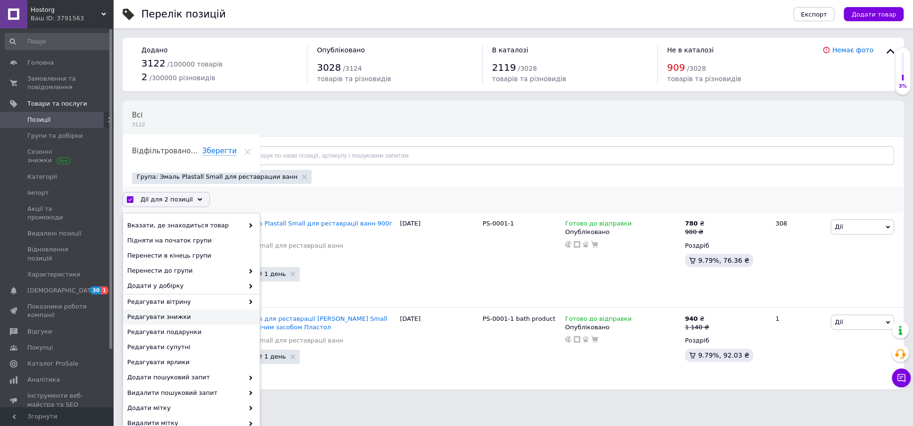
click at [155, 315] on span "Редагувати знижки" at bounding box center [190, 317] width 126 height 8
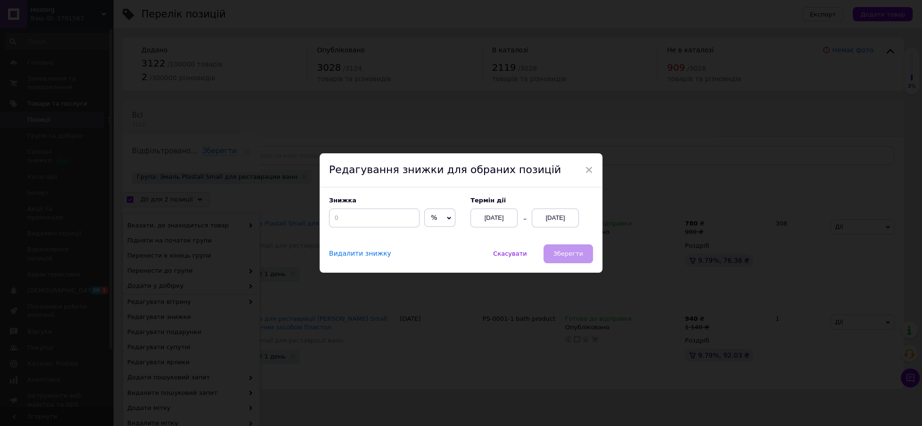
click at [447, 217] on icon at bounding box center [449, 218] width 4 height 4
click at [438, 241] on li "₴" at bounding box center [440, 237] width 30 height 13
click at [358, 216] on input at bounding box center [374, 217] width 91 height 19
click at [546, 216] on div "[DATE]" at bounding box center [555, 217] width 47 height 19
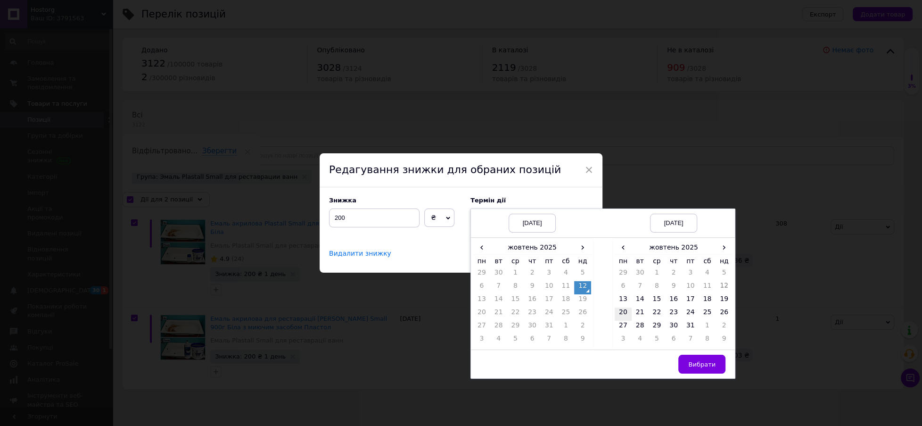
click at [621, 310] on td "20" at bounding box center [623, 313] width 17 height 13
click at [697, 361] on span "Вибрати" at bounding box center [702, 364] width 27 height 7
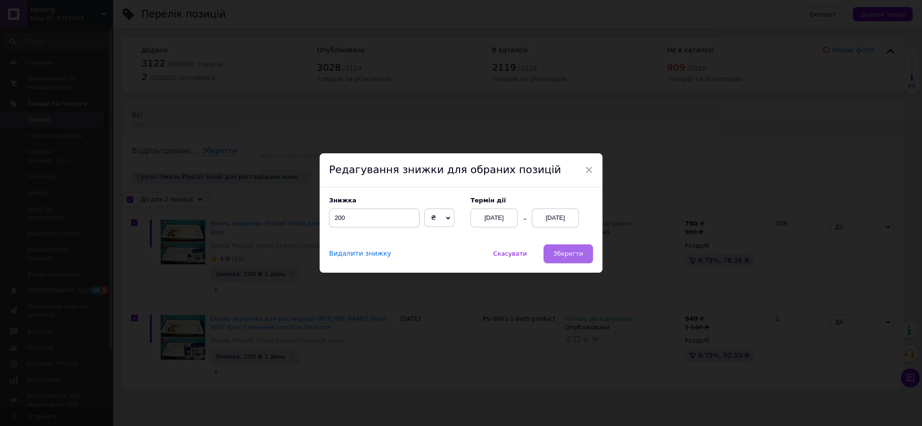
click at [573, 255] on span "Зберегти" at bounding box center [569, 253] width 30 height 7
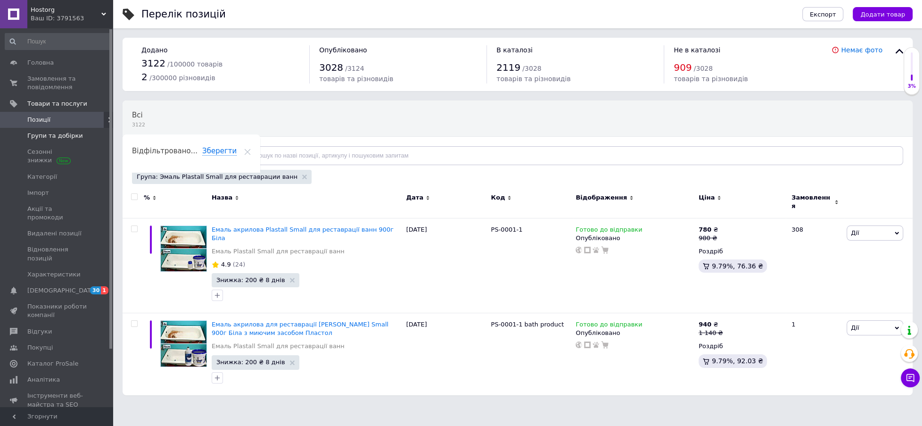
click at [42, 132] on span "Групи та добірки" at bounding box center [55, 136] width 56 height 8
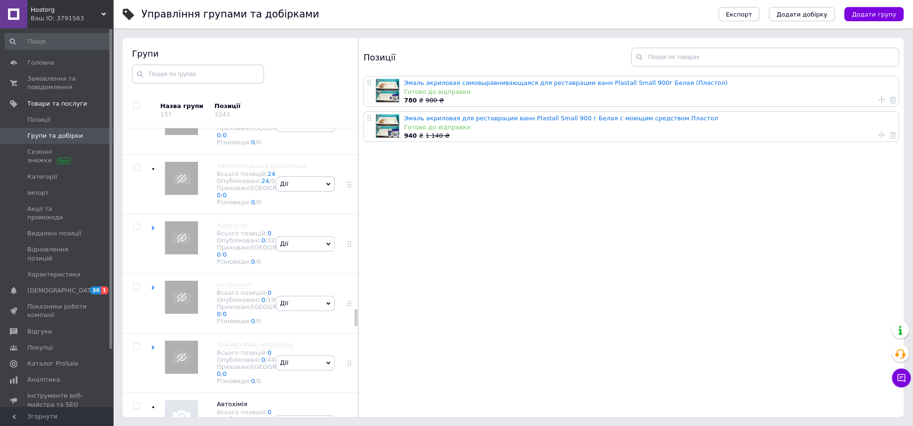
scroll to position [3121, 0]
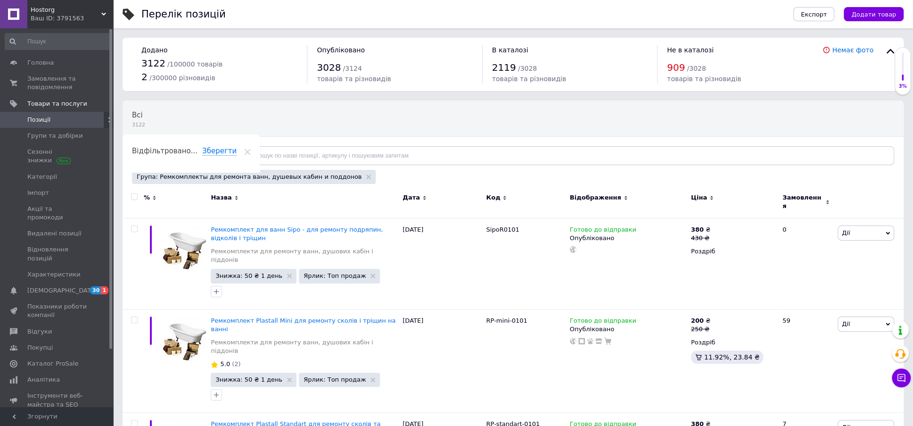
click at [133, 194] on input "checkbox" at bounding box center [134, 197] width 6 height 6
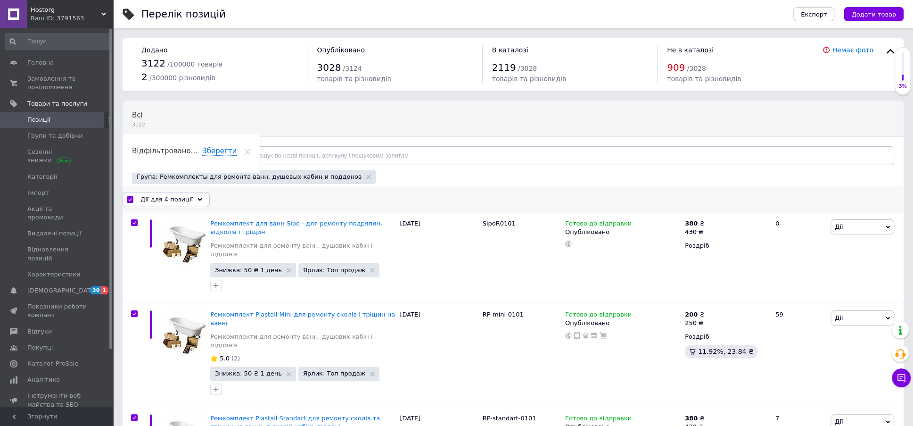
click at [198, 198] on icon at bounding box center [200, 199] width 5 height 5
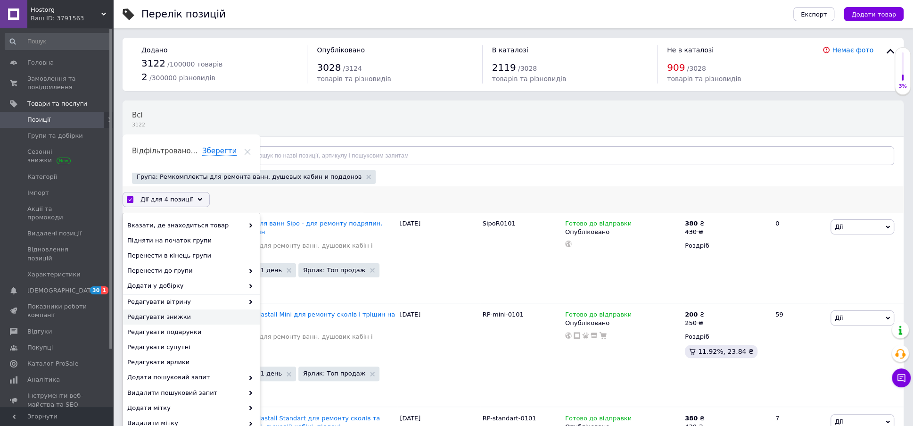
click at [166, 313] on span "Редагувати знижки" at bounding box center [190, 317] width 126 height 8
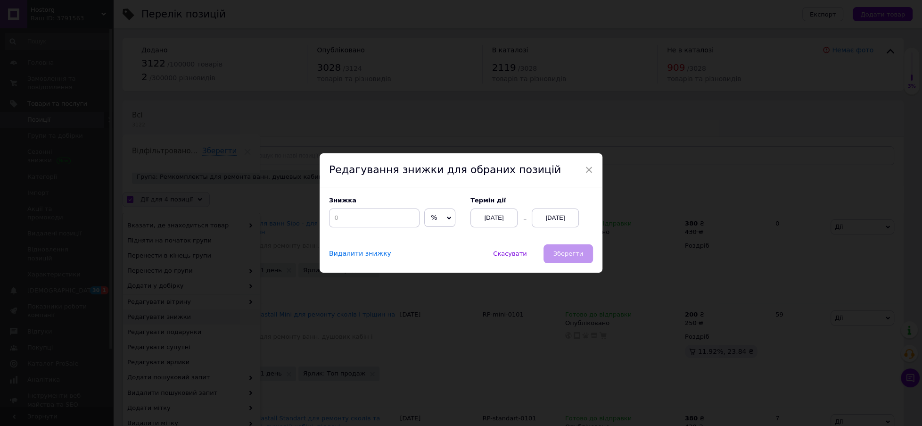
drag, startPoint x: 447, startPoint y: 216, endPoint x: 433, endPoint y: 232, distance: 21.1
click at [442, 220] on div "% ₴" at bounding box center [439, 217] width 31 height 19
drag, startPoint x: 433, startPoint y: 233, endPoint x: 399, endPoint y: 233, distance: 34.4
click at [432, 234] on li "₴" at bounding box center [440, 237] width 30 height 13
click at [364, 222] on input at bounding box center [374, 217] width 91 height 19
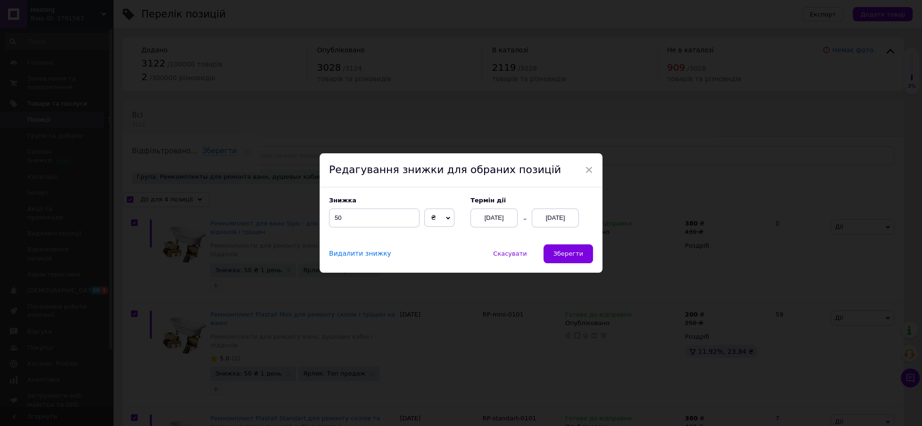
click at [546, 221] on div "[DATE]" at bounding box center [555, 217] width 47 height 19
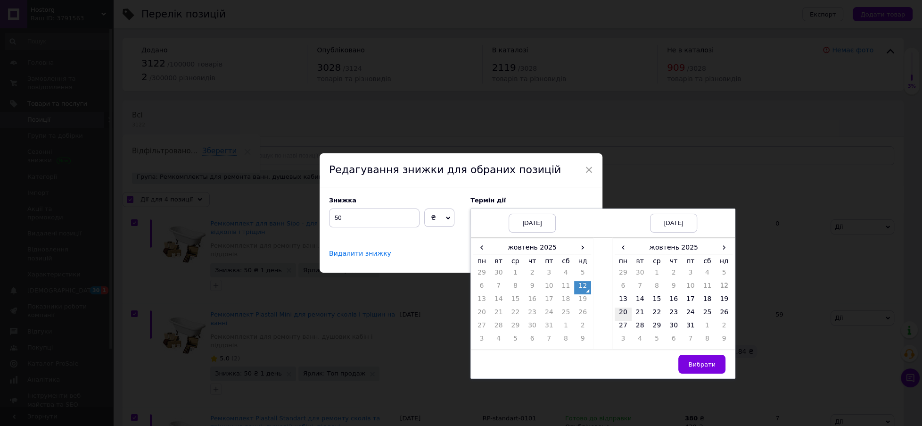
click at [624, 314] on td "20" at bounding box center [623, 313] width 17 height 13
drag, startPoint x: 695, startPoint y: 363, endPoint x: 651, endPoint y: 330, distance: 55.3
click at [695, 363] on span "Вибрати" at bounding box center [702, 364] width 27 height 7
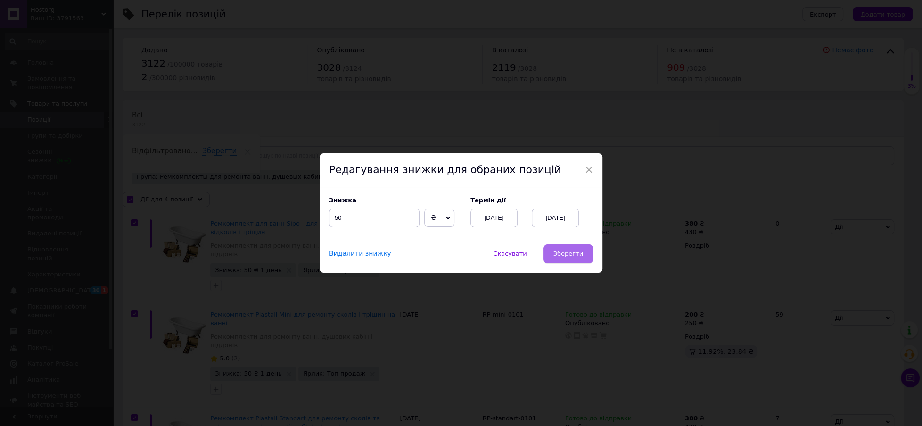
click at [570, 252] on span "Зберегти" at bounding box center [569, 253] width 30 height 7
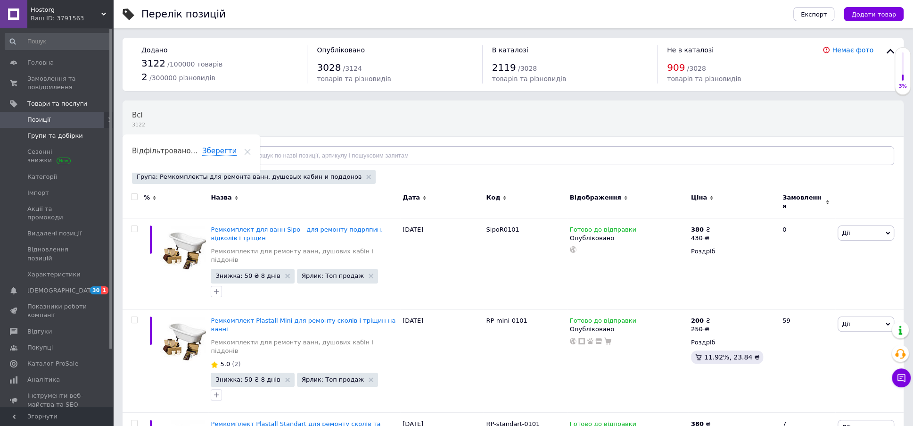
click at [50, 132] on span "Групи та добірки" at bounding box center [55, 136] width 56 height 8
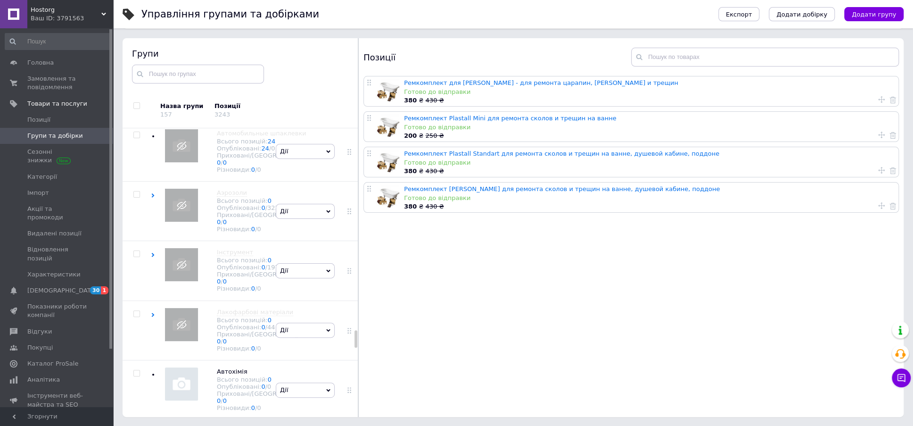
scroll to position [3298, 0]
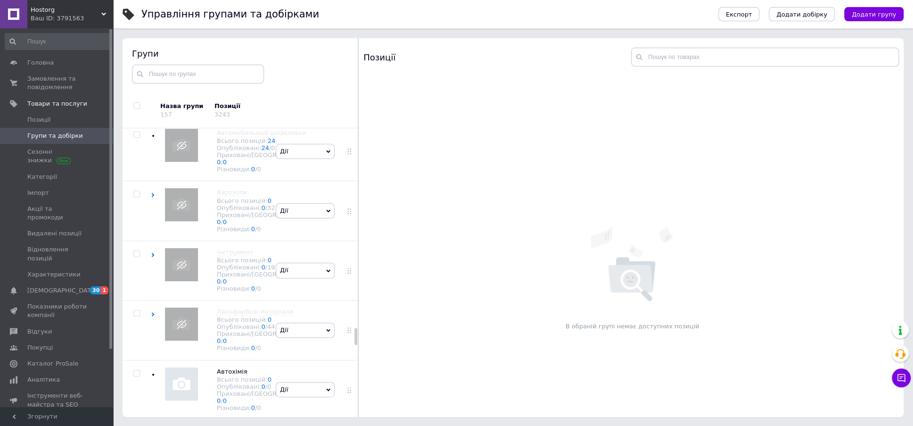
scroll to position [3474, 0]
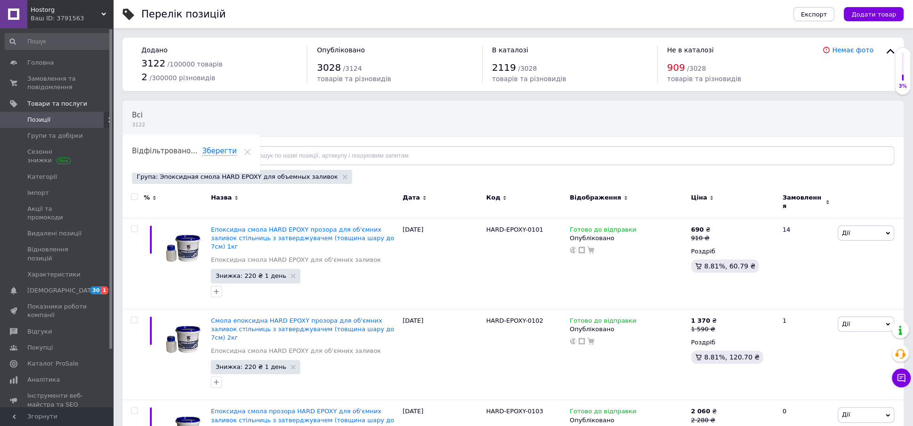
click at [133, 196] on input "checkbox" at bounding box center [134, 197] width 6 height 6
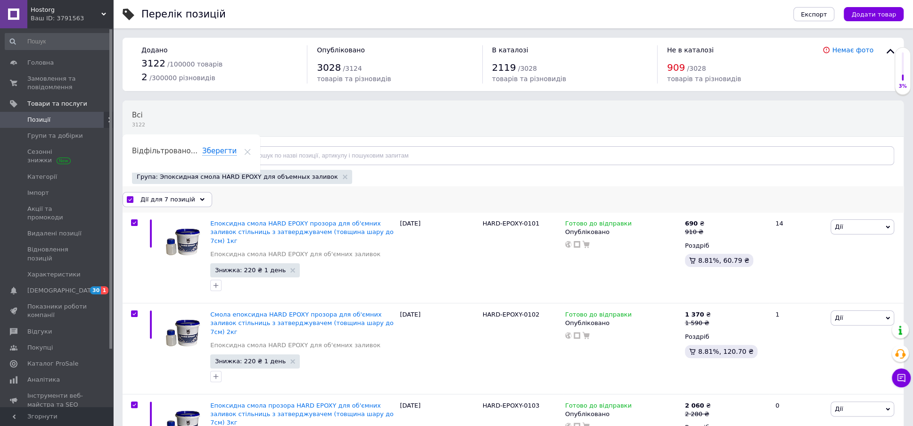
click at [200, 198] on use at bounding box center [202, 199] width 5 height 3
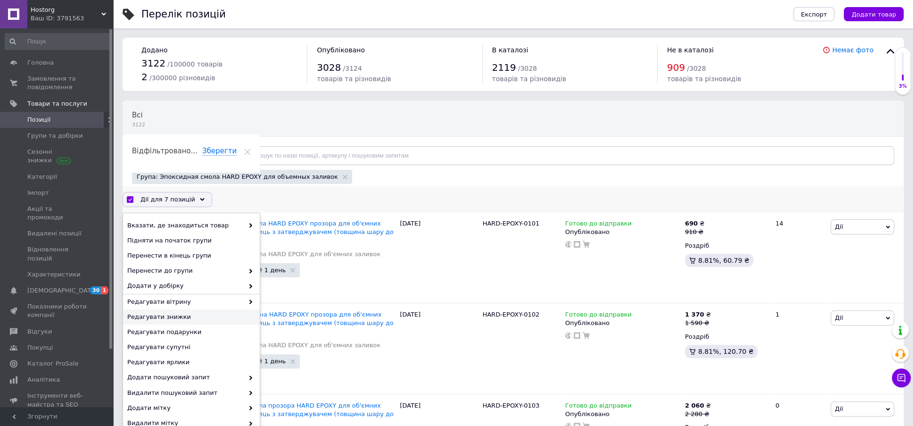
click at [175, 313] on span "Редагувати знижки" at bounding box center [190, 317] width 126 height 8
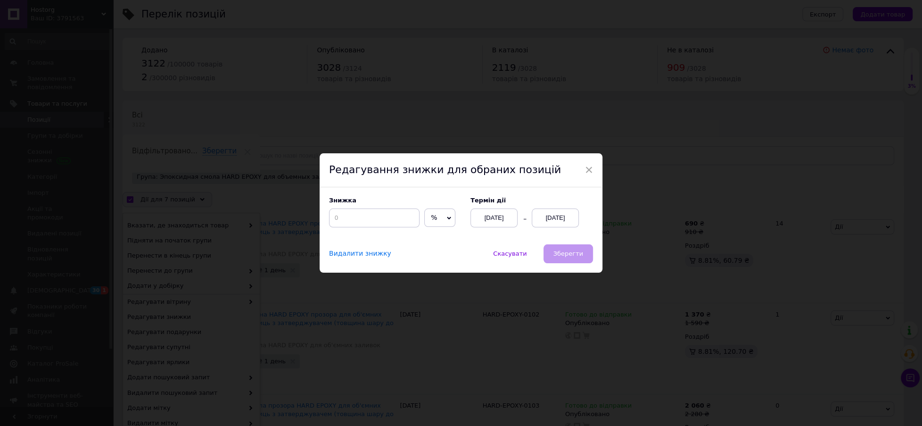
click at [447, 217] on icon at bounding box center [449, 218] width 4 height 4
click at [435, 234] on li "₴" at bounding box center [440, 237] width 30 height 13
click at [341, 216] on input at bounding box center [374, 217] width 91 height 19
click at [540, 216] on div "[DATE]" at bounding box center [555, 217] width 47 height 19
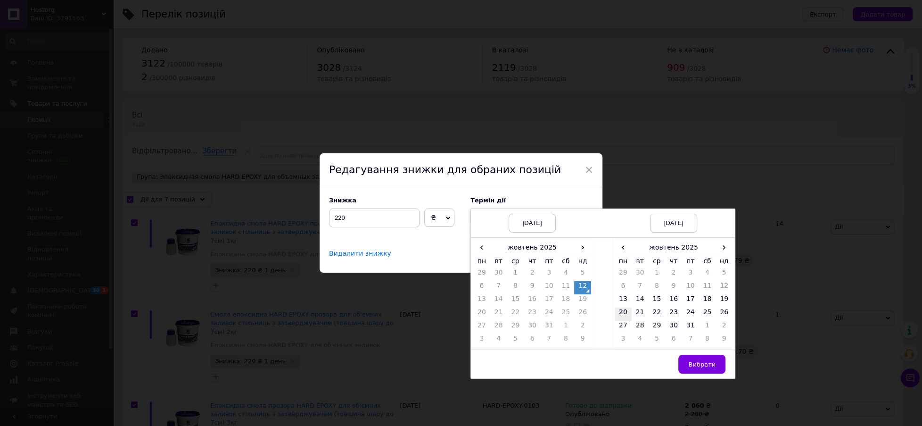
click at [624, 310] on td "20" at bounding box center [623, 313] width 17 height 13
click at [693, 358] on button "Вибрати" at bounding box center [702, 364] width 47 height 19
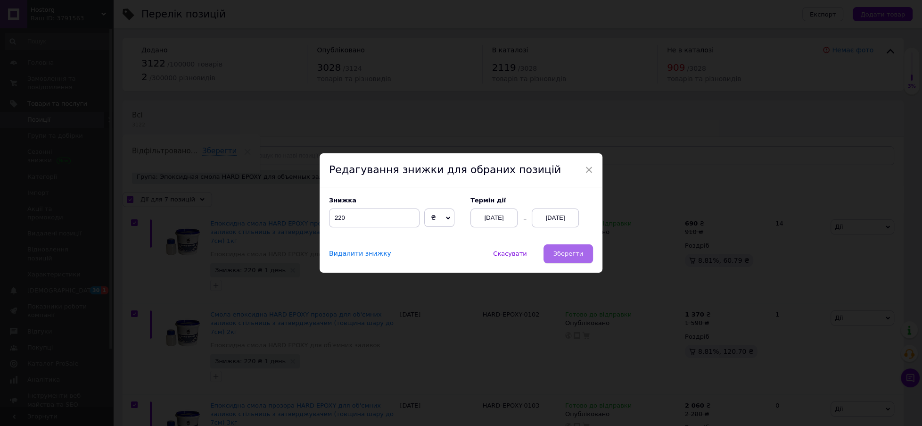
click at [576, 251] on span "Зберегти" at bounding box center [569, 253] width 30 height 7
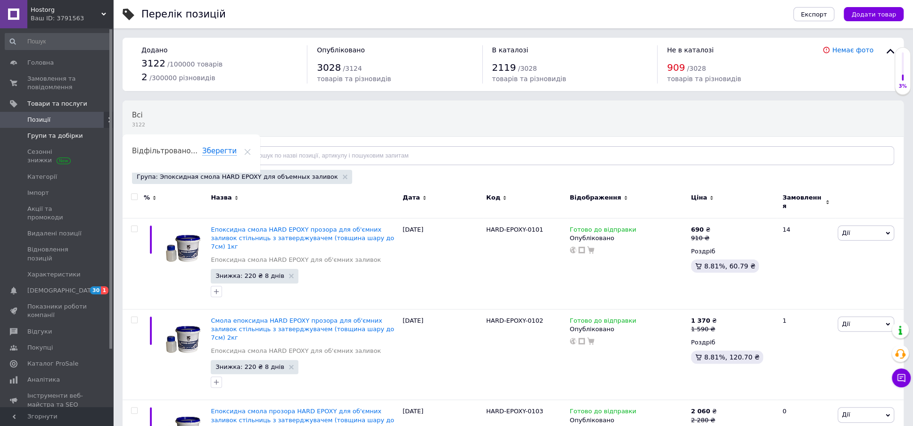
click at [62, 133] on span "Групи та добірки" at bounding box center [55, 136] width 56 height 8
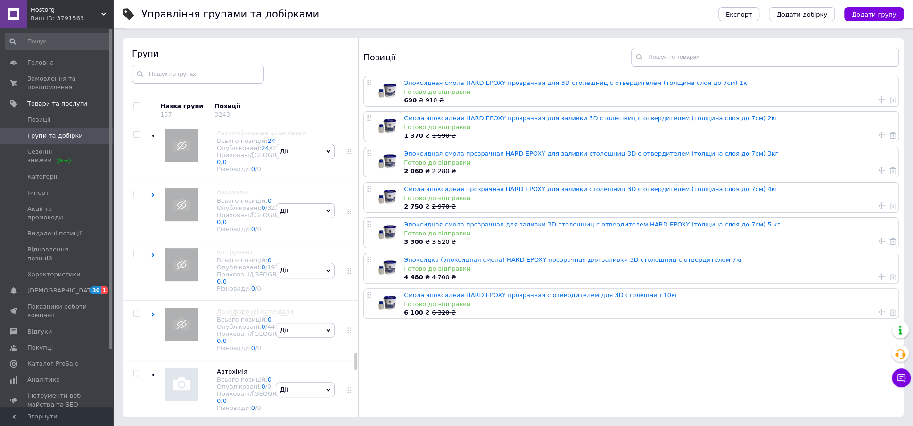
scroll to position [3877, 0]
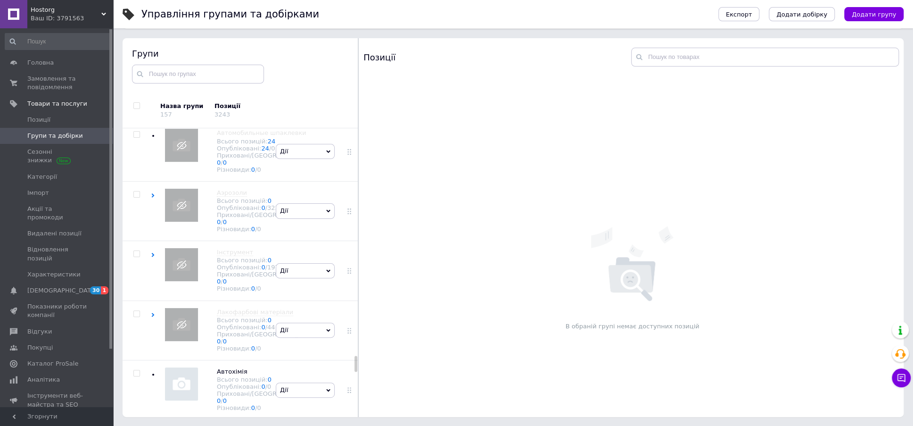
scroll to position [4112, 0]
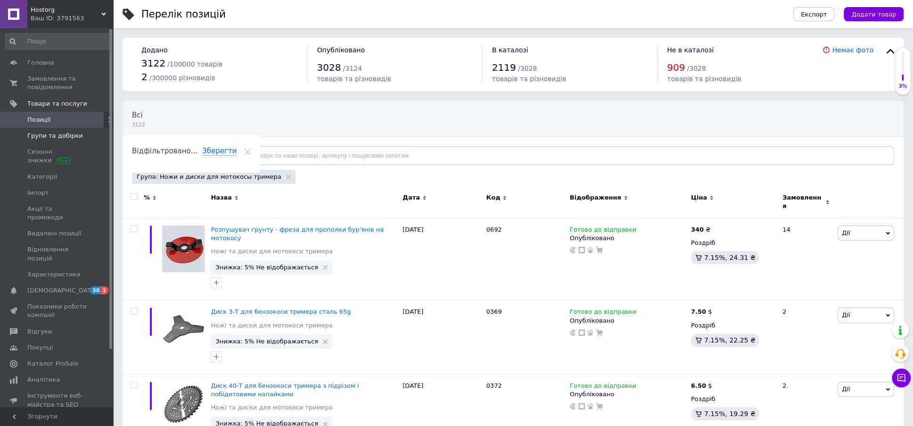
click at [51, 133] on span "Групи та добірки" at bounding box center [55, 136] width 56 height 8
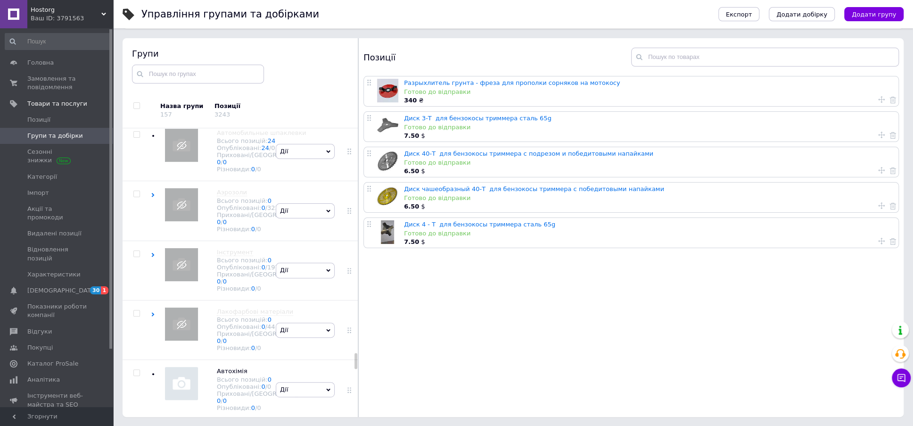
scroll to position [4066, 0]
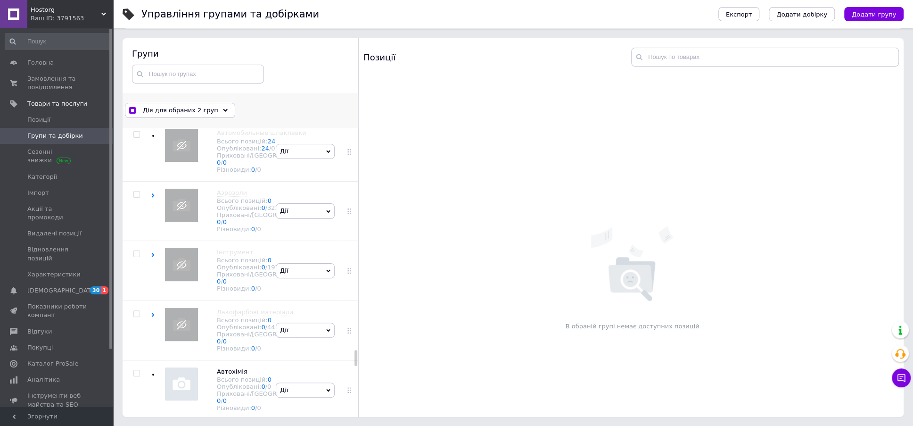
click at [216, 112] on div "Дія для обраних 2 груп" at bounding box center [180, 110] width 110 height 15
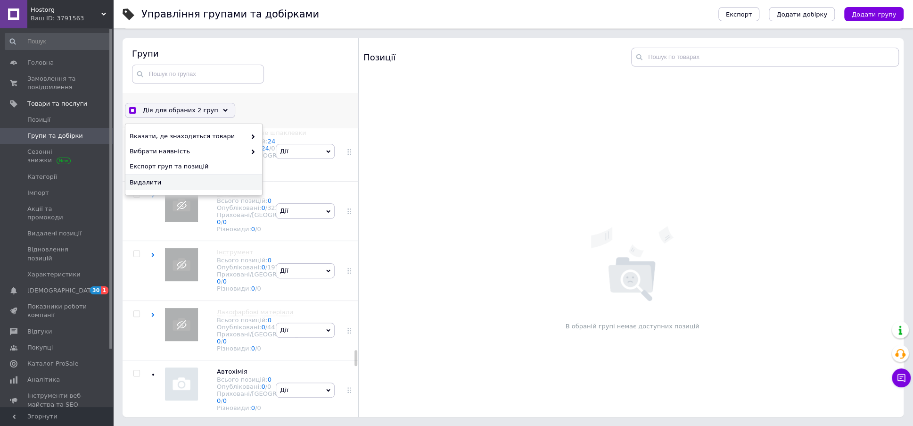
click at [169, 180] on span "Видалити" at bounding box center [193, 182] width 126 height 8
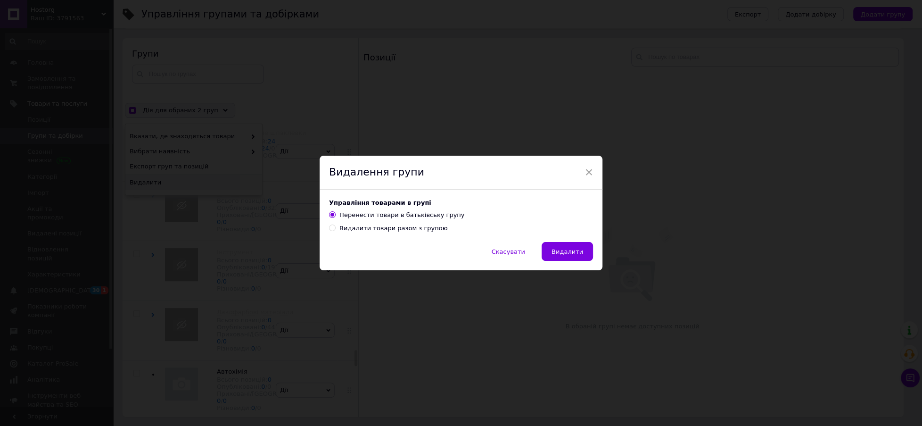
click at [330, 228] on input "Видалити товари разом з групою" at bounding box center [332, 227] width 6 height 6
click at [572, 250] on span "Видалити" at bounding box center [568, 251] width 32 height 7
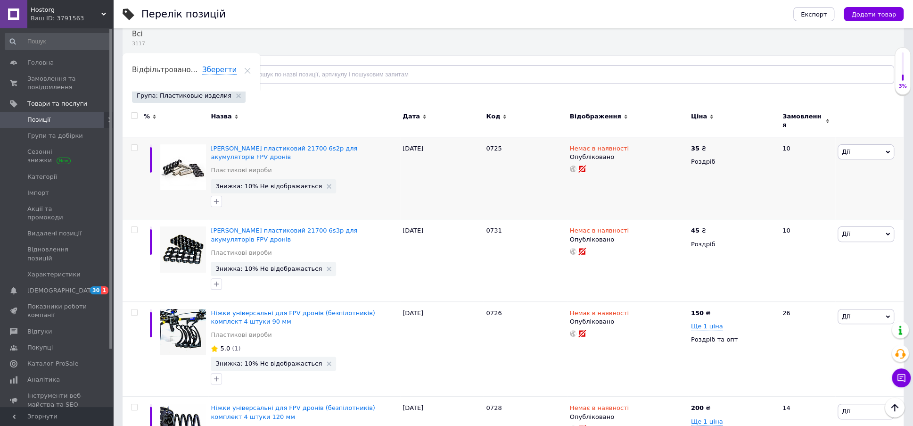
scroll to position [23, 0]
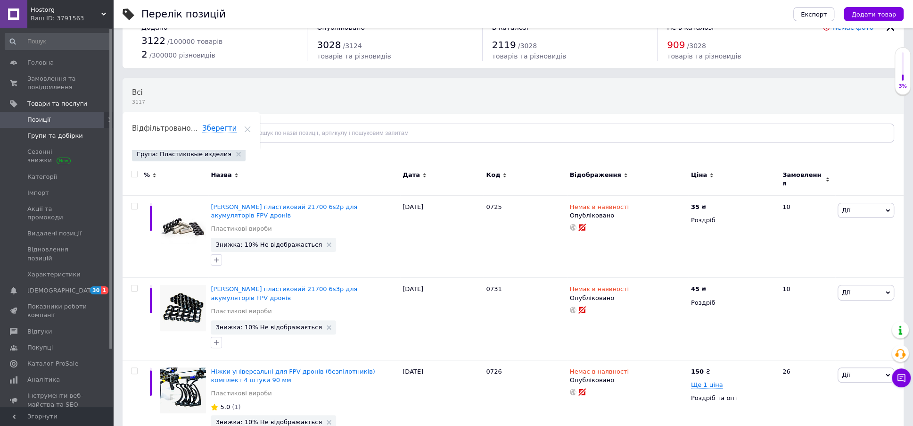
click at [61, 133] on span "Групи та добірки" at bounding box center [55, 136] width 56 height 8
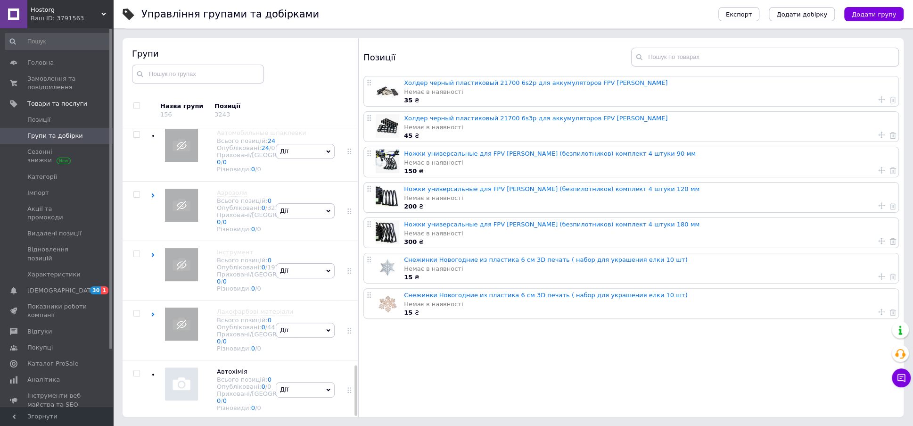
scroll to position [1362, 0]
click at [136, 370] on input "checkbox" at bounding box center [136, 373] width 6 height 6
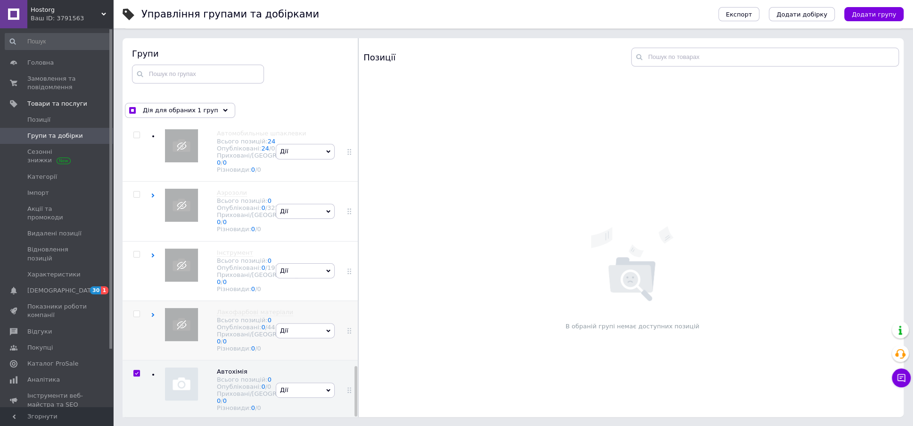
click at [125, 305] on div at bounding box center [137, 329] width 28 height 59
click at [138, 370] on input "checkbox" at bounding box center [136, 373] width 6 height 6
click at [50, 286] on span "[DEMOGRAPHIC_DATA]" at bounding box center [62, 290] width 70 height 8
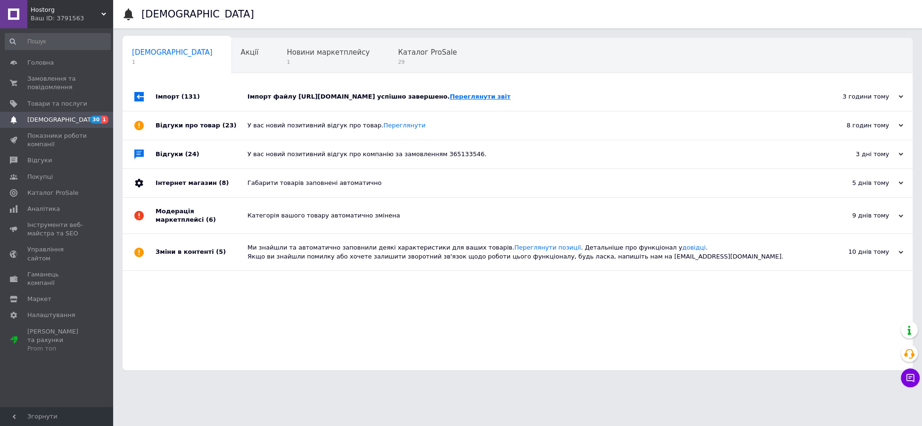
click at [450, 100] on link "Переглянути звіт" at bounding box center [480, 96] width 61 height 7
